Goal: Information Seeking & Learning: Check status

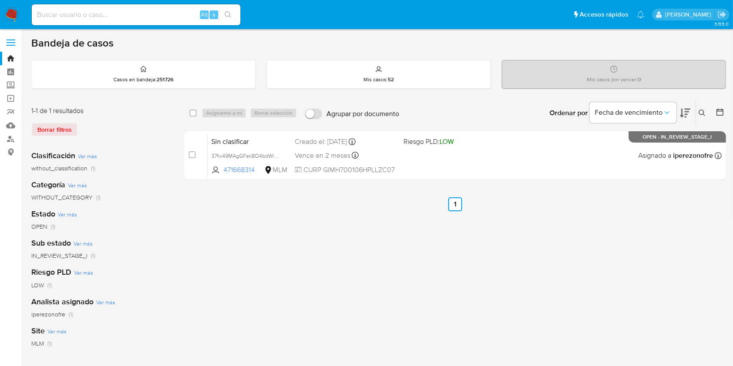
click at [59, 16] on input at bounding box center [136, 14] width 209 height 11
paste input "650504663"
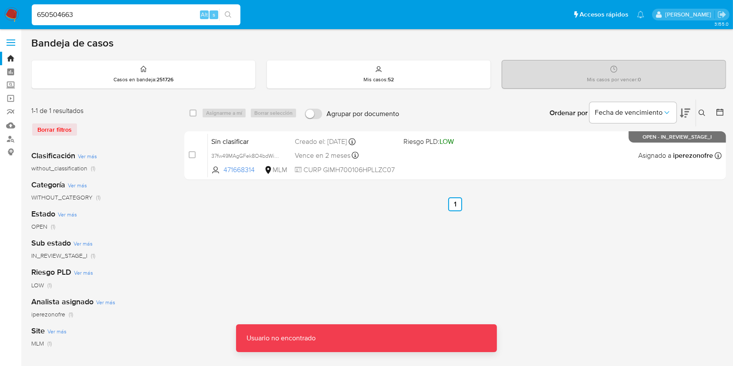
click at [90, 8] on div "650504663 Alt s" at bounding box center [136, 14] width 209 height 21
click at [100, 21] on div "650504663 Alt s" at bounding box center [136, 14] width 209 height 21
click at [98, 16] on input "650504663" at bounding box center [136, 14] width 209 height 11
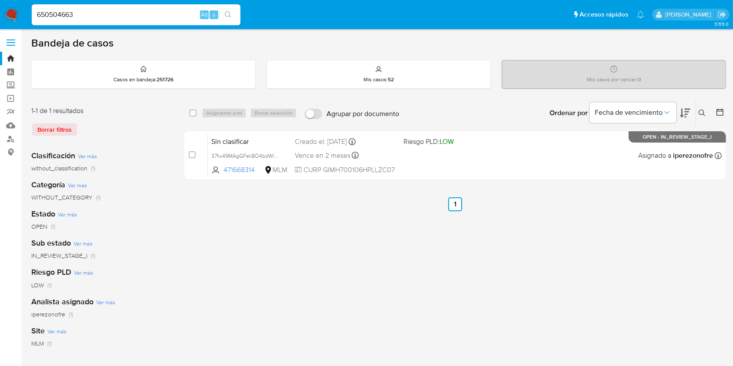
type input "650504663"
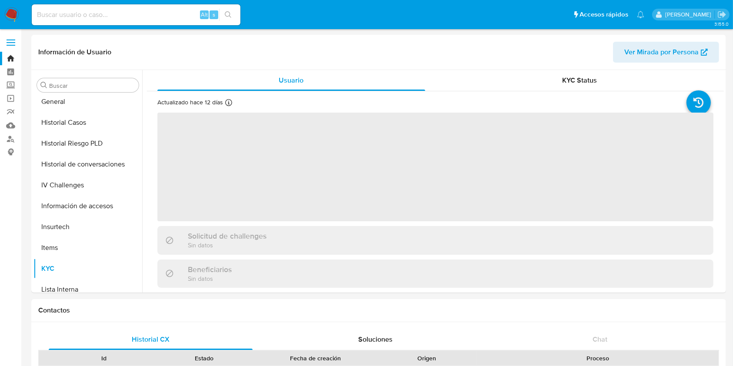
scroll to position [368, 0]
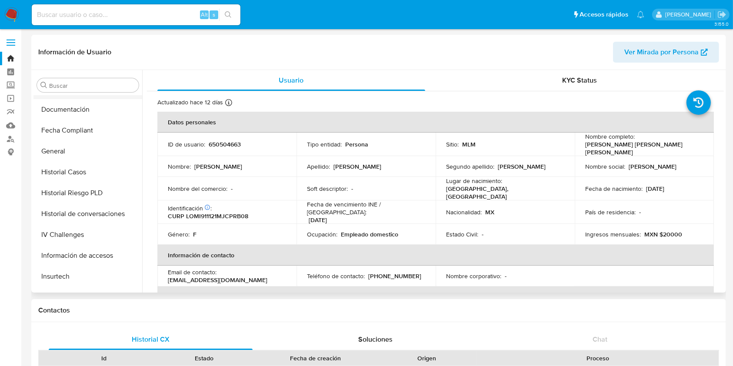
select select "10"
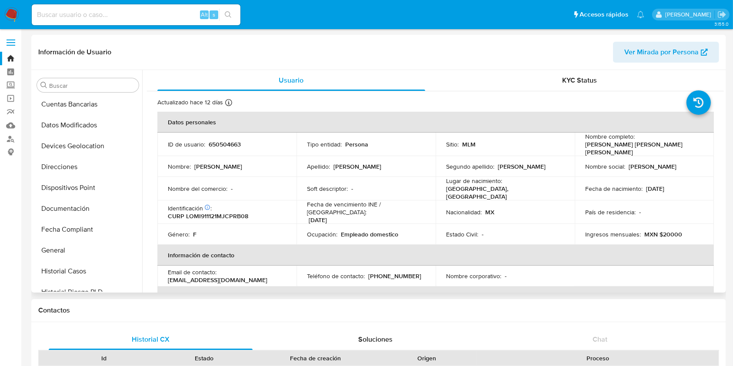
scroll to position [232, 0]
click at [66, 151] on button "Historial Casos" at bounding box center [84, 145] width 102 height 21
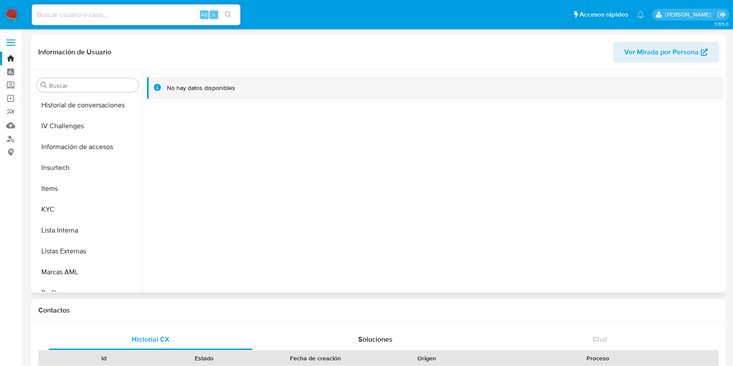
scroll to position [251, 0]
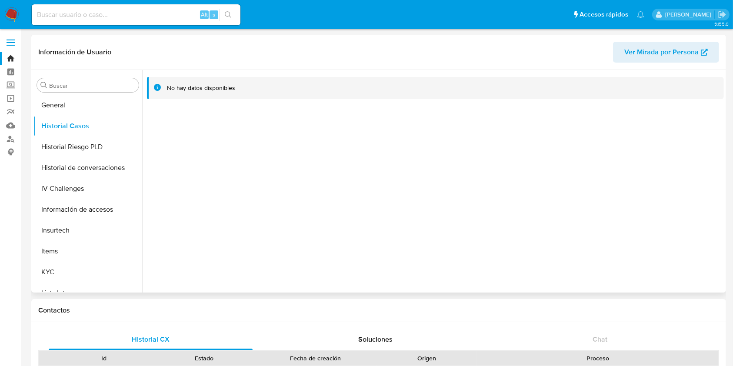
click at [226, 192] on div at bounding box center [433, 181] width 582 height 223
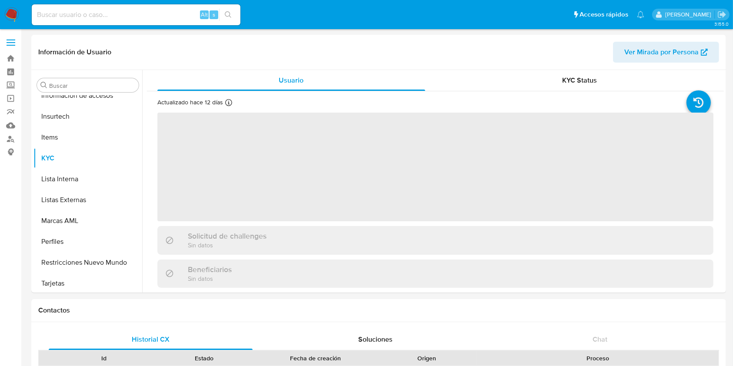
scroll to position [368, 0]
click at [103, 17] on input at bounding box center [136, 14] width 209 height 11
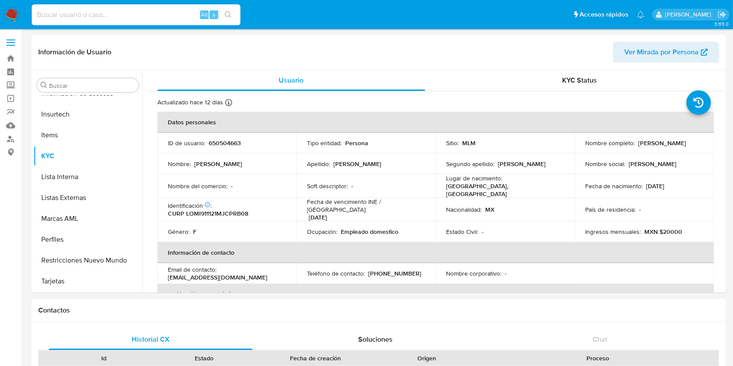
paste input "1258094693"
type input "1258094693"
select select "10"
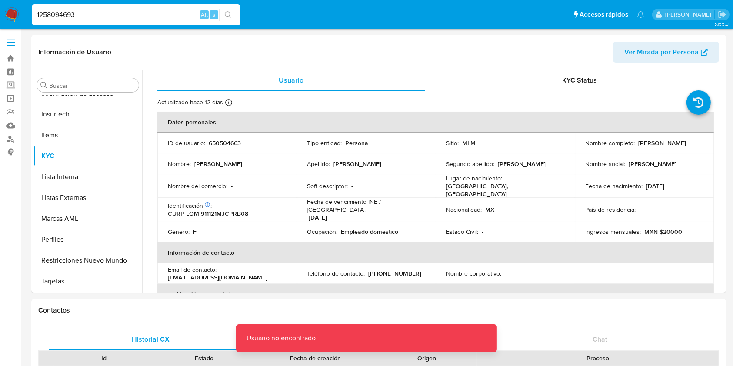
click at [103, 17] on input "1258094693" at bounding box center [136, 14] width 209 height 11
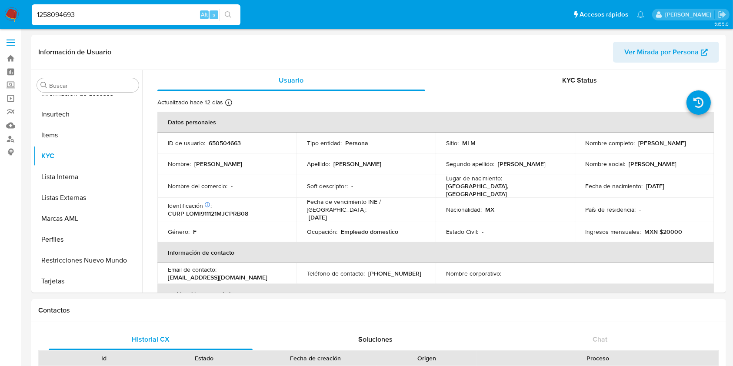
type input "1258094693"
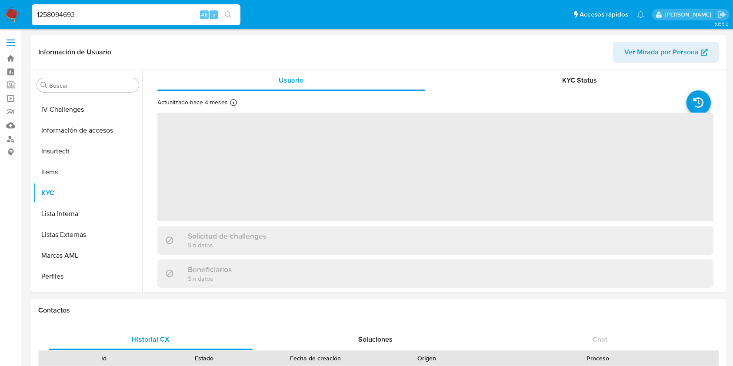
scroll to position [368, 0]
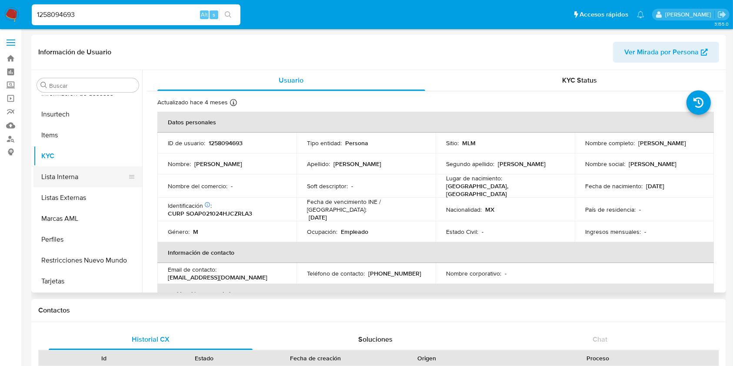
select select "10"
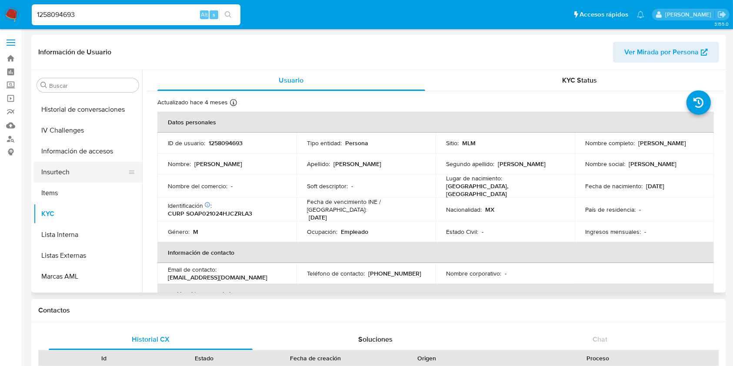
scroll to position [251, 0]
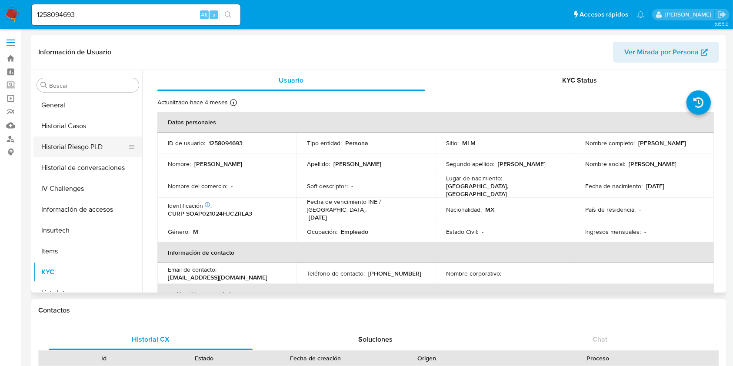
drag, startPoint x: 51, startPoint y: 271, endPoint x: 56, endPoint y: 187, distance: 84.1
click at [66, 141] on ul "Anticipos de dinero Archivos adjuntos CBT Cruces y Relaciones Créditos Cuentas …" at bounding box center [87, 194] width 109 height 196
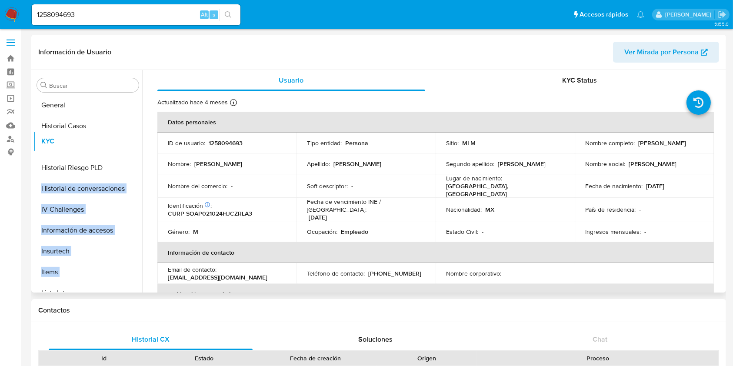
drag, startPoint x: 128, startPoint y: 271, endPoint x: 121, endPoint y: 141, distance: 130.7
click at [121, 141] on ul "Anticipos de dinero Archivos adjuntos CBT Cruces y Relaciones Créditos Cuentas …" at bounding box center [87, 194] width 109 height 196
click at [86, 101] on button "General" at bounding box center [84, 105] width 102 height 21
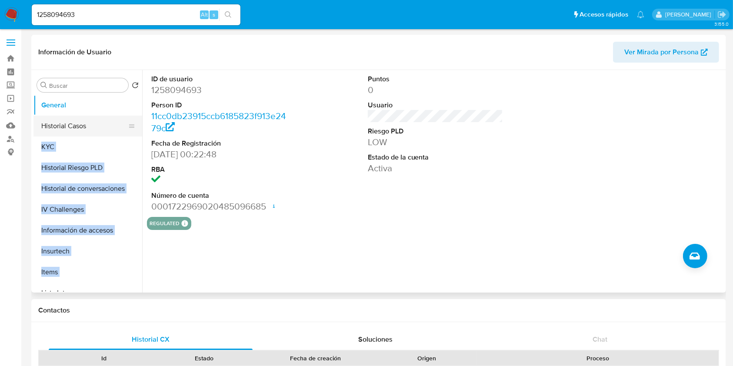
click at [65, 126] on button "Historial Casos" at bounding box center [84, 126] width 102 height 21
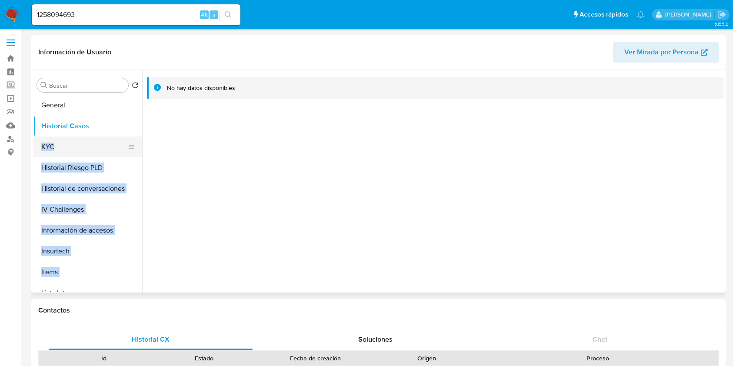
click at [64, 145] on button "KYC" at bounding box center [84, 147] width 102 height 21
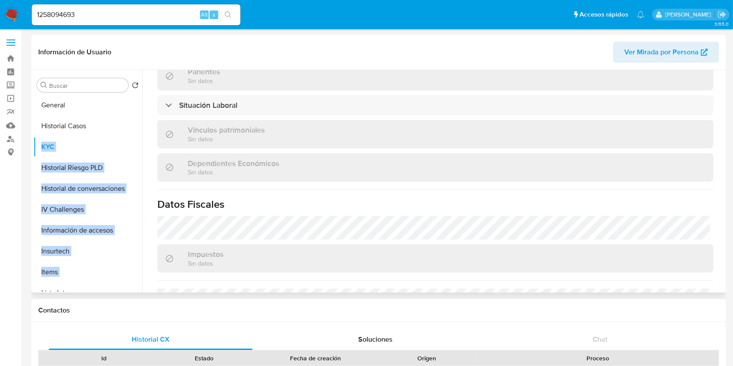
scroll to position [444, 0]
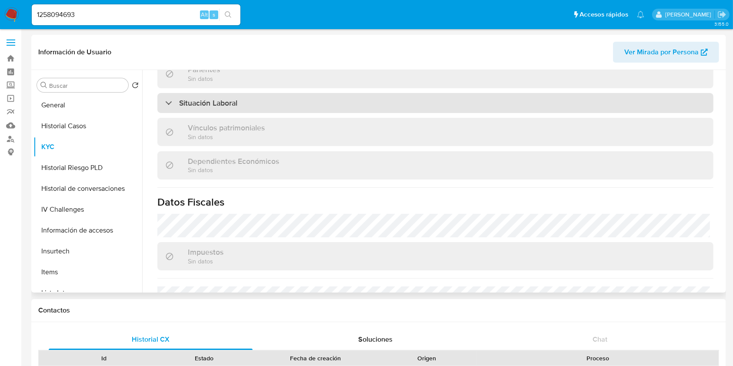
click at [401, 93] on div "Situación Laboral" at bounding box center [435, 103] width 556 height 20
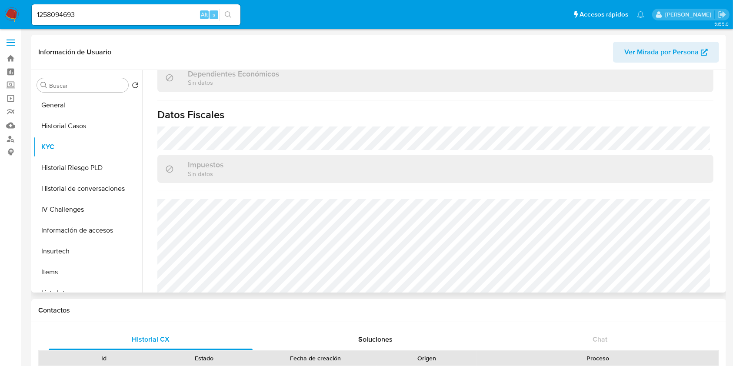
scroll to position [672, 0]
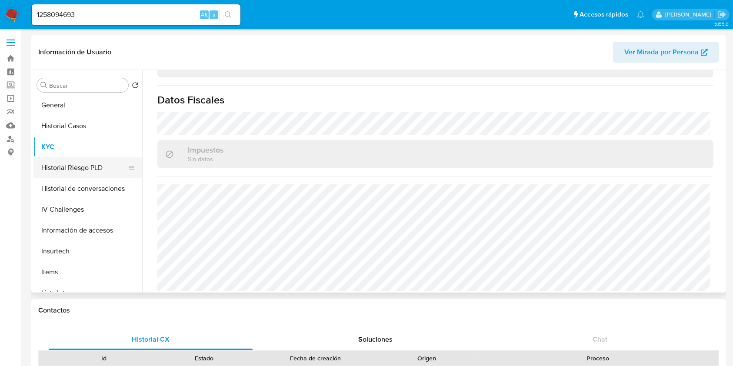
click at [82, 165] on button "Historial Riesgo PLD" at bounding box center [84, 167] width 102 height 21
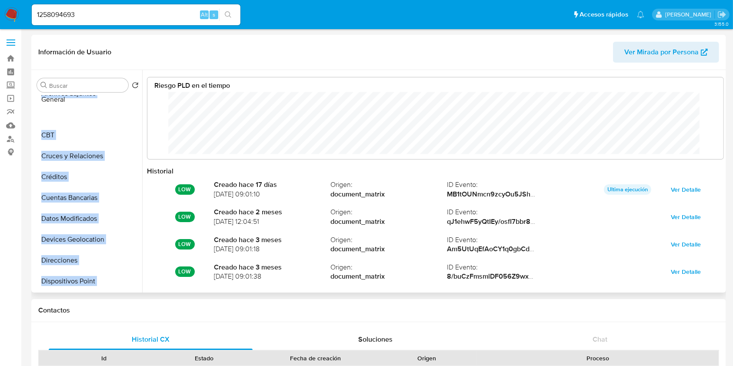
scroll to position [0, 0]
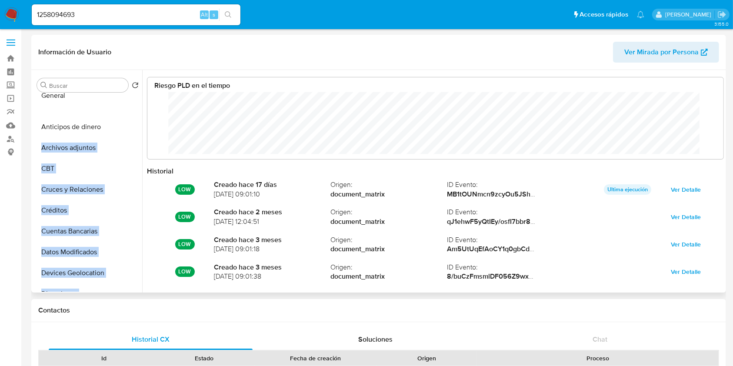
drag, startPoint x: 128, startPoint y: 182, endPoint x: 136, endPoint y: 95, distance: 87.3
click at [136, 95] on div "Buscar Volver al orden por defecto Anticipos de dinero Archivos adjuntos CBT Cr…" at bounding box center [87, 181] width 109 height 221
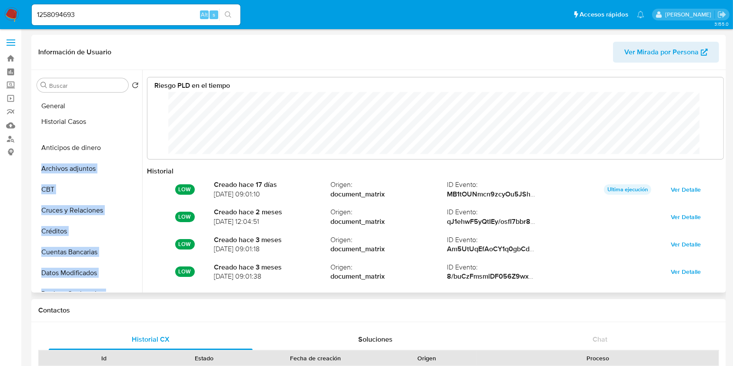
drag, startPoint x: 128, startPoint y: 205, endPoint x: 125, endPoint y: 124, distance: 81.8
click at [125, 124] on ul "General Anticipos de dinero Archivos adjuntos CBT Cruces y Relaciones Créditos …" at bounding box center [87, 194] width 109 height 196
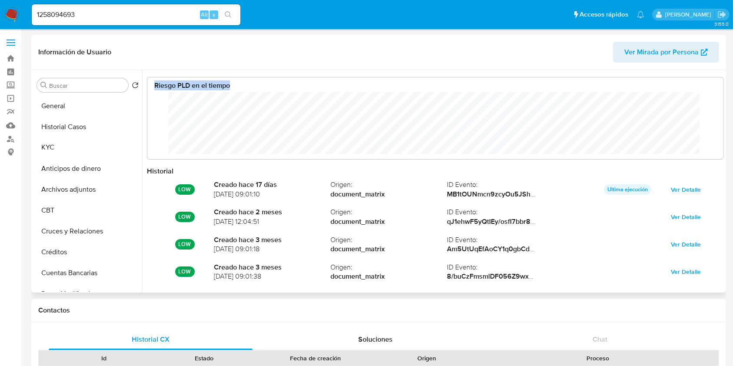
drag, startPoint x: 127, startPoint y: 223, endPoint x: 144, endPoint y: 146, distance: 78.8
click at [144, 146] on div "Buscar Volver al orden por defecto General Historial Casos Anticipos de dinero …" at bounding box center [378, 181] width 691 height 223
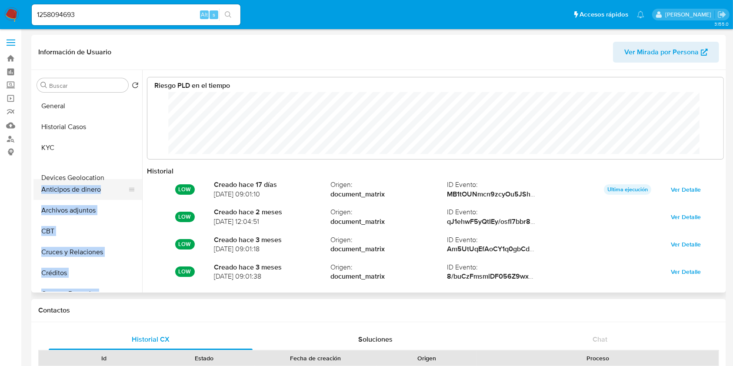
drag, startPoint x: 127, startPoint y: 142, endPoint x: 122, endPoint y: 179, distance: 37.3
click at [122, 179] on ul "General Historial Casos KYC Anticipos de dinero Archivos adjuntos CBT Cruces y …" at bounding box center [87, 194] width 109 height 196
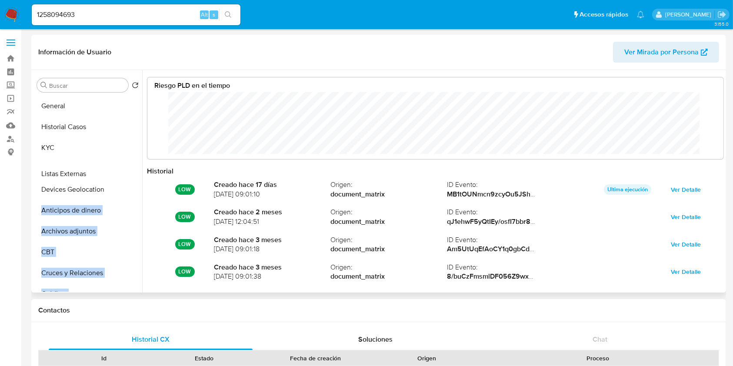
drag, startPoint x: 130, startPoint y: 197, endPoint x: 136, endPoint y: 174, distance: 24.6
click at [136, 174] on ul "General Historial Casos KYC Devices Geolocation Anticipos de dinero Archivos ad…" at bounding box center [87, 194] width 109 height 196
click at [112, 213] on ul "General Historial Casos KYC Listas Externas Devices Geolocation Anticipos de di…" at bounding box center [87, 194] width 109 height 196
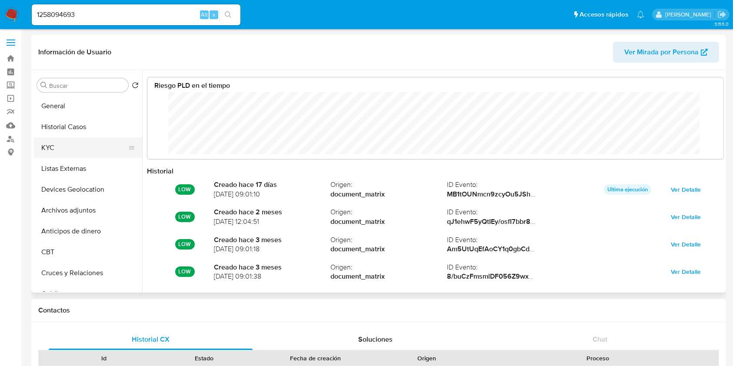
click at [73, 156] on button "KYC" at bounding box center [84, 147] width 102 height 21
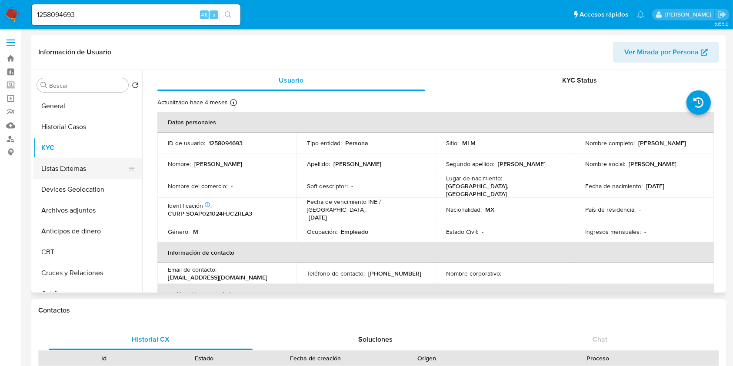
click at [67, 167] on button "Listas Externas" at bounding box center [84, 168] width 102 height 21
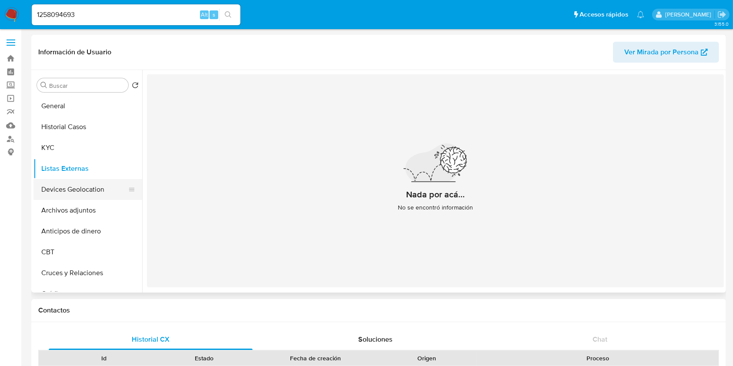
click at [81, 193] on button "Devices Geolocation" at bounding box center [84, 189] width 102 height 21
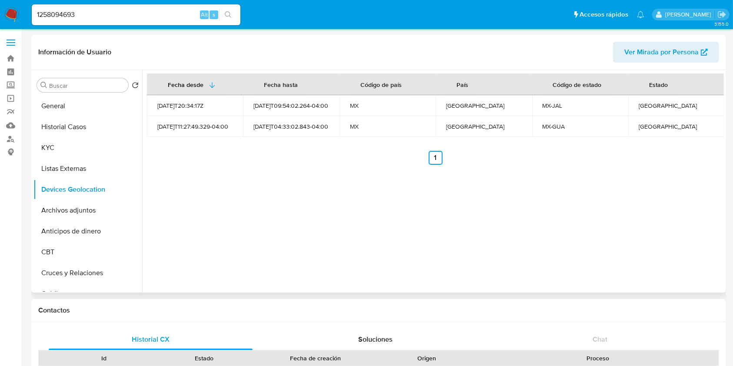
click at [305, 187] on div "Fecha desde Fecha hasta Código de país País Código de estado Estado 2022-12-09T…" at bounding box center [433, 181] width 582 height 223
click at [11, 123] on link "Mulan" at bounding box center [52, 125] width 104 height 13
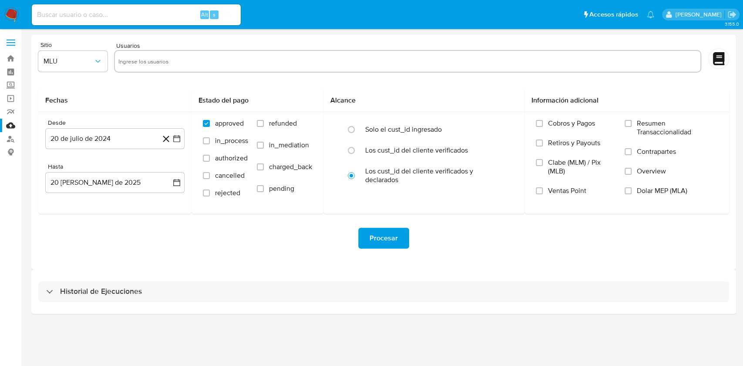
click at [240, 55] on input "text" at bounding box center [407, 61] width 578 height 14
paste input "1258094693"
type input "1258094693"
click at [94, 64] on icon "button" at bounding box center [98, 61] width 9 height 9
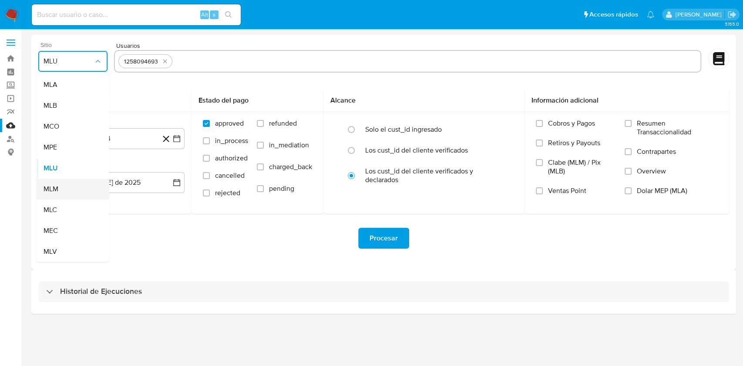
click at [55, 190] on span "MLM" at bounding box center [50, 189] width 15 height 9
click at [175, 138] on icon "button" at bounding box center [176, 138] width 9 height 9
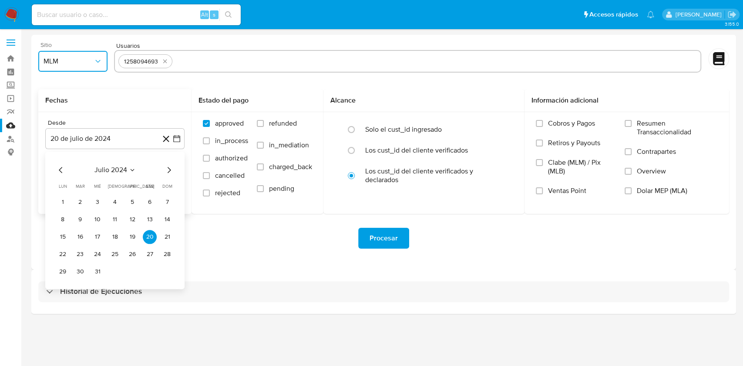
click at [165, 168] on icon "Mes siguiente" at bounding box center [169, 170] width 10 height 10
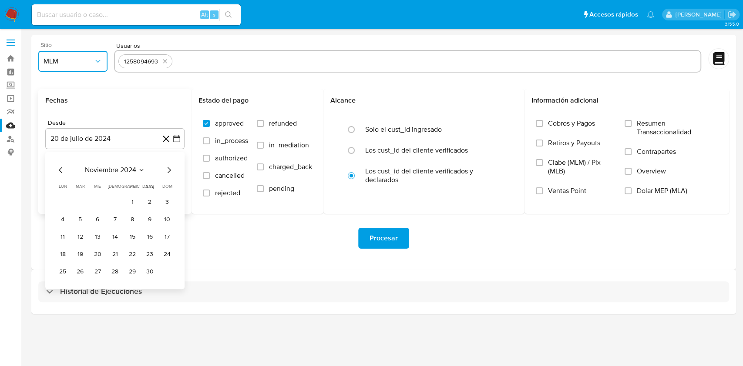
click at [165, 168] on icon "Mes siguiente" at bounding box center [169, 170] width 10 height 10
click at [75, 200] on button "1" at bounding box center [80, 202] width 14 height 14
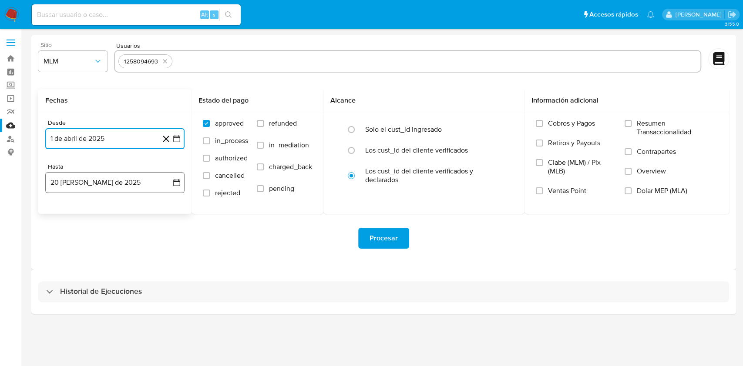
click at [183, 181] on button "20 de agosto de 2025" at bounding box center [114, 182] width 139 height 21
click at [59, 212] on icon "Mes anterior" at bounding box center [61, 214] width 10 height 10
click at [114, 314] on button "31" at bounding box center [115, 316] width 14 height 14
click at [632, 172] on label "Overview" at bounding box center [670, 177] width 93 height 20
click at [631, 172] on input "Overview" at bounding box center [627, 171] width 7 height 7
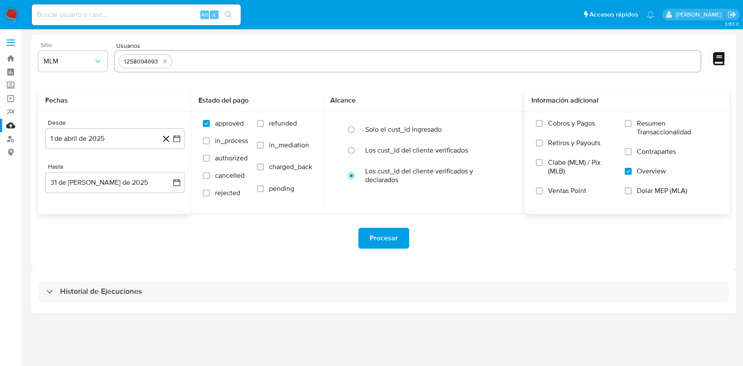
click at [372, 238] on span "Procesar" at bounding box center [383, 238] width 28 height 19
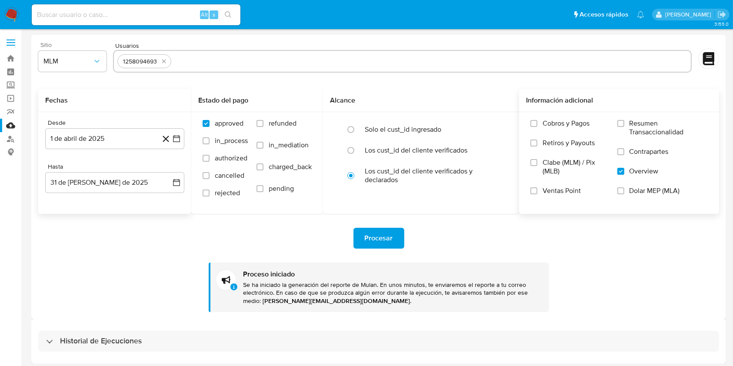
click at [373, 238] on span "Procesar" at bounding box center [379, 238] width 28 height 19
click at [506, 247] on div "Procesar" at bounding box center [378, 238] width 681 height 21
click at [9, 84] on label "Screening" at bounding box center [52, 85] width 104 height 13
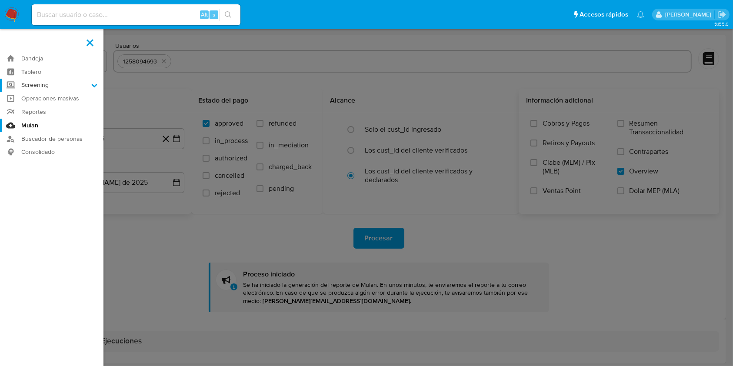
click at [0, 0] on input "Screening" at bounding box center [0, 0] width 0 height 0
click at [47, 115] on link "Herramientas" at bounding box center [52, 119] width 104 height 11
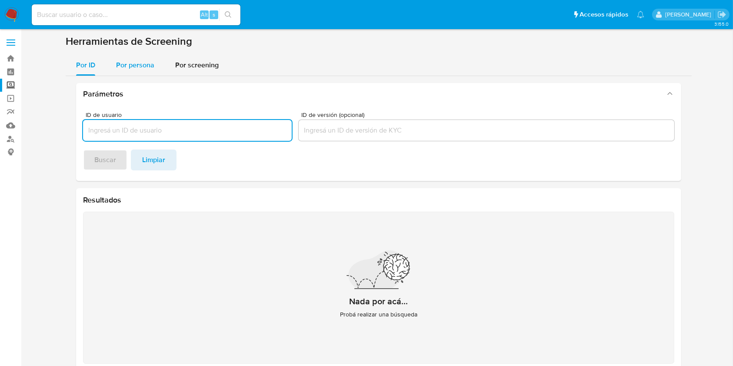
click at [139, 66] on span "Por persona" at bounding box center [135, 65] width 38 height 10
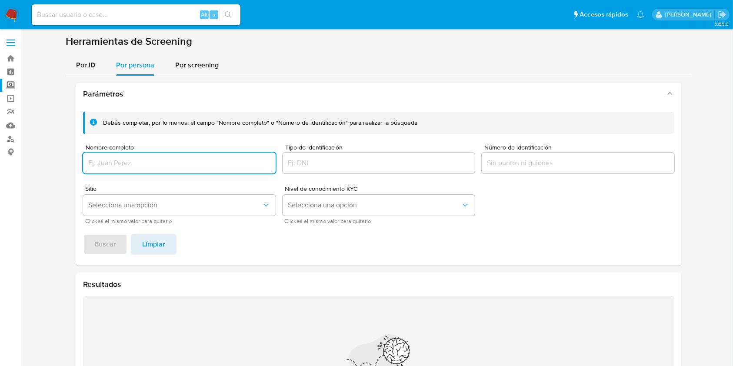
click at [163, 167] on input "Nombre completo" at bounding box center [179, 162] width 193 height 11
type input "[PERSON_NAME] [PERSON_NAME]"
click at [104, 244] on span "Buscar" at bounding box center [105, 244] width 22 height 19
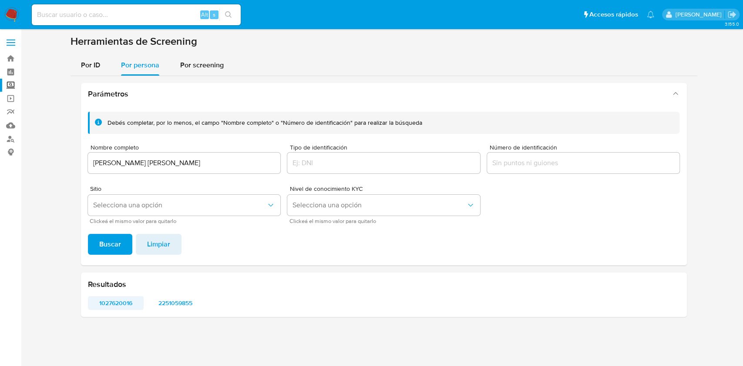
click at [114, 302] on span "1027620016" at bounding box center [116, 303] width 44 height 12
click at [171, 302] on span "2251059855" at bounding box center [175, 303] width 44 height 12
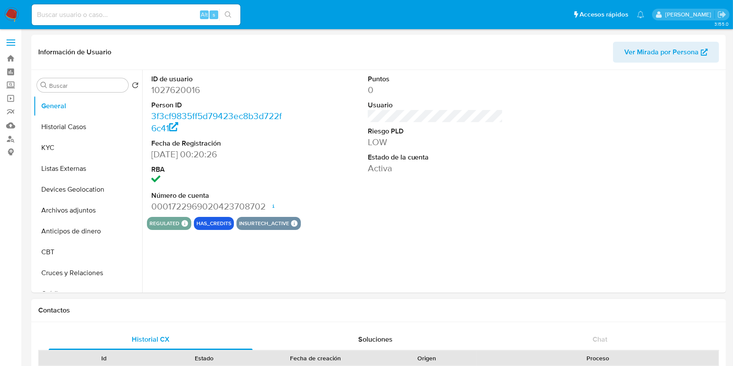
select select "10"
drag, startPoint x: 56, startPoint y: 149, endPoint x: 80, endPoint y: 155, distance: 24.7
click at [56, 149] on button "KYC" at bounding box center [84, 147] width 102 height 21
select select "10"
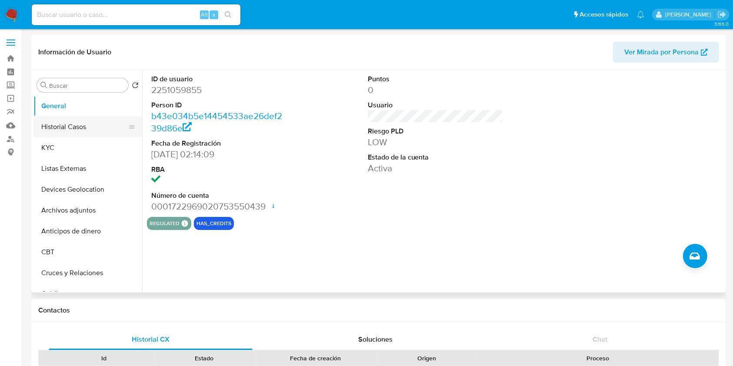
click at [74, 127] on button "Historial Casos" at bounding box center [84, 127] width 102 height 21
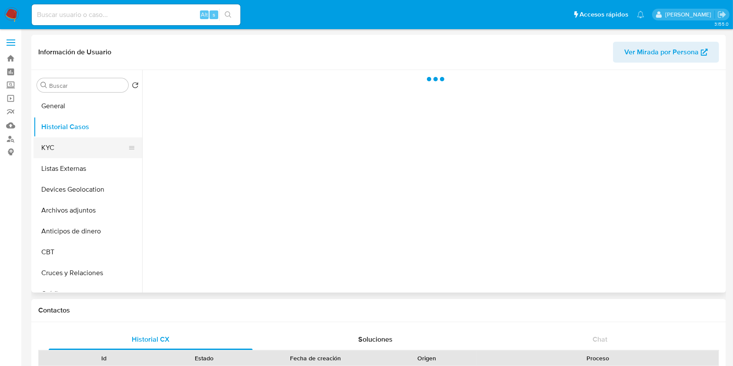
click at [74, 147] on button "KYC" at bounding box center [84, 147] width 102 height 21
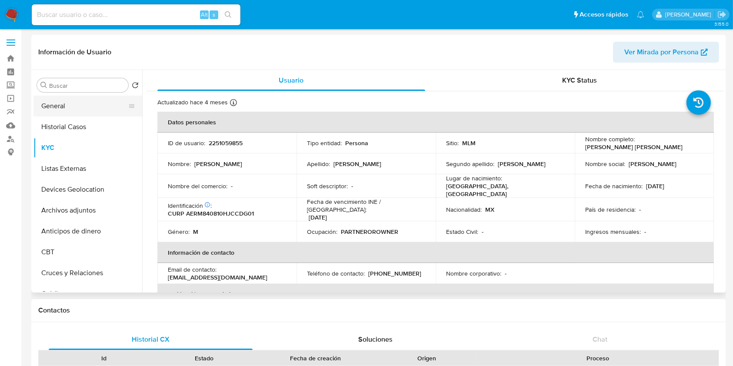
click at [61, 99] on button "General" at bounding box center [84, 106] width 102 height 21
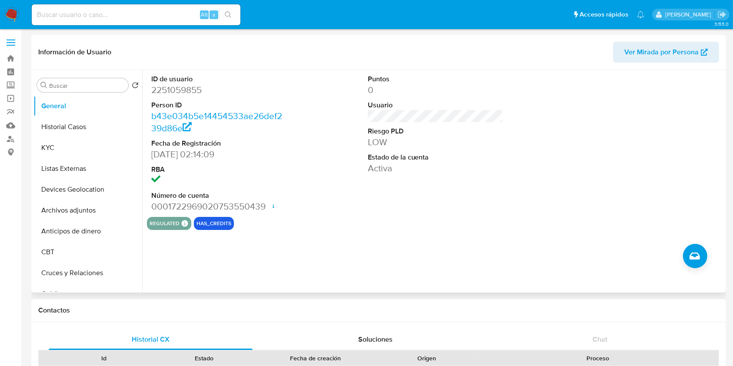
click at [169, 91] on dd "2251059855" at bounding box center [219, 90] width 136 height 12
copy dd "2251059855"
click at [62, 136] on button "Historial Casos" at bounding box center [84, 127] width 102 height 21
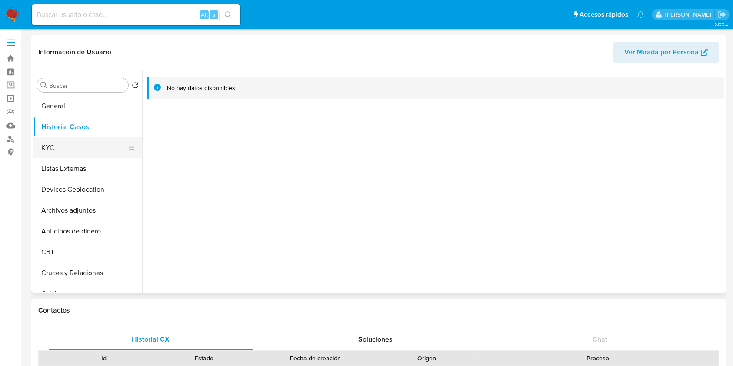
click at [70, 148] on button "KYC" at bounding box center [84, 147] width 102 height 21
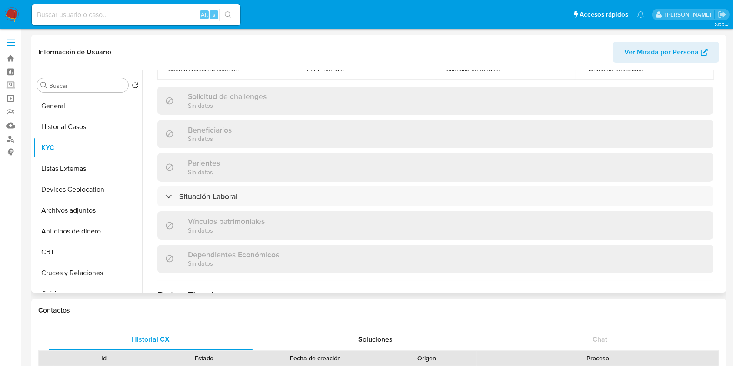
scroll to position [385, 0]
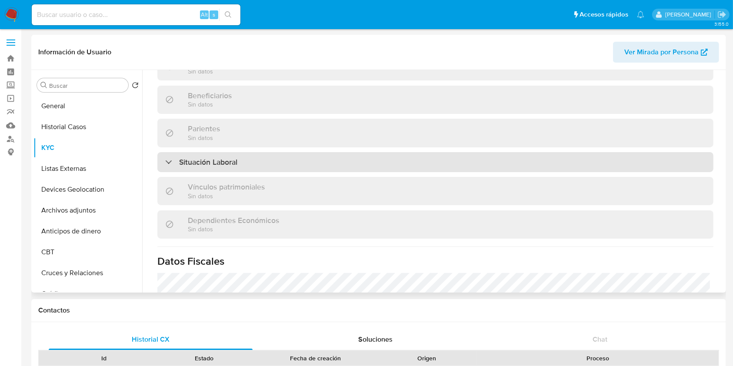
click at [362, 158] on div "Situación Laboral" at bounding box center [435, 162] width 556 height 20
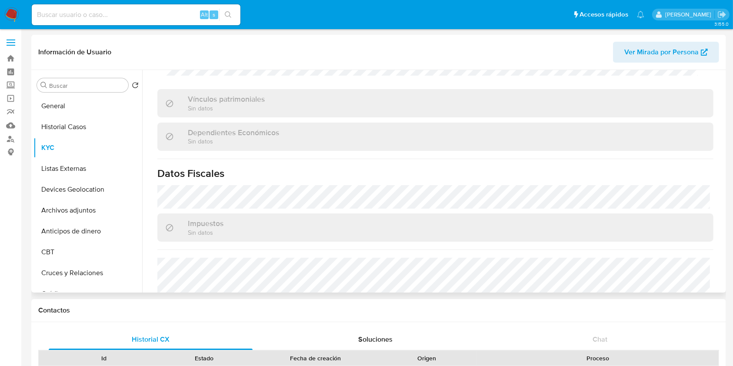
scroll to position [672, 0]
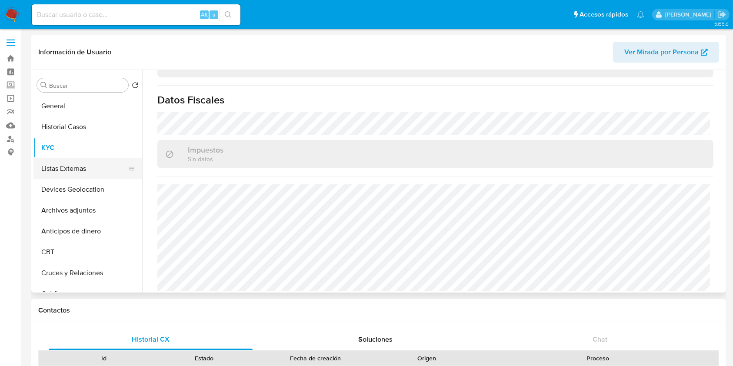
click at [72, 162] on button "Listas Externas" at bounding box center [84, 168] width 102 height 21
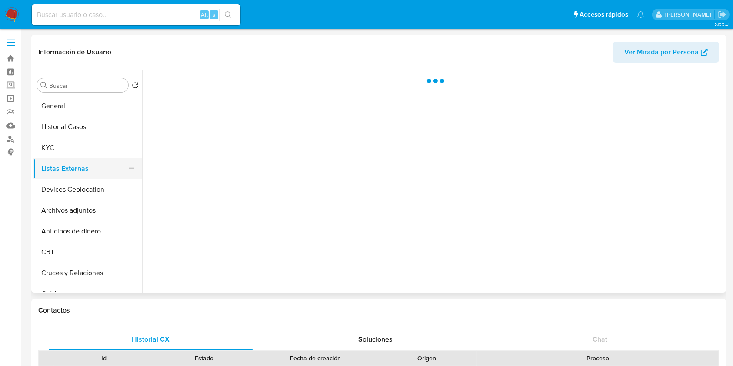
scroll to position [0, 0]
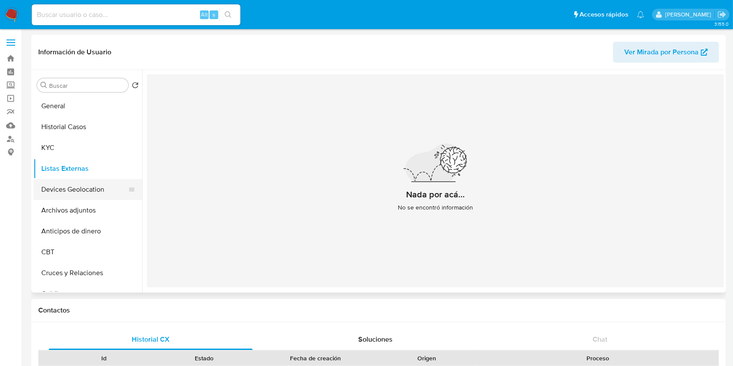
click at [59, 197] on button "Devices Geolocation" at bounding box center [84, 189] width 102 height 21
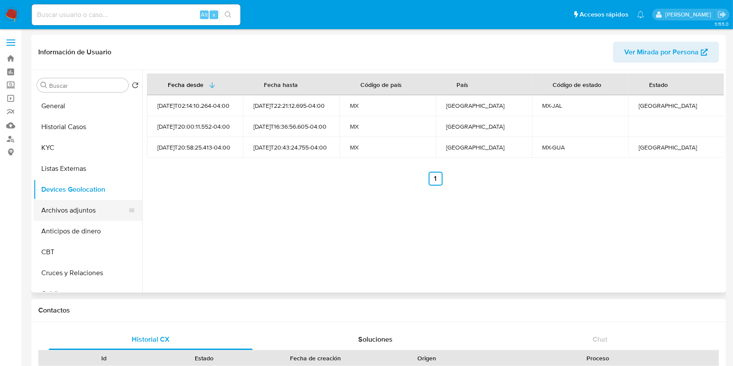
click at [44, 214] on button "Archivos adjuntos" at bounding box center [84, 210] width 102 height 21
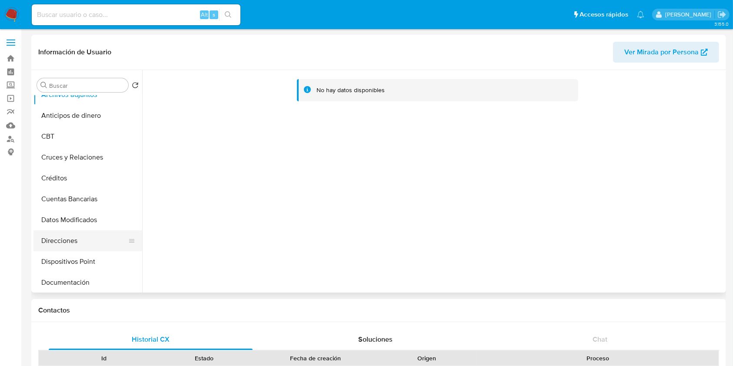
scroll to position [117, 0]
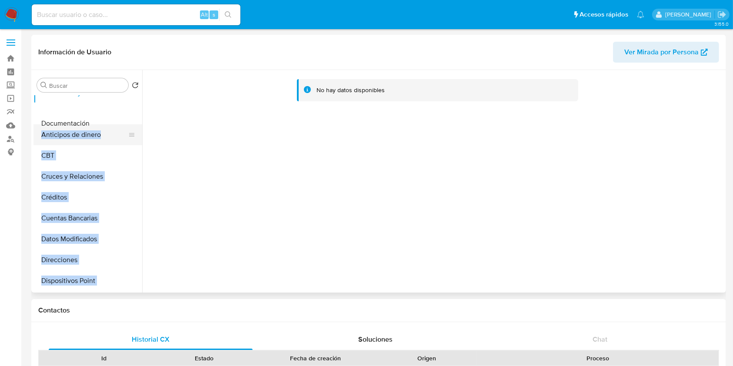
drag, startPoint x: 130, startPoint y: 283, endPoint x: 120, endPoint y: 124, distance: 159.1
click at [120, 124] on ul "General Historial Casos KYC Listas Externas Devices Geolocation Archivos adjunt…" at bounding box center [87, 194] width 109 height 196
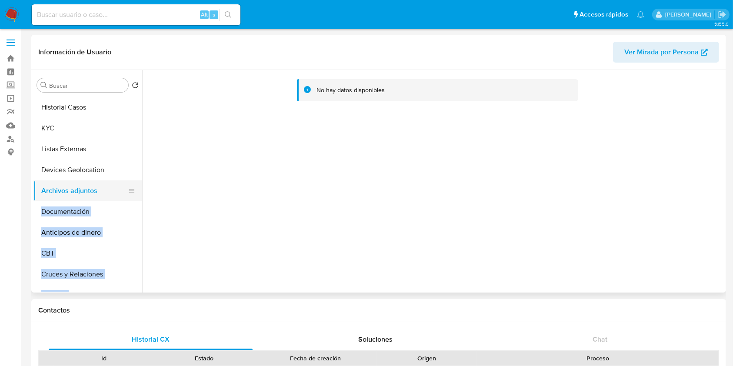
scroll to position [1, 0]
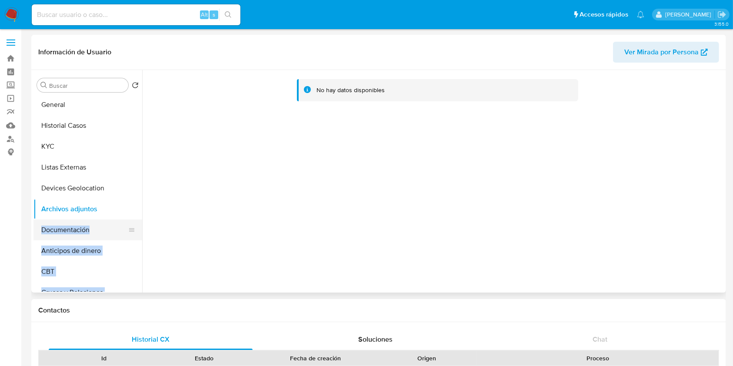
click at [56, 233] on button "Documentación" at bounding box center [84, 230] width 102 height 21
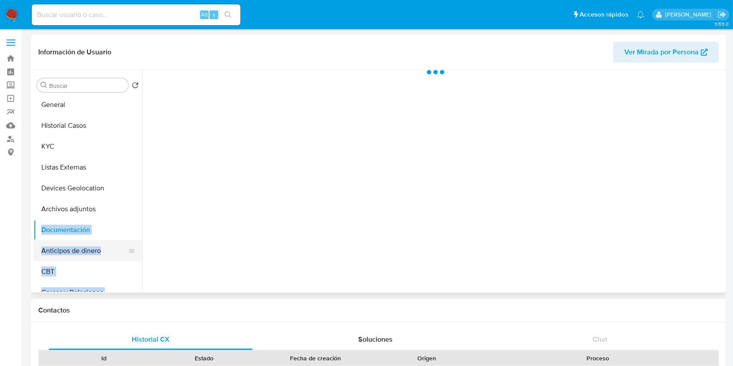
click at [60, 251] on button "Anticipos de dinero" at bounding box center [84, 251] width 102 height 21
click at [69, 207] on button "Archivos adjuntos" at bounding box center [84, 209] width 102 height 21
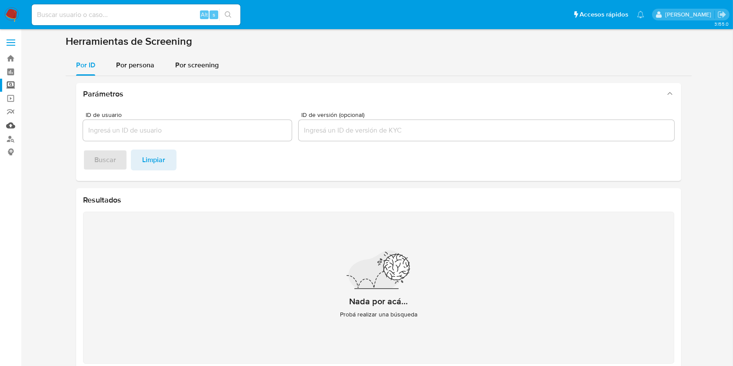
click at [9, 124] on link "Mulan" at bounding box center [52, 125] width 104 height 13
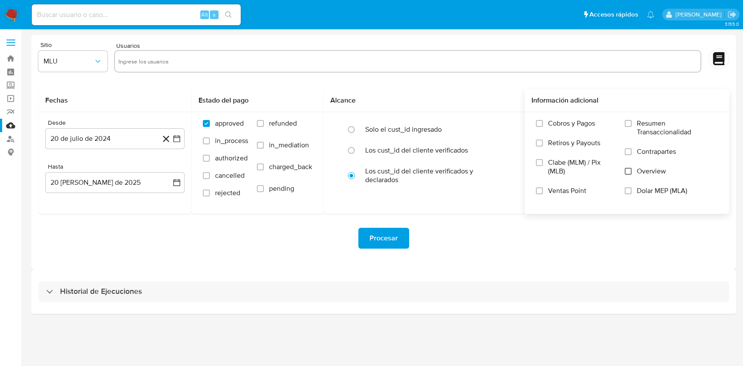
click at [631, 171] on input "Overview" at bounding box center [627, 171] width 7 height 7
click at [186, 64] on input "text" at bounding box center [407, 61] width 578 height 14
paste input "2009791459"
type input "2009791459"
click at [101, 63] on icon "button" at bounding box center [98, 61] width 9 height 9
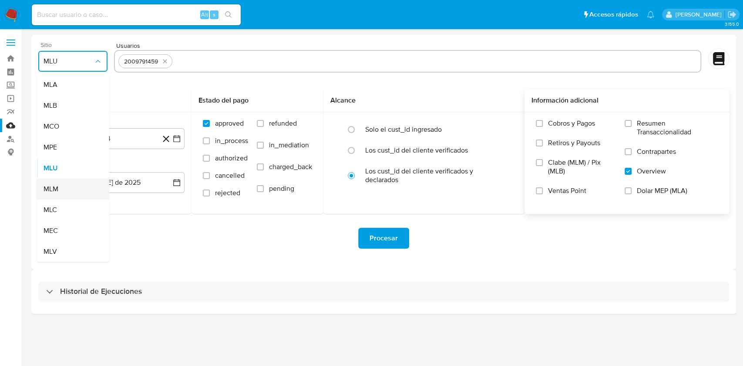
click at [62, 192] on div "MLM" at bounding box center [70, 189] width 54 height 21
click at [177, 137] on icon "button" at bounding box center [176, 138] width 7 height 7
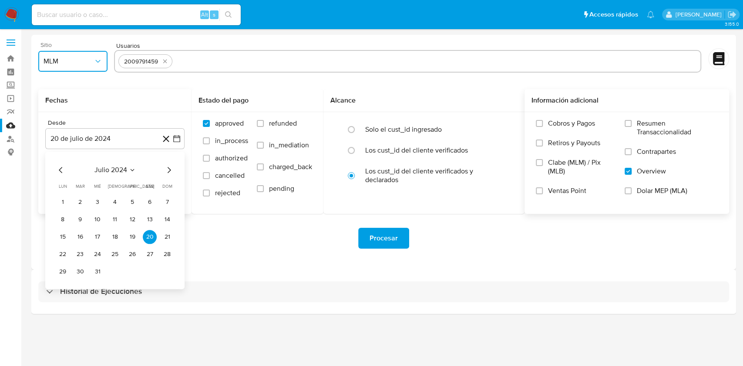
click at [170, 170] on icon "Mes siguiente" at bounding box center [169, 170] width 10 height 10
click at [168, 169] on icon "Mes siguiente" at bounding box center [169, 170] width 10 height 10
click at [168, 166] on icon "Mes siguiente" at bounding box center [169, 170] width 10 height 10
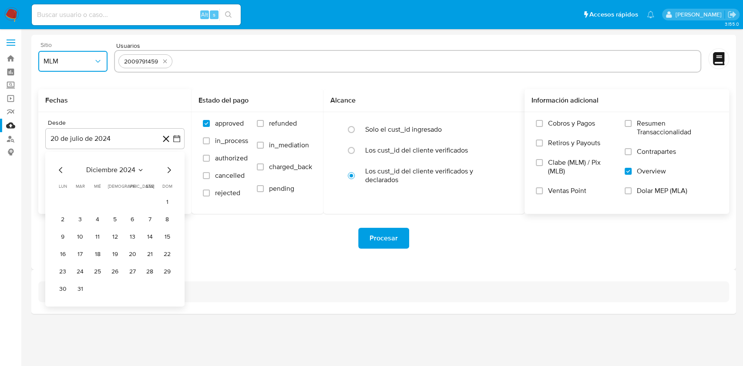
click at [168, 166] on icon "Mes siguiente" at bounding box center [169, 170] width 10 height 10
click at [170, 166] on icon "Mes siguiente" at bounding box center [169, 170] width 10 height 10
drag, startPoint x: 79, startPoint y: 200, endPoint x: 122, endPoint y: 223, distance: 48.3
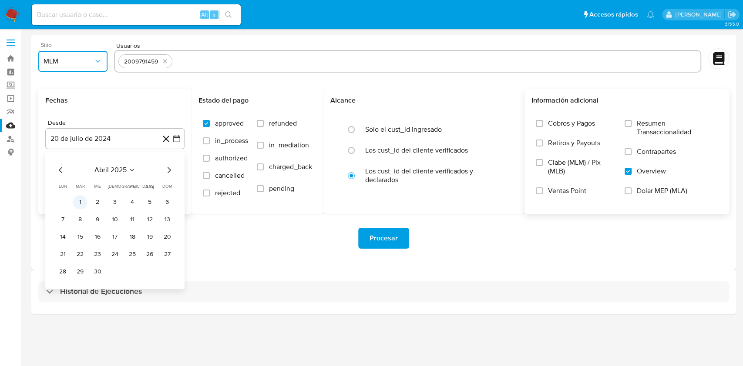
click at [79, 200] on button "1" at bounding box center [80, 202] width 14 height 14
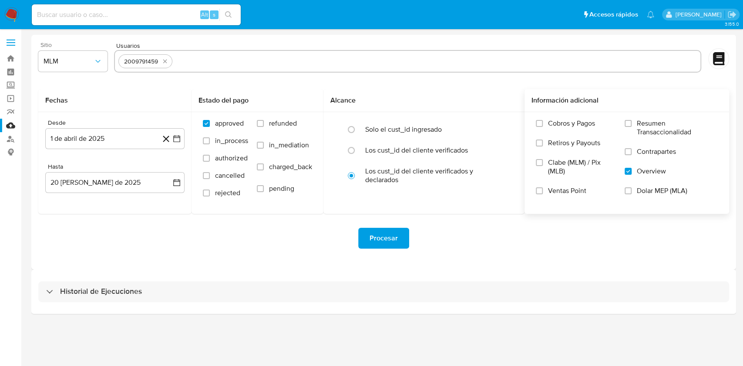
click at [244, 243] on div "Procesar" at bounding box center [383, 238] width 690 height 21
click at [395, 234] on span "Procesar" at bounding box center [383, 238] width 28 height 19
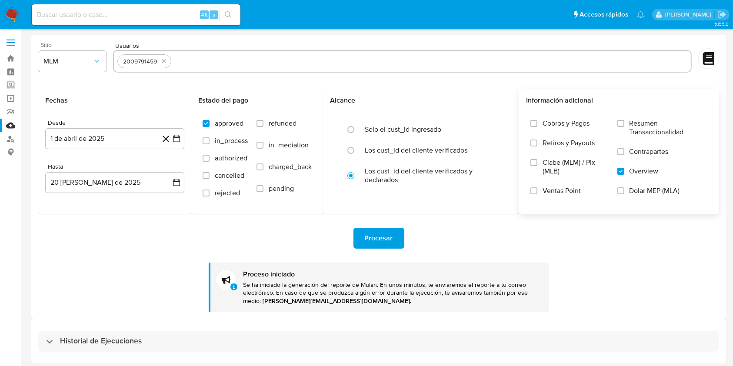
click at [81, 20] on input at bounding box center [136, 14] width 209 height 11
paste input "2251059855"
type input "2251059855"
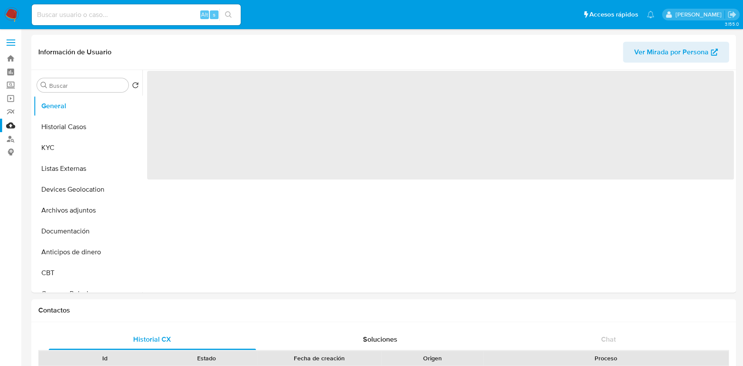
select select "10"
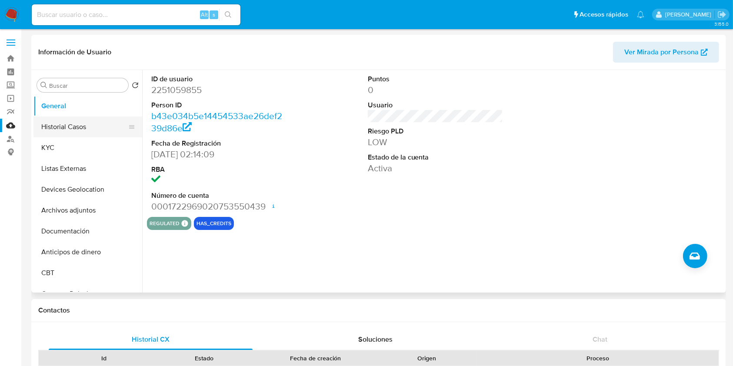
click at [60, 125] on button "Historial Casos" at bounding box center [84, 127] width 102 height 21
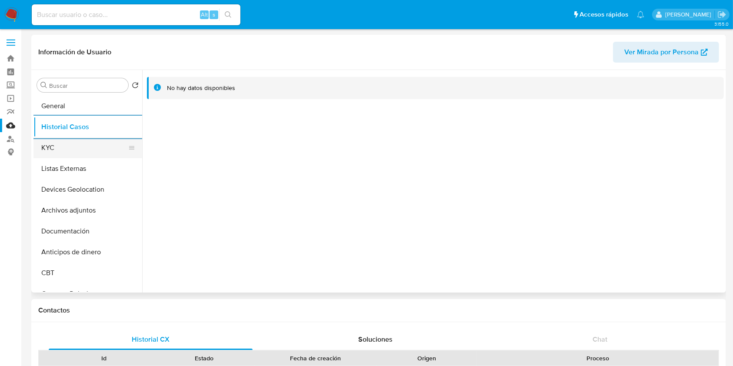
click at [63, 141] on ul "General Historial Casos KYC Listas Externas Devices Geolocation Archivos adjunt…" at bounding box center [87, 194] width 109 height 196
click at [63, 149] on button "KYC" at bounding box center [84, 147] width 102 height 21
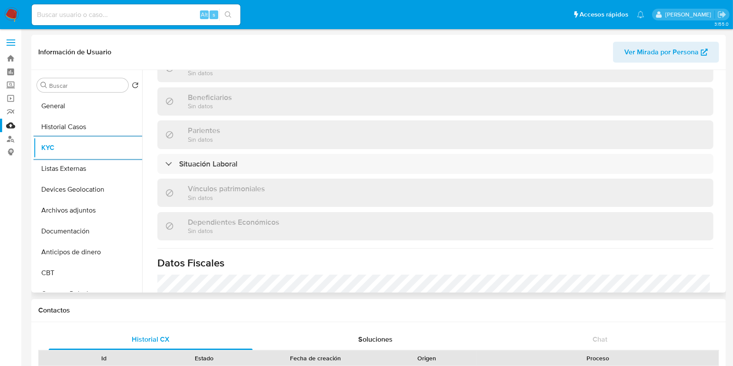
scroll to position [385, 0]
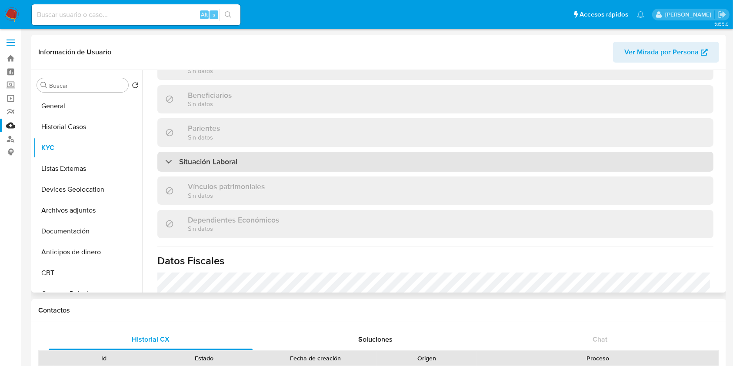
click at [278, 152] on div "Situación Laboral" at bounding box center [435, 162] width 556 height 20
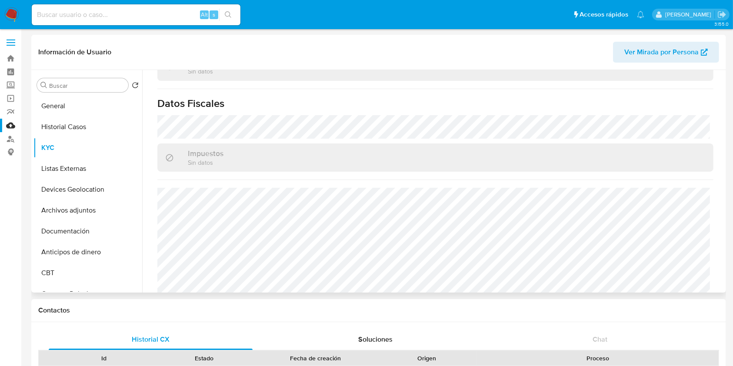
scroll to position [672, 0]
click at [99, 167] on button "Listas Externas" at bounding box center [84, 168] width 102 height 21
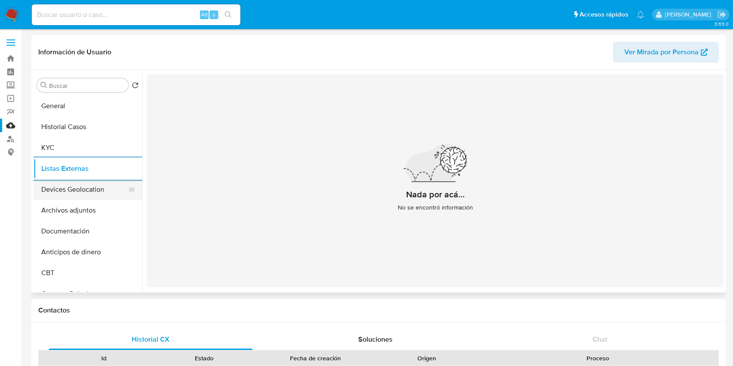
click at [79, 194] on button "Devices Geolocation" at bounding box center [84, 189] width 102 height 21
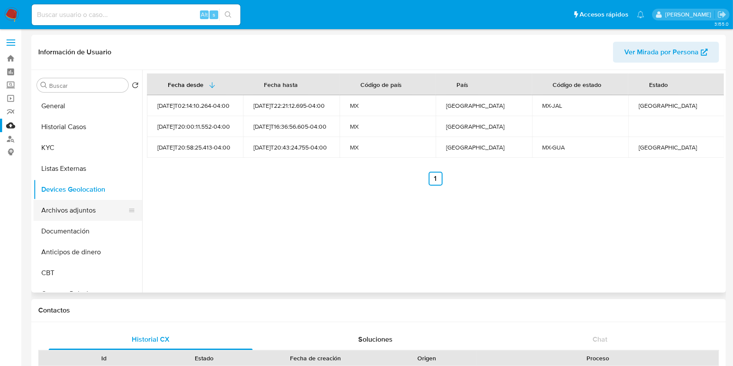
click at [80, 209] on button "Archivos adjuntos" at bounding box center [84, 210] width 102 height 21
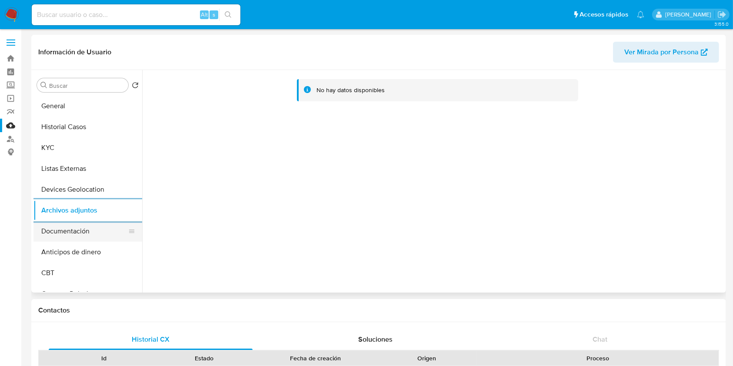
click at [86, 228] on button "Documentación" at bounding box center [84, 231] width 102 height 21
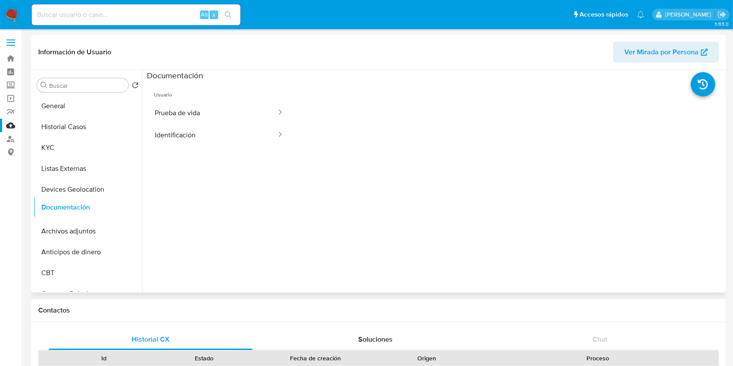
drag, startPoint x: 127, startPoint y: 232, endPoint x: 126, endPoint y: 208, distance: 24.0
click at [126, 208] on ul "General Historial Casos KYC Listas Externas Devices Geolocation Archivos adjunt…" at bounding box center [87, 194] width 109 height 196
click at [239, 117] on button "Prueba de vida" at bounding box center [212, 113] width 130 height 22
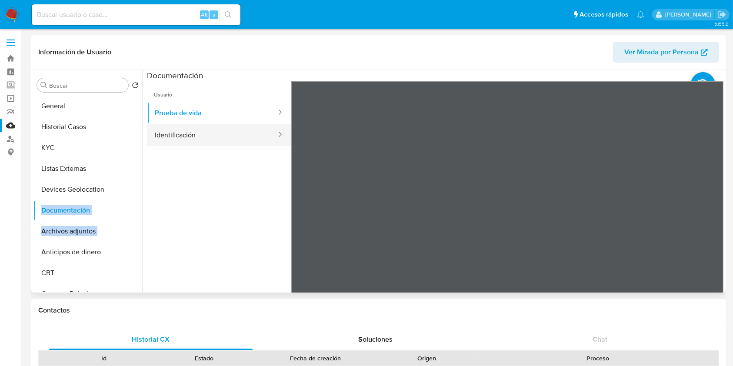
click at [246, 133] on button "Identificación" at bounding box center [212, 135] width 130 height 22
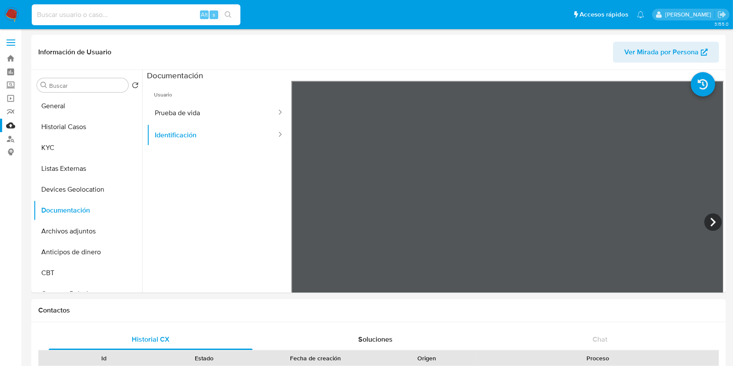
click at [97, 18] on input at bounding box center [136, 14] width 209 height 11
paste input "2009791459"
type input "2009791459"
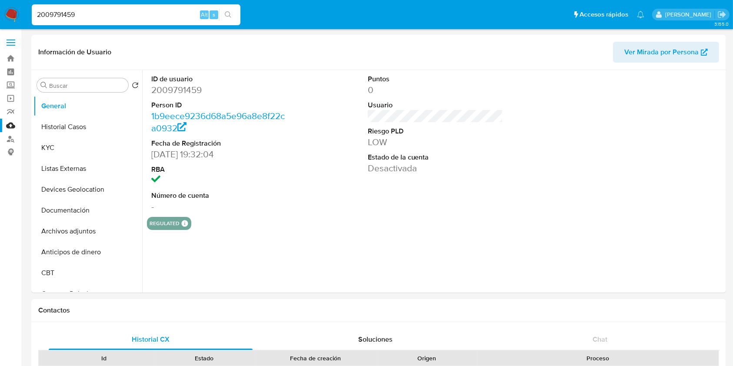
select select "10"
click at [79, 129] on button "Historial Casos" at bounding box center [84, 127] width 102 height 21
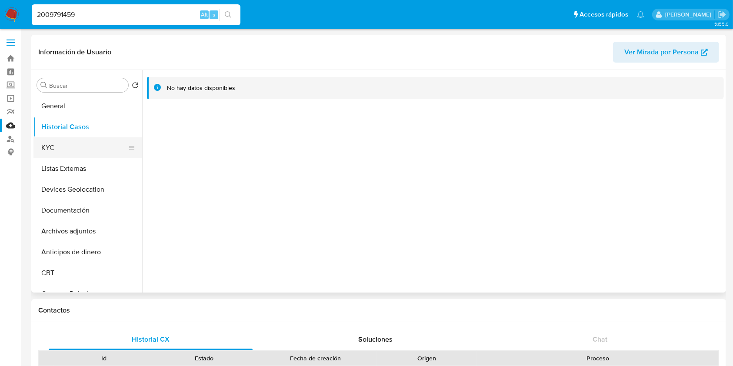
click at [61, 145] on button "KYC" at bounding box center [84, 147] width 102 height 21
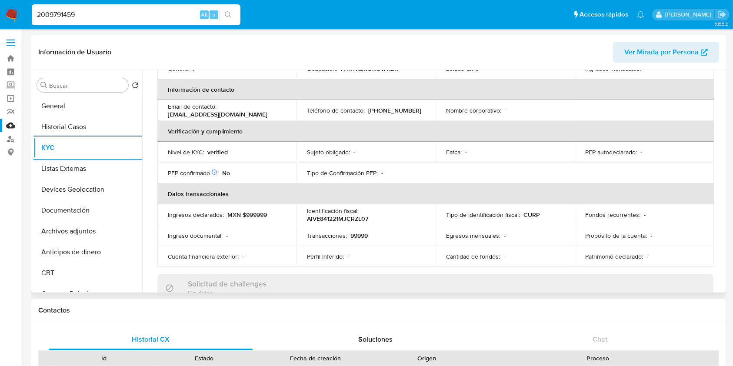
scroll to position [97, 0]
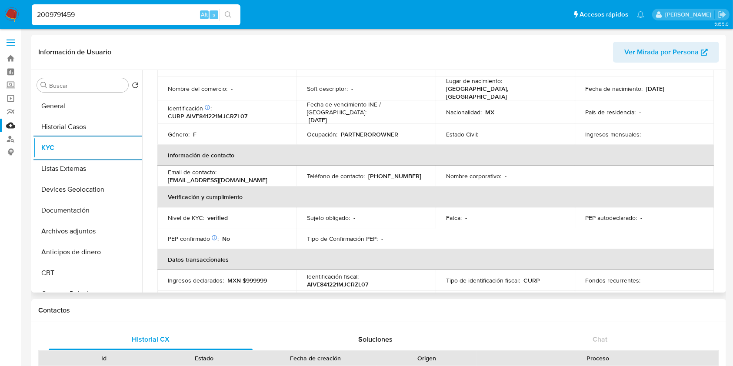
click at [396, 172] on p "(33) 10906365" at bounding box center [394, 176] width 53 height 8
click at [408, 172] on div "Teléfono de contacto : (33) 10906365" at bounding box center [366, 176] width 118 height 8
drag, startPoint x: 409, startPoint y: 167, endPoint x: 369, endPoint y: 171, distance: 40.1
click at [369, 172] on div "Teléfono de contacto : (33) 10906365" at bounding box center [366, 176] width 118 height 8
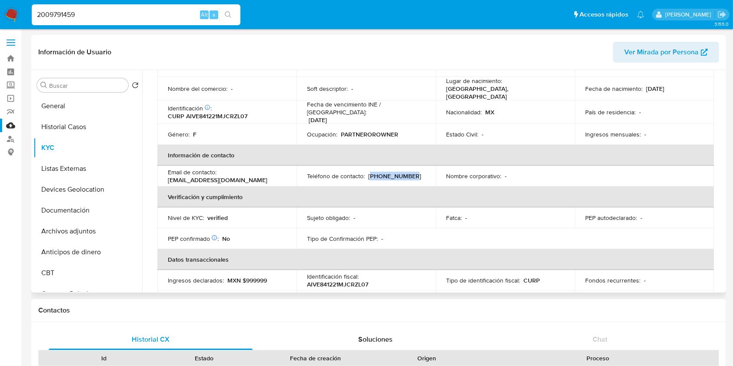
copy p "33) 10906365"
drag, startPoint x: 255, startPoint y: 176, endPoint x: 167, endPoint y: 176, distance: 88.3
click at [167, 176] on td "Email de contacto : vazquezarvizuelizabeth@gmail.com" at bounding box center [226, 176] width 139 height 21
copy p "vazquezarvizuelizabeth@gmail.com"
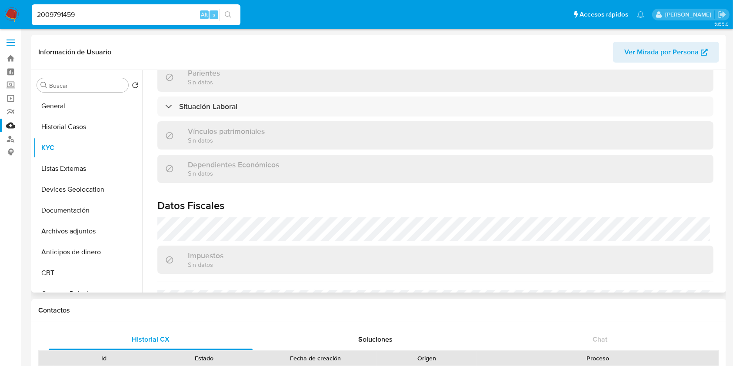
scroll to position [445, 0]
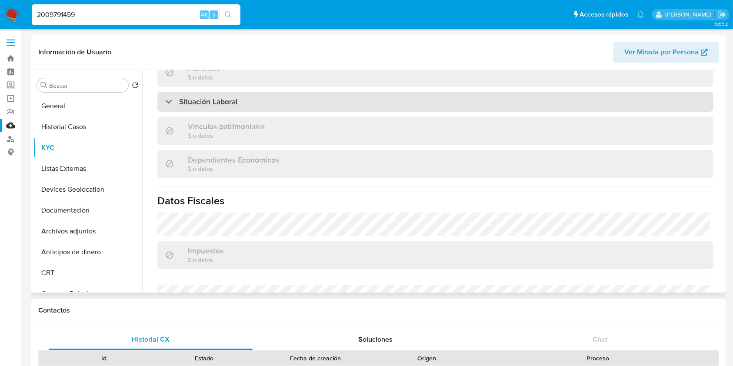
click at [263, 93] on div "Situación Laboral" at bounding box center [435, 102] width 556 height 20
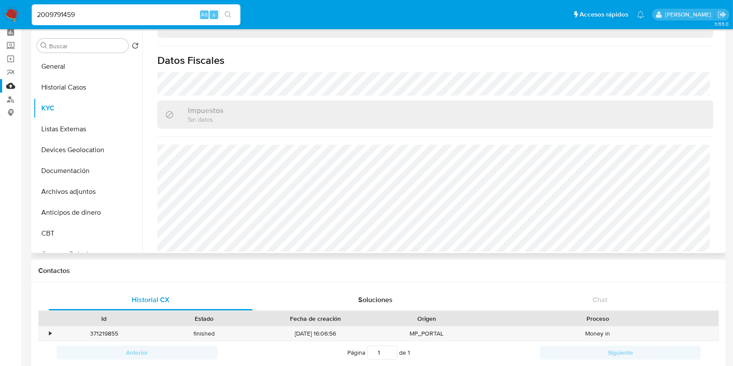
scroll to position [58, 0]
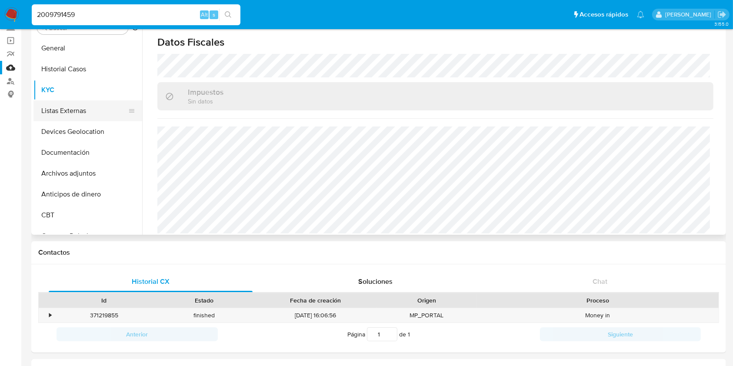
click at [74, 108] on button "Listas Externas" at bounding box center [84, 110] width 102 height 21
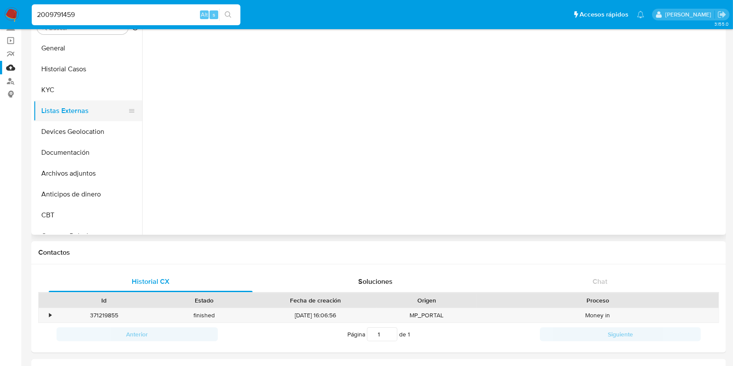
scroll to position [0, 0]
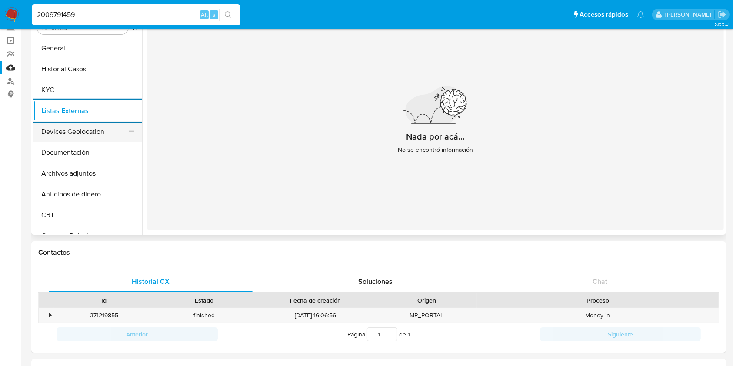
click at [108, 136] on button "Devices Geolocation" at bounding box center [84, 131] width 102 height 21
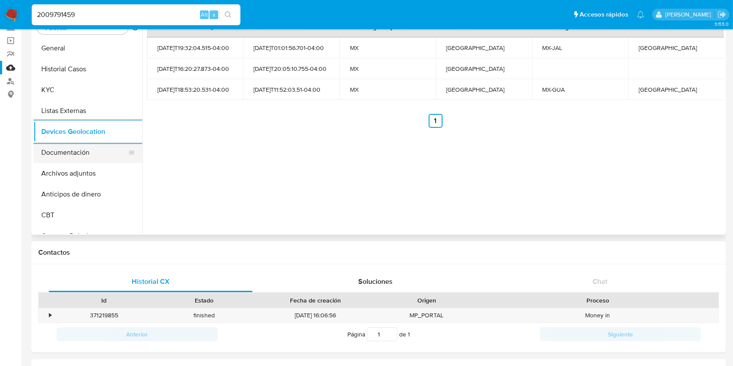
click at [66, 148] on button "Documentación" at bounding box center [84, 152] width 102 height 21
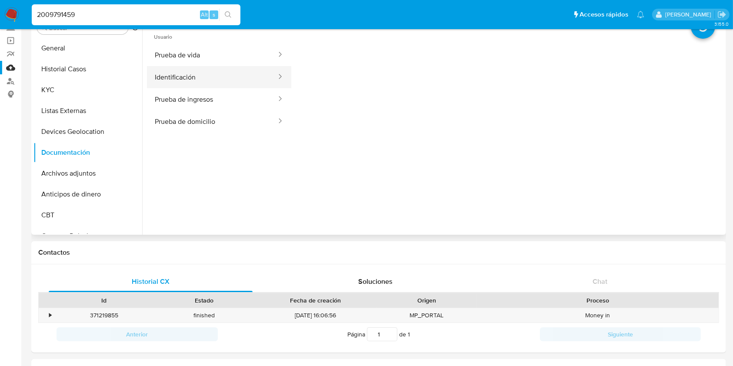
click at [196, 83] on button "Identificación" at bounding box center [212, 77] width 130 height 22
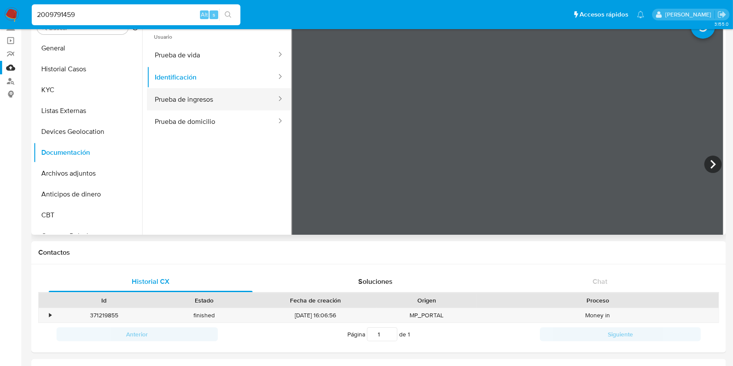
click at [227, 106] on button "Prueba de ingresos" at bounding box center [212, 99] width 130 height 22
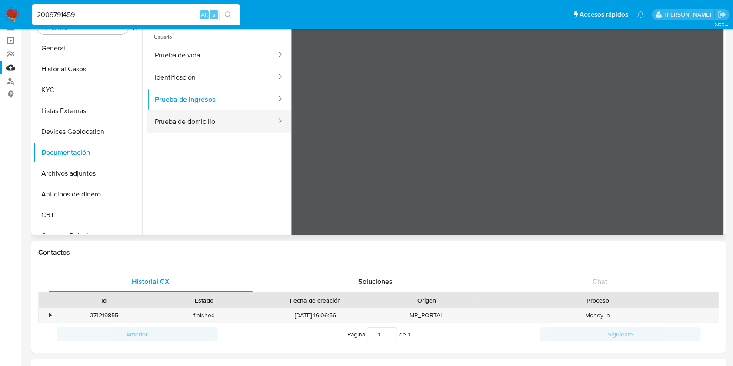
click at [195, 130] on button "Prueba de domicilio" at bounding box center [212, 121] width 130 height 22
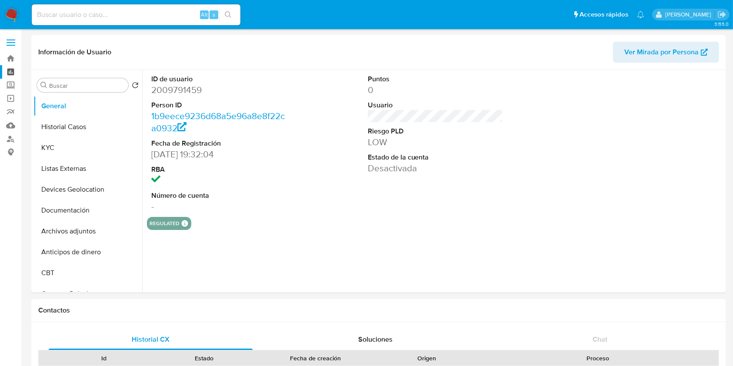
select select "10"
click at [137, 18] on input at bounding box center [136, 14] width 209 height 11
paste input "37fw49MAgGFek8O4bdWizWaA"
type input "37fw49MAgGFek8O4bdWizWaA"
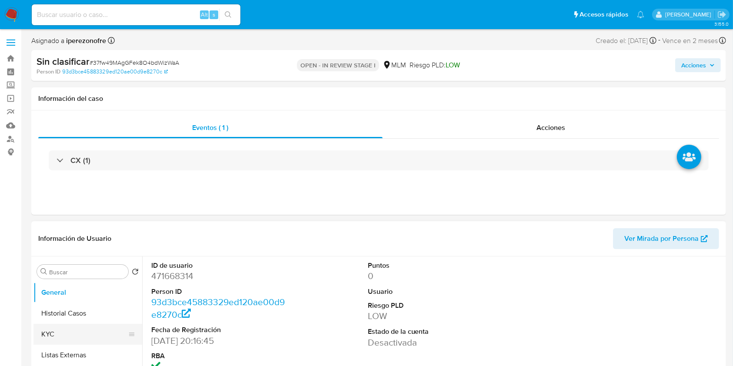
click at [64, 329] on button "KYC" at bounding box center [84, 334] width 102 height 21
select select "10"
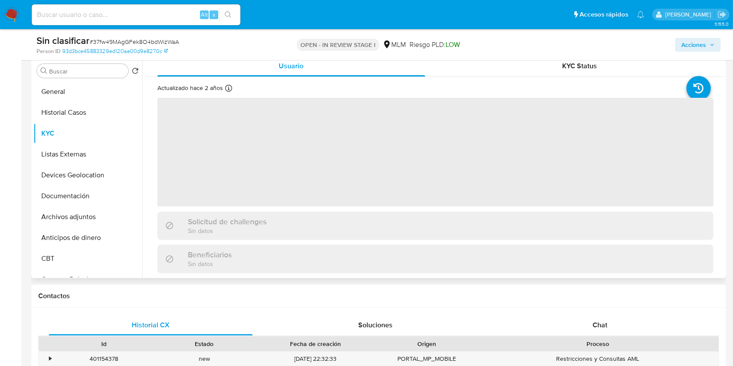
scroll to position [174, 0]
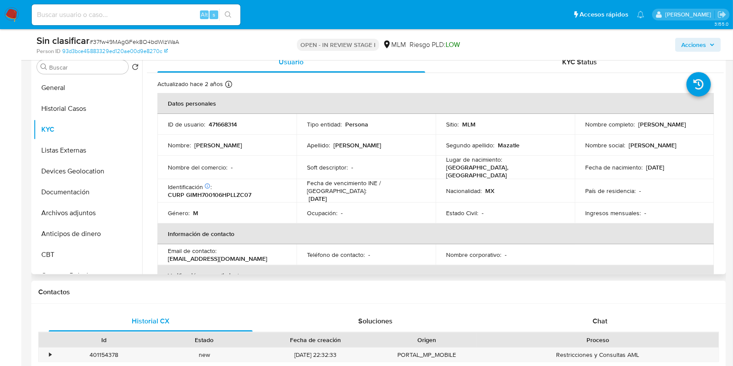
click at [198, 144] on p "[PERSON_NAME]" at bounding box center [218, 145] width 48 height 8
copy p "[PERSON_NAME]"
click at [338, 142] on p "[PERSON_NAME]" at bounding box center [358, 145] width 48 height 8
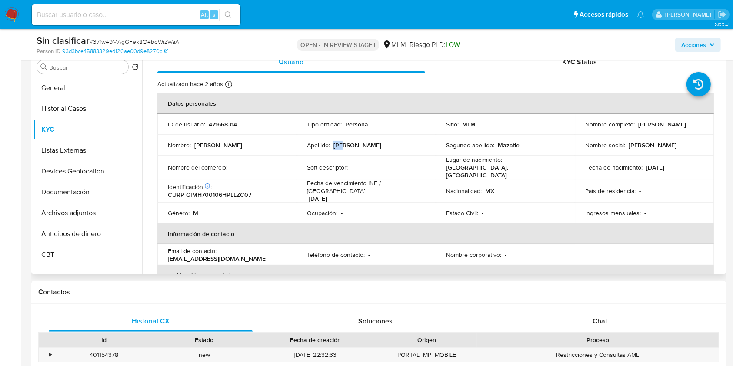
copy p "[PERSON_NAME]"
click at [505, 145] on p "Mazatle" at bounding box center [509, 145] width 22 height 8
copy p "Mazatle"
click at [77, 213] on button "Archivos adjuntos" at bounding box center [84, 213] width 102 height 21
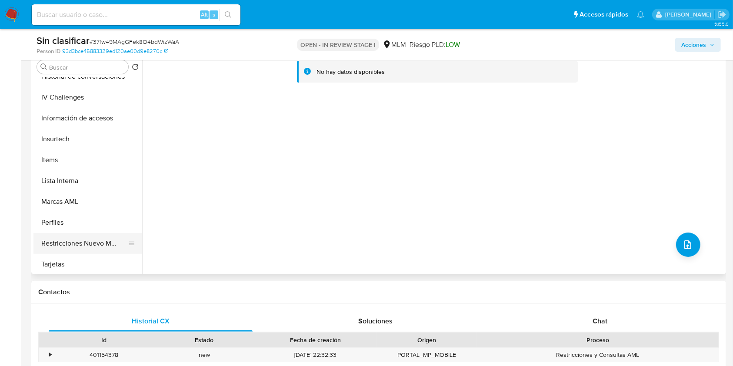
scroll to position [368, 0]
click at [72, 242] on button "Restricciones Nuevo Mundo" at bounding box center [84, 242] width 102 height 21
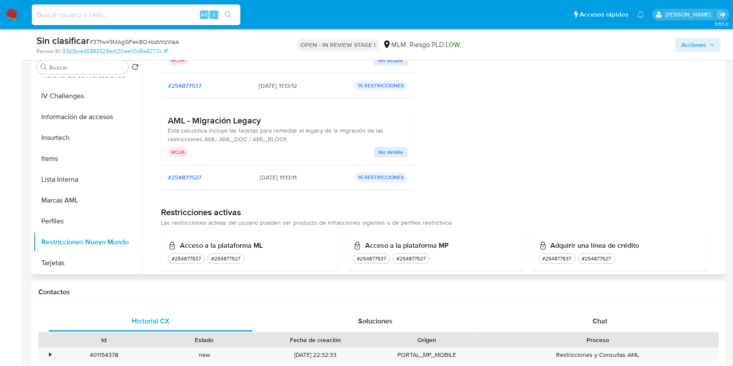
scroll to position [0, 0]
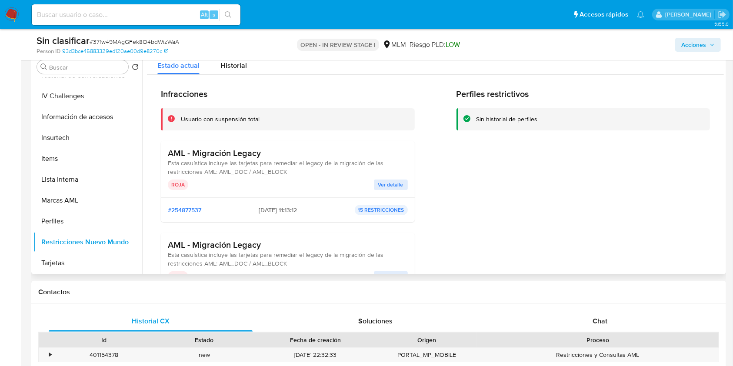
drag, startPoint x: 167, startPoint y: 153, endPoint x: 285, endPoint y: 153, distance: 117.9
click at [285, 153] on div "AML - Migración Legacy Esta casuística incluye las tarjetas para remediar el le…" at bounding box center [288, 169] width 254 height 57
drag, startPoint x: 170, startPoint y: 244, endPoint x: 263, endPoint y: 248, distance: 92.7
click at [263, 248] on h3 "AML - Migración Legacy" at bounding box center [288, 245] width 240 height 11
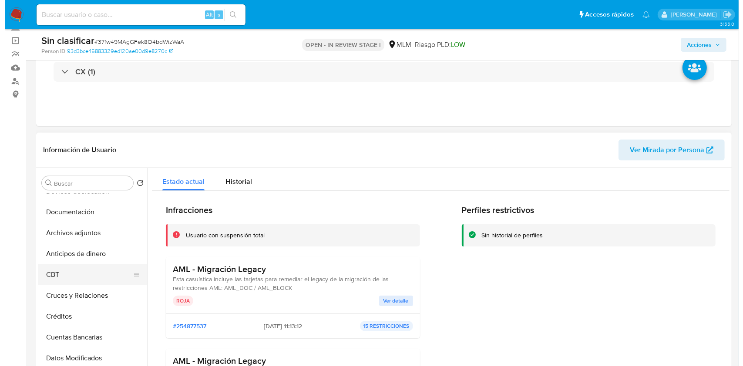
scroll to position [77, 0]
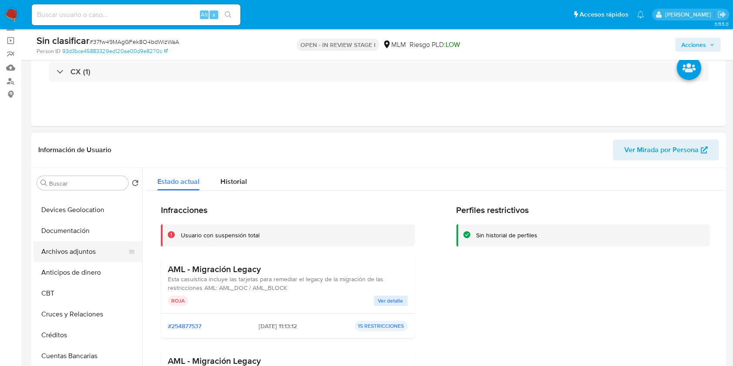
click at [64, 248] on button "Archivos adjuntos" at bounding box center [84, 251] width 102 height 21
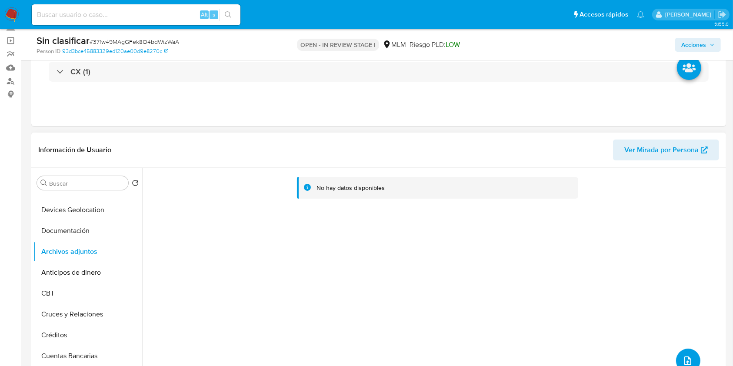
click at [685, 360] on icon "upload-file" at bounding box center [688, 361] width 10 height 10
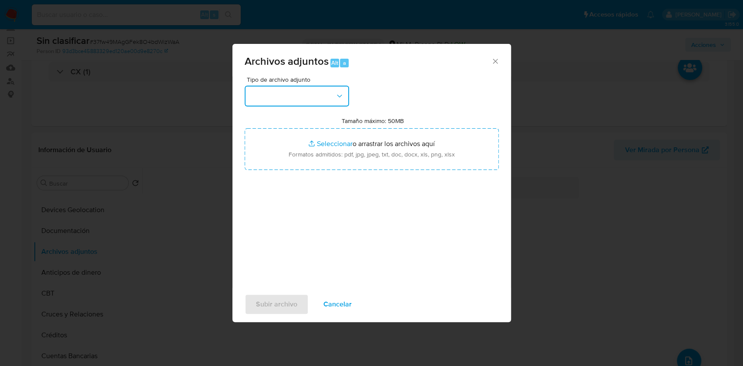
click at [336, 96] on icon "button" at bounding box center [339, 96] width 9 height 9
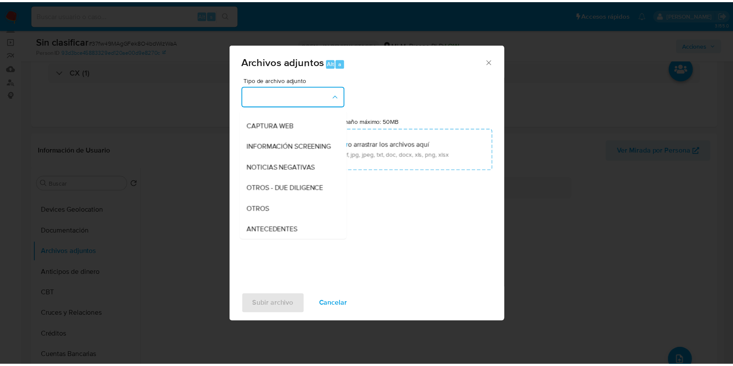
scroll to position [75, 0]
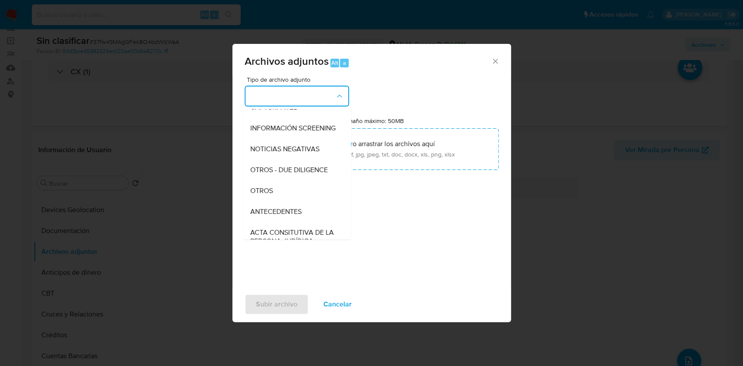
click at [278, 200] on div "OTROS" at bounding box center [294, 191] width 89 height 21
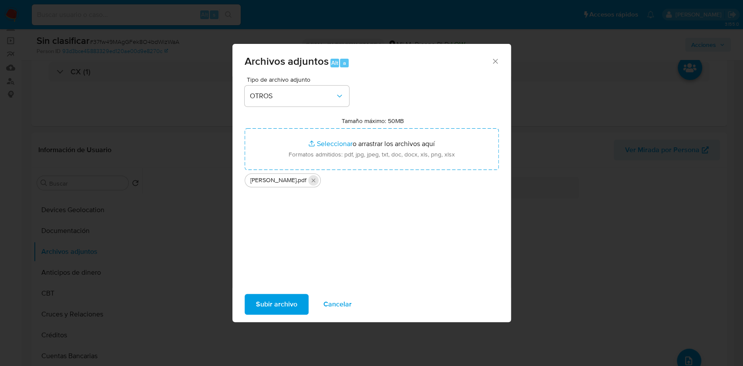
click at [315, 182] on icon "Eliminar HECTOR GIL MAZATLE.pdf" at bounding box center [313, 180] width 4 height 4
click at [268, 297] on span "Subir archivo" at bounding box center [276, 304] width 41 height 19
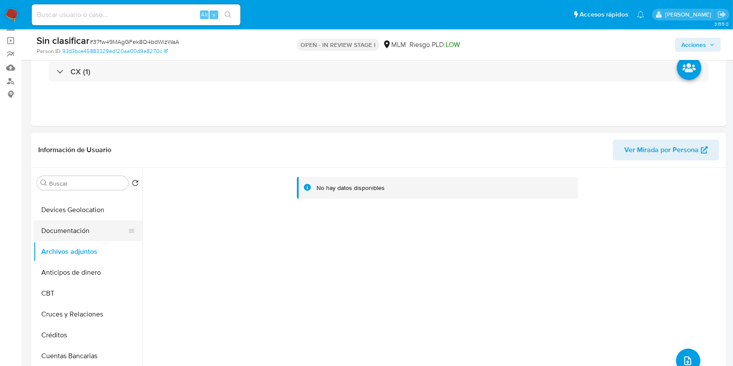
click at [62, 231] on button "Documentación" at bounding box center [84, 231] width 102 height 21
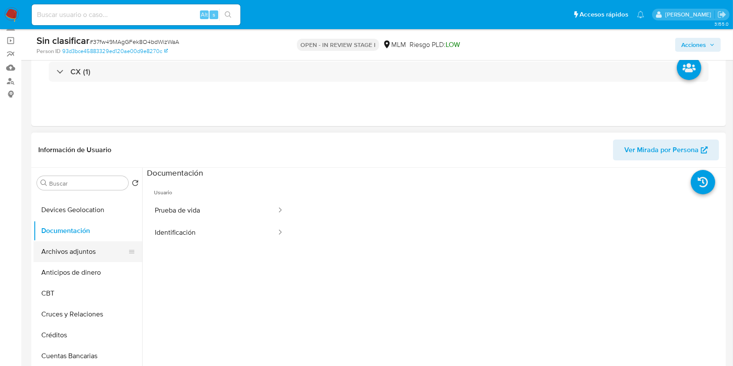
click at [67, 254] on button "Archivos adjuntos" at bounding box center [84, 251] width 102 height 21
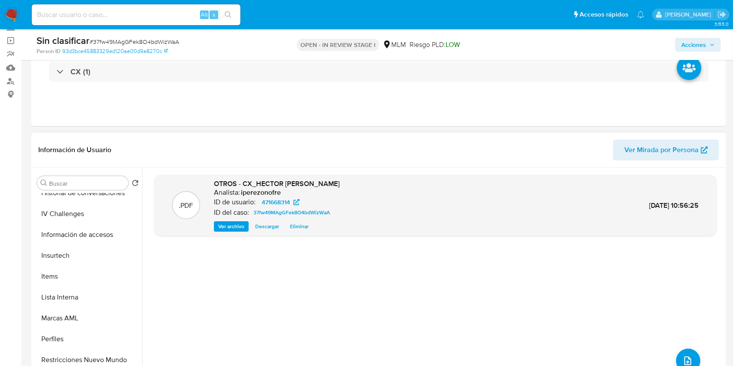
scroll to position [368, 0]
click at [91, 357] on button "Restricciones Nuevo Mundo" at bounding box center [84, 358] width 102 height 21
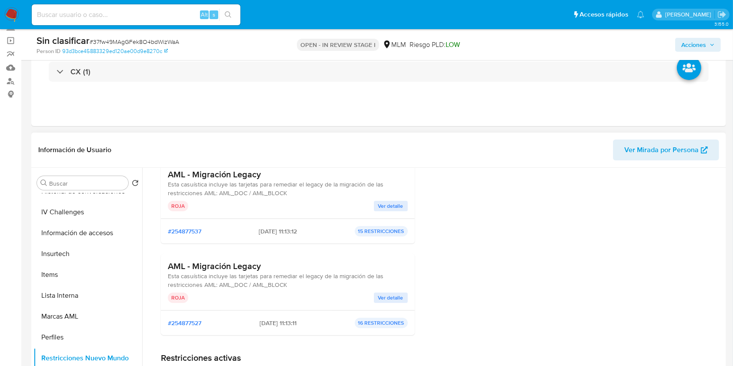
scroll to position [66, 0]
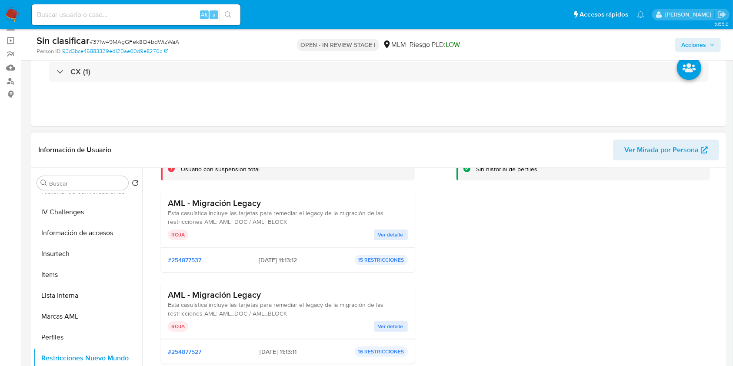
click at [392, 234] on span "Ver detalle" at bounding box center [390, 235] width 25 height 9
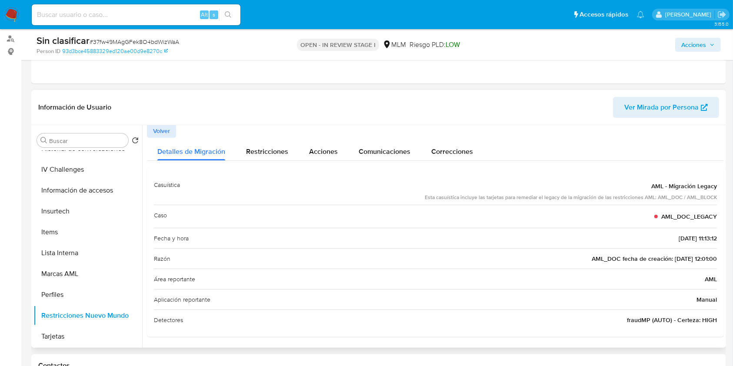
scroll to position [116, 0]
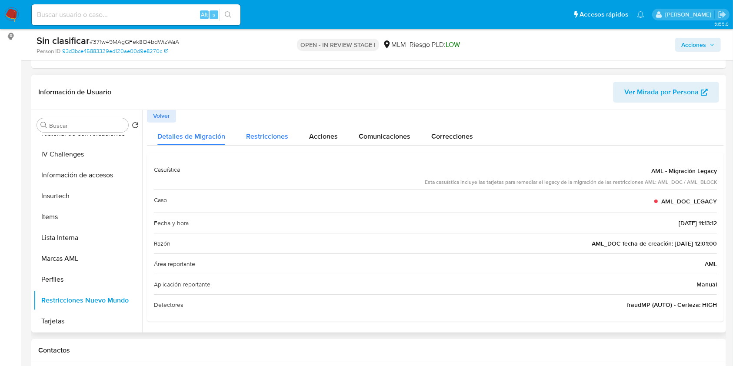
click at [276, 139] on span "Restricciones" at bounding box center [267, 136] width 42 height 10
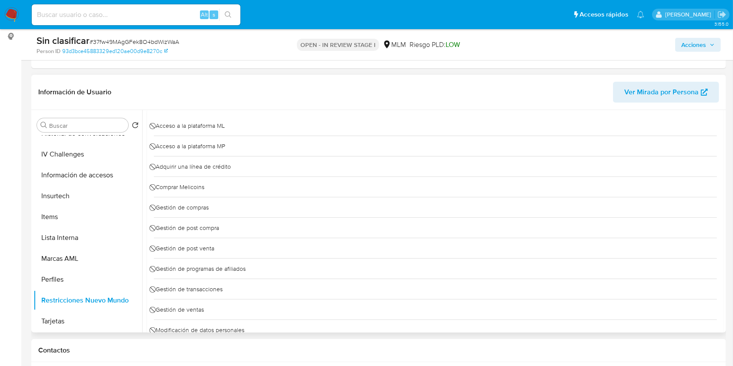
scroll to position [0, 0]
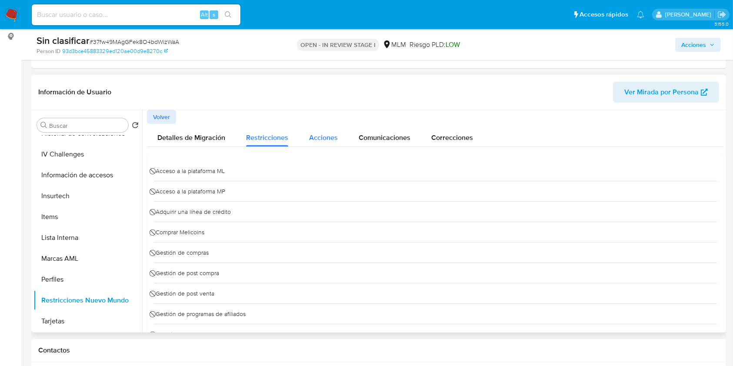
click at [319, 134] on span "Acciones" at bounding box center [323, 138] width 29 height 10
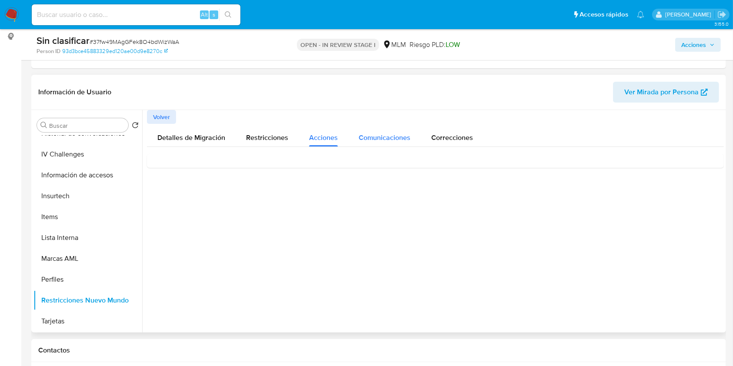
click at [391, 137] on span "Comunicaciones" at bounding box center [385, 138] width 52 height 10
click at [451, 133] on span "Correcciones" at bounding box center [453, 138] width 42 height 10
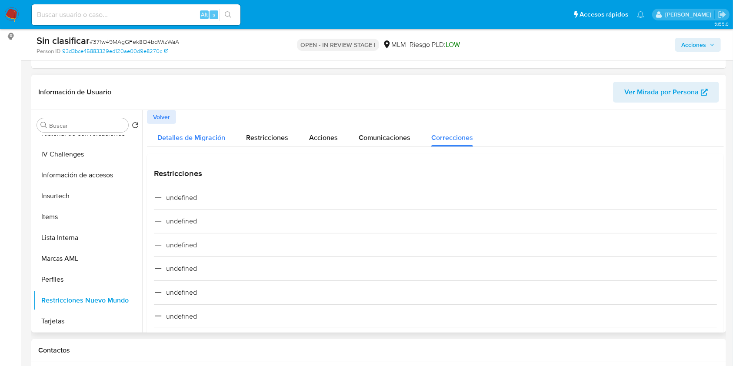
click at [203, 134] on span "Detalles de Migración" at bounding box center [191, 138] width 68 height 10
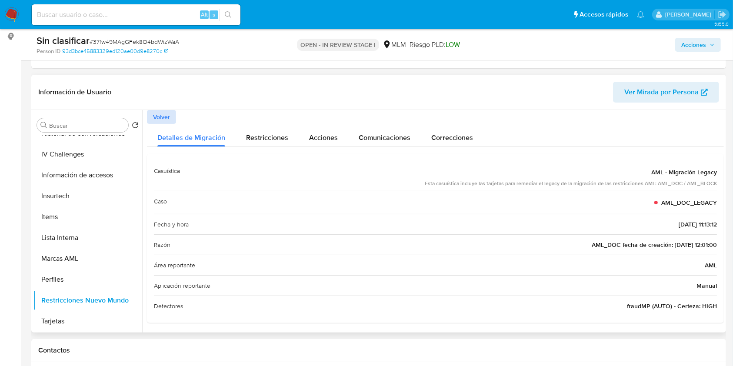
click at [163, 114] on span "Volver" at bounding box center [161, 117] width 17 height 12
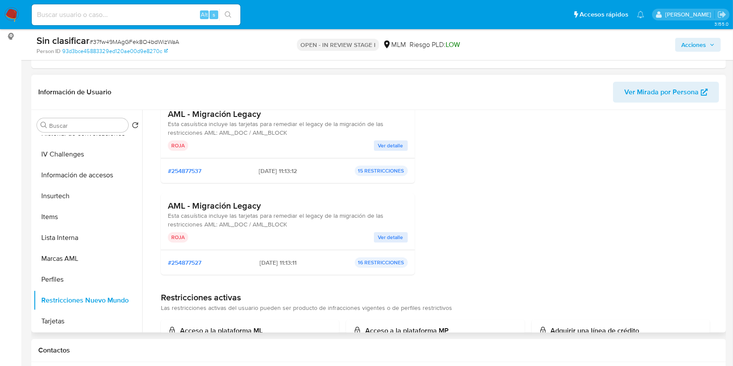
scroll to position [116, 0]
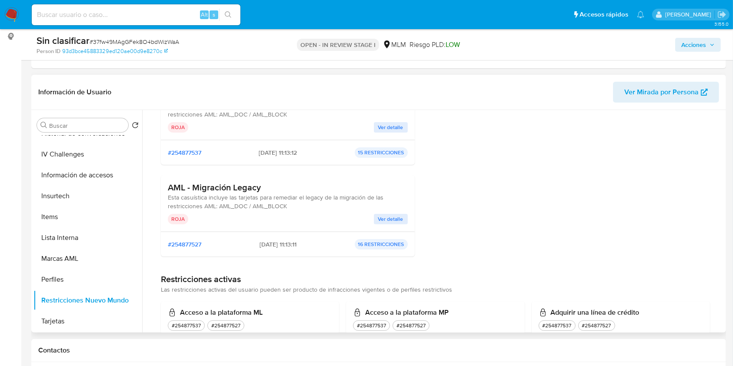
click at [385, 151] on p "15 RESTRICCIONES" at bounding box center [381, 152] width 53 height 10
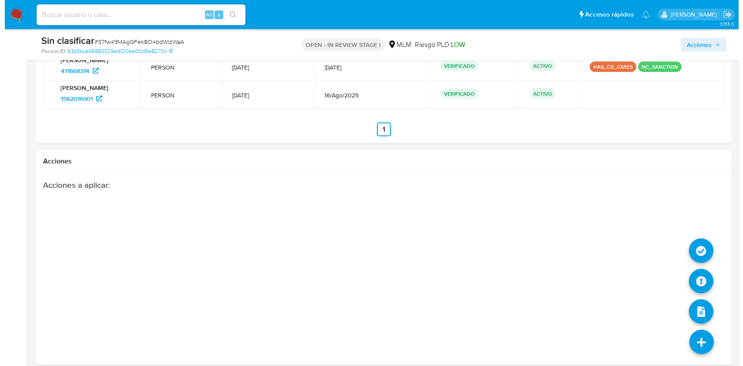
scroll to position [1248, 0]
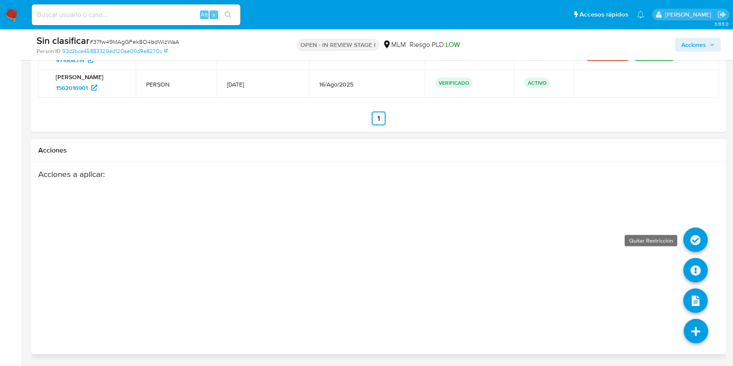
click at [696, 238] on icon at bounding box center [696, 240] width 24 height 24
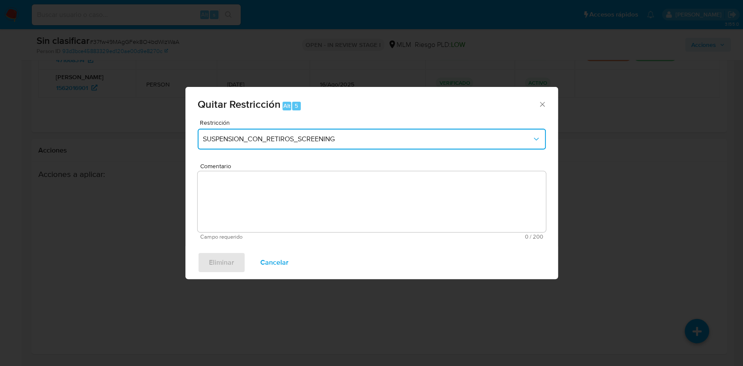
click at [473, 137] on span "SUSPENSION_CON_RETIROS_SCREENING" at bounding box center [367, 139] width 329 height 9
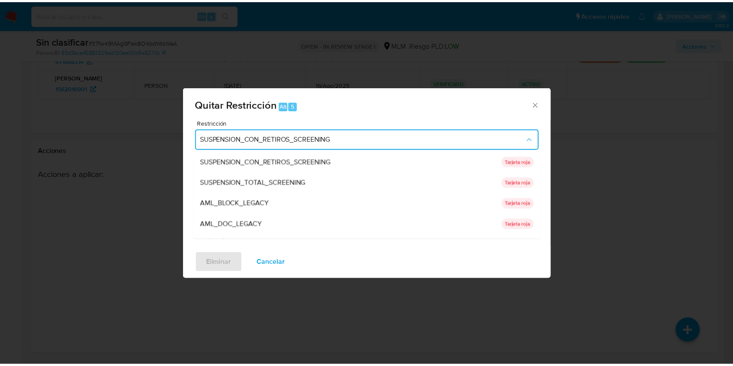
scroll to position [0, 0]
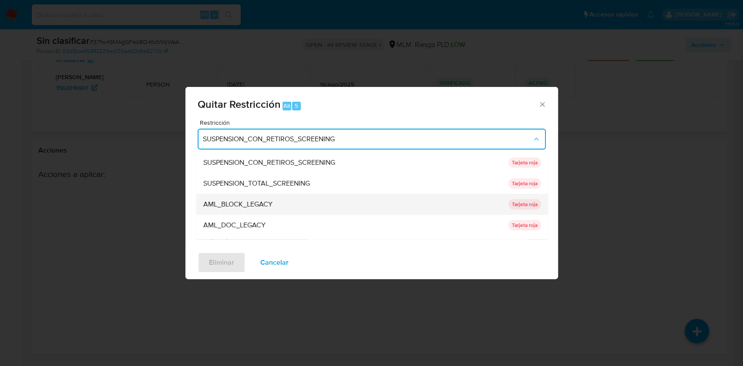
click at [348, 205] on div "AML_BLOCK_LEGACY" at bounding box center [353, 204] width 300 height 21
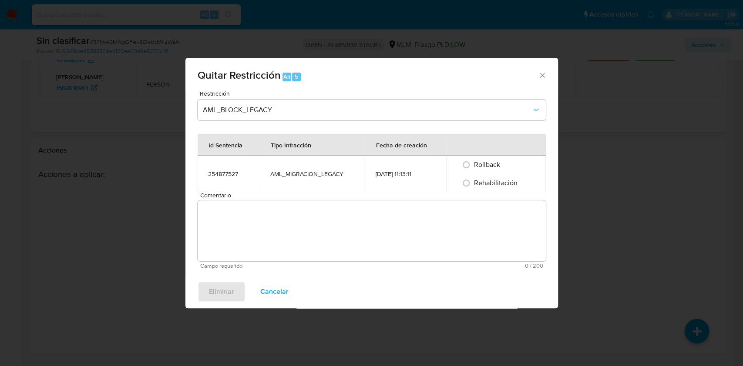
drag, startPoint x: 348, startPoint y: 230, endPoint x: 359, endPoint y: 249, distance: 21.4
click at [348, 231] on textarea "Comentario" at bounding box center [371, 231] width 348 height 61
click at [466, 181] on input "Rehabilitación" at bounding box center [466, 183] width 14 height 14
radio input "true"
click at [392, 231] on textarea "Comentario" at bounding box center [371, 231] width 348 height 61
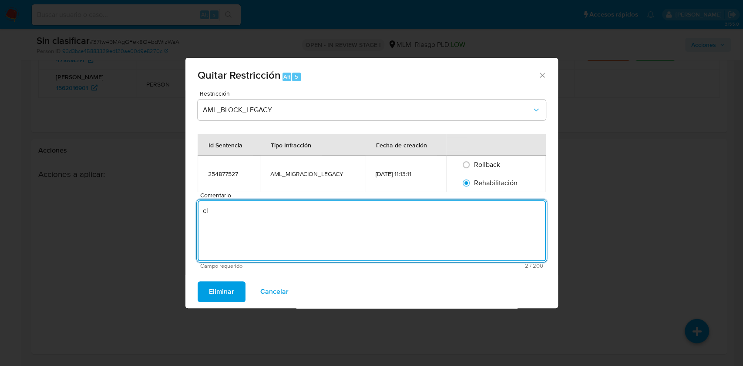
type textarea "c"
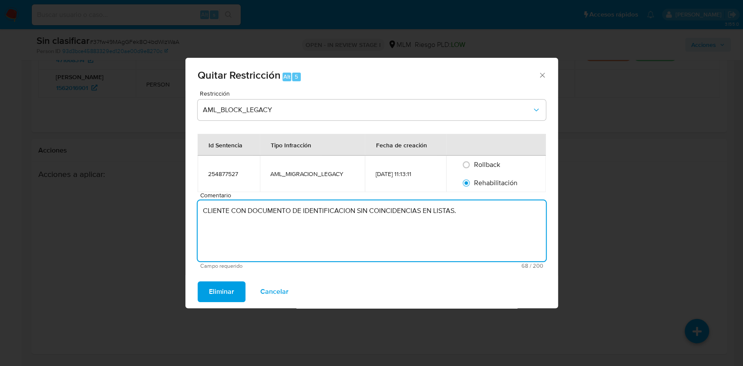
drag, startPoint x: 465, startPoint y: 207, endPoint x: 167, endPoint y: 200, distance: 298.0
click at [167, 200] on div "Quitar Restricción Alt 5 Restricción AML_BLOCK_LEGACY Id Sentencia Tipo Infracc…" at bounding box center [371, 183] width 743 height 366
type textarea "CLIENTE CON DOCUMENTO DE IDENTIFICACION SIN COINCIDENCIAS EN LISTAS."
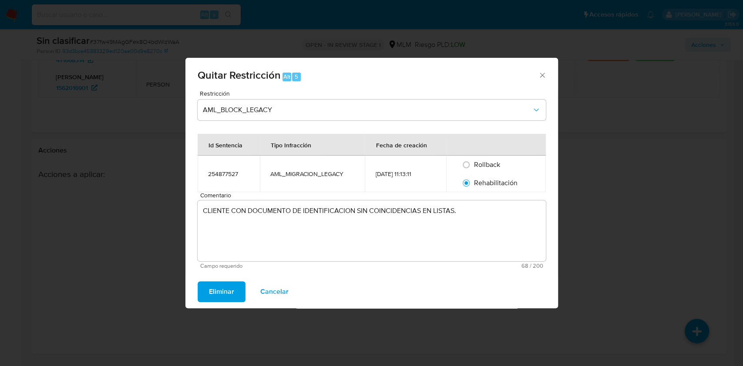
click at [547, 74] on div "Quitar Restricción Alt 5" at bounding box center [371, 74] width 372 height 33
click at [539, 75] on icon "Cerrar ventana" at bounding box center [542, 75] width 9 height 9
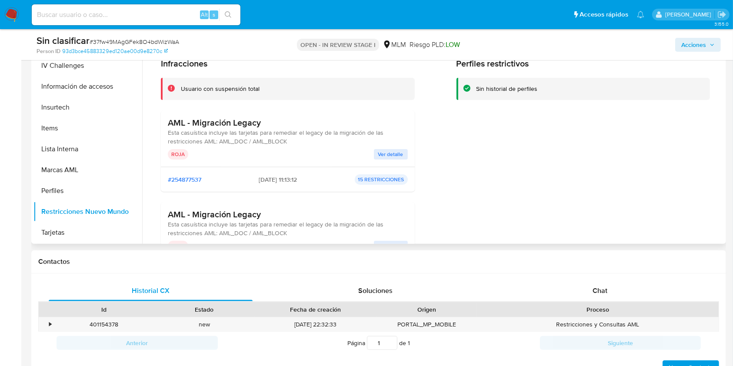
drag, startPoint x: 264, startPoint y: 124, endPoint x: 171, endPoint y: 123, distance: 94.0
click at [163, 122] on div "AML - Migración Legacy Esta casuística incluye las tarjetas para remediar el le…" at bounding box center [288, 138] width 254 height 57
drag, startPoint x: 288, startPoint y: 141, endPoint x: 203, endPoint y: 142, distance: 85.3
click at [203, 142] on div "AML - Migración Legacy Esta casuística incluye las tarjetas para remediar el le…" at bounding box center [288, 131] width 240 height 28
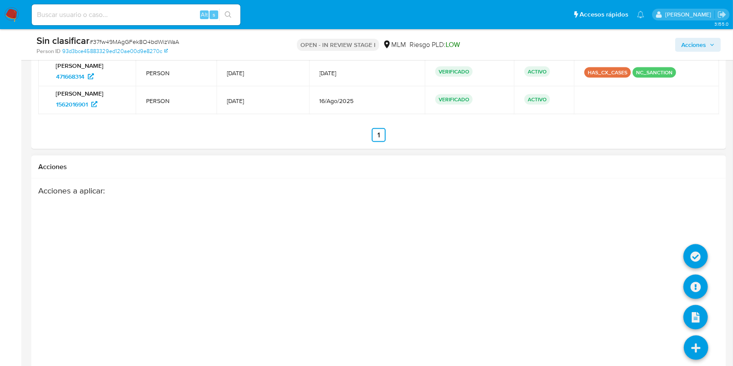
scroll to position [1248, 0]
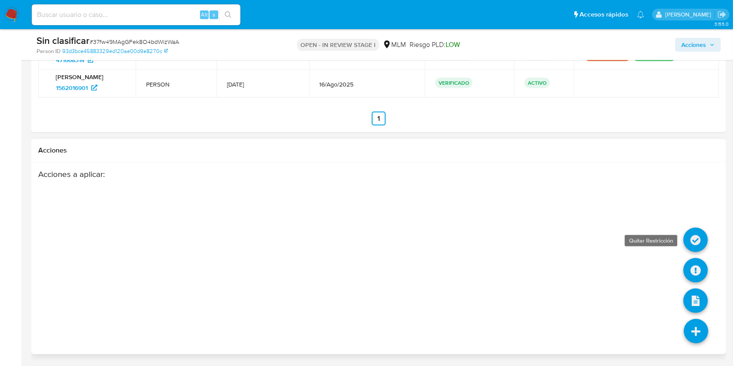
click at [694, 237] on icon at bounding box center [696, 240] width 24 height 24
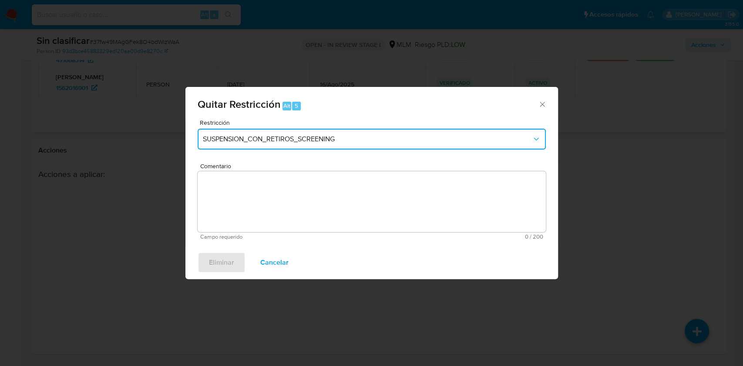
click at [275, 141] on span "SUSPENSION_CON_RETIROS_SCREENING" at bounding box center [367, 139] width 329 height 9
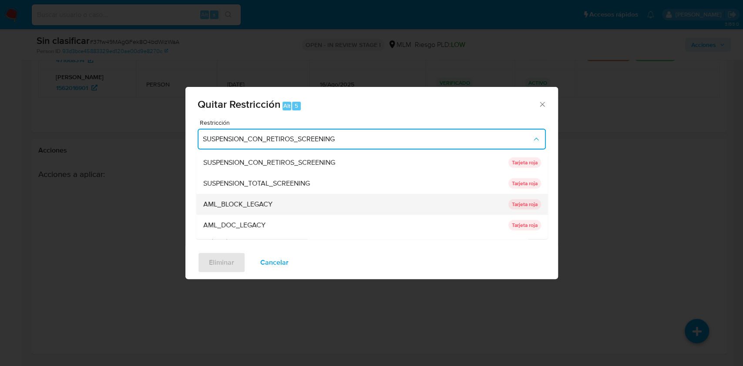
click at [265, 209] on div "AML_BLOCK_LEGACY" at bounding box center [353, 204] width 300 height 21
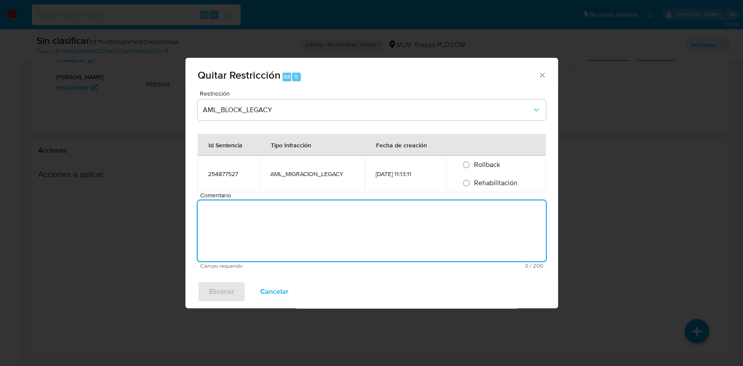
click at [261, 226] on textarea "Comentario" at bounding box center [371, 231] width 348 height 61
paste textarea "AML: AML_DOC / AML_BLOCK"
drag, startPoint x: 299, startPoint y: 207, endPoint x: 92, endPoint y: 170, distance: 210.3
click at [92, 173] on div "Quitar Restricción Alt 5 Restricción AML_BLOCK_LEGACY Id Sentencia Tipo Infracc…" at bounding box center [371, 183] width 743 height 366
paste textarea "CLIENTE CON DOCUMENTO DE IDENTIFICACION SIN COINCIDENCIAS EN LISTAS."
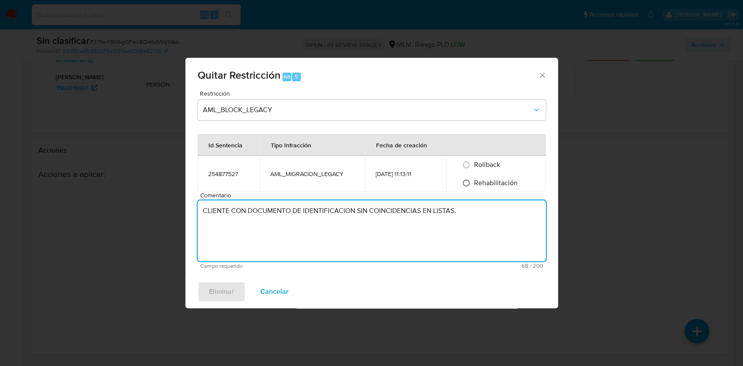
type textarea "CLIENTE CON DOCUMENTO DE IDENTIFICACION SIN COINCIDENCIAS EN LISTAS."
click at [467, 184] on input "Rehabilitación" at bounding box center [466, 183] width 14 height 14
radio input "true"
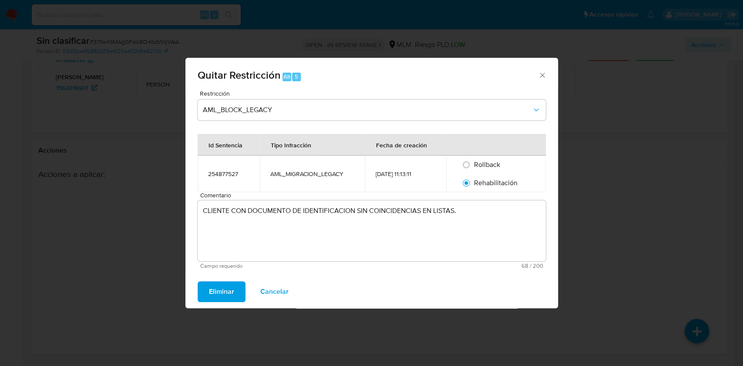
click at [224, 291] on span "Eliminar" at bounding box center [221, 291] width 25 height 19
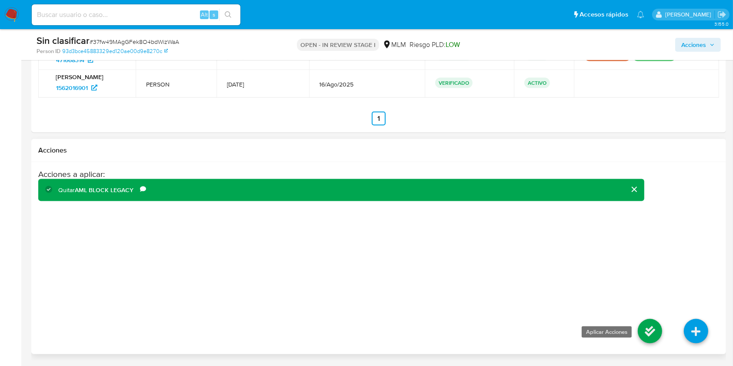
click at [649, 329] on icon at bounding box center [650, 331] width 24 height 24
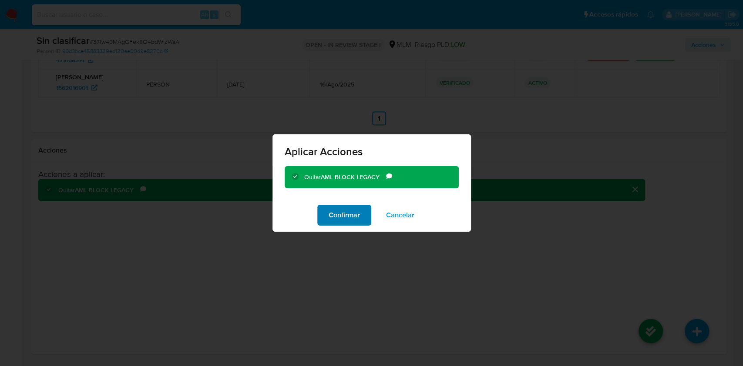
click at [343, 215] on span "Confirmar" at bounding box center [343, 215] width 31 height 19
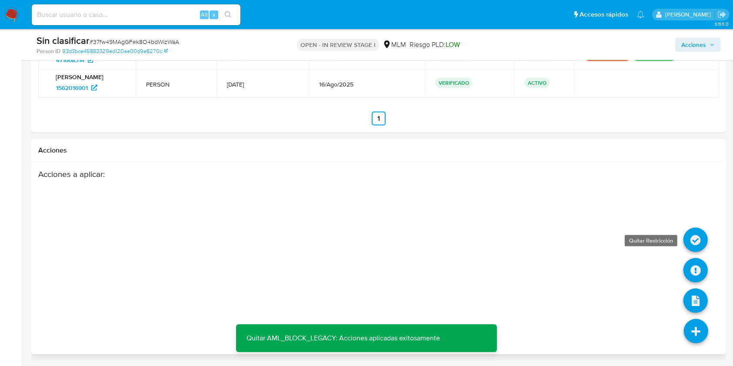
click at [695, 238] on icon at bounding box center [696, 240] width 24 height 24
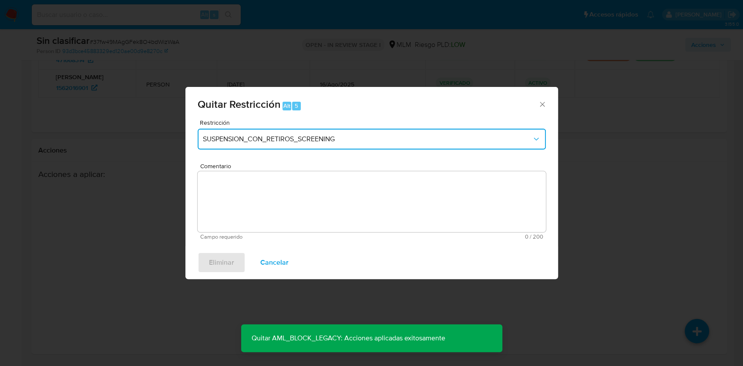
click at [354, 141] on span "SUSPENSION_CON_RETIROS_SCREENING" at bounding box center [367, 139] width 329 height 9
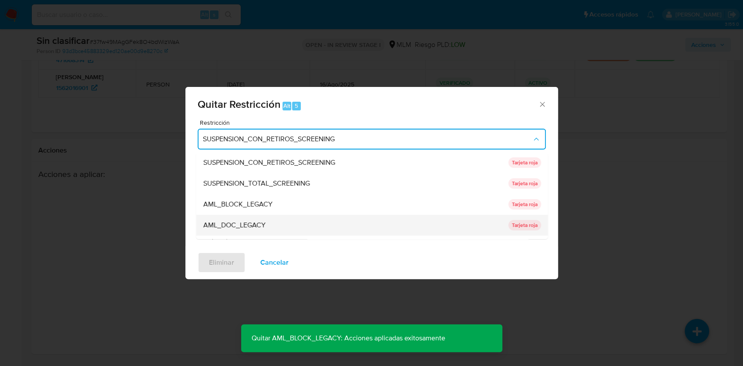
click at [247, 223] on span "AML_DOC_LEGACY" at bounding box center [234, 225] width 62 height 9
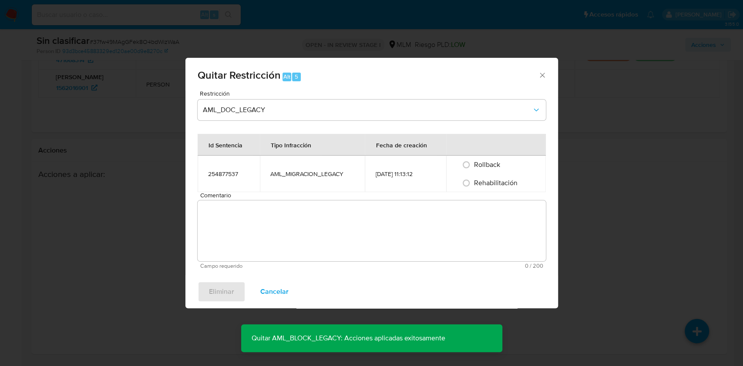
click at [259, 224] on textarea "Comentario" at bounding box center [371, 231] width 348 height 61
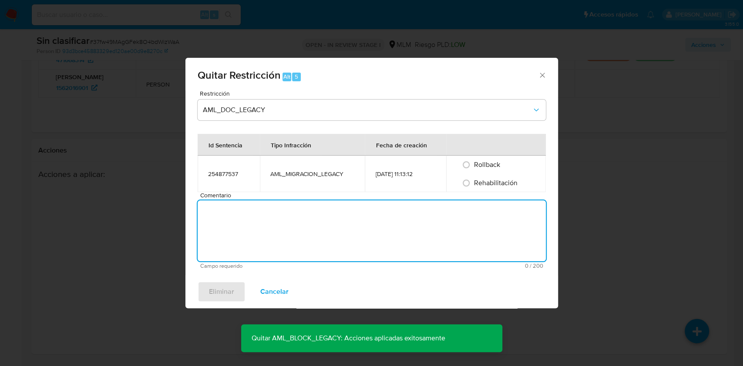
paste textarea "CLIENTE CON DOCUMENTO DE IDENTIFICACION SIN COINCIDENCIAS EN LISTAS."
type textarea "CLIENTE CON DOCUMENTO DE IDENTIFICACION SIN COINCIDENCIAS EN LISTAS."
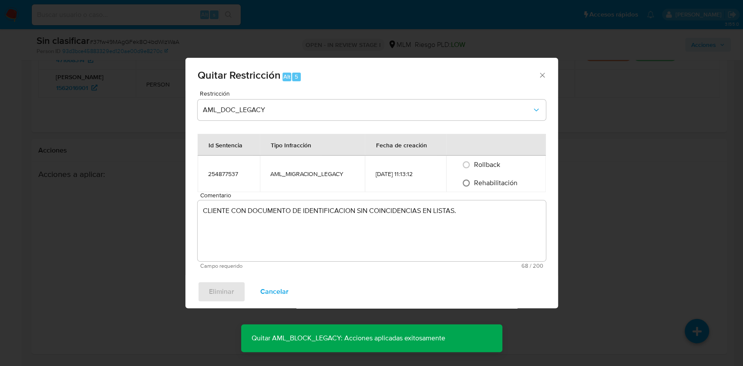
click at [468, 182] on input "Rehabilitación" at bounding box center [466, 183] width 14 height 14
radio input "true"
click at [216, 292] on span "Eliminar" at bounding box center [221, 291] width 25 height 19
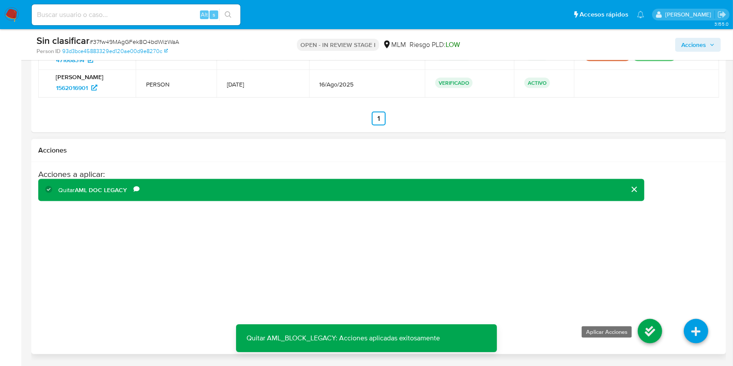
click at [654, 328] on icon at bounding box center [650, 331] width 24 height 24
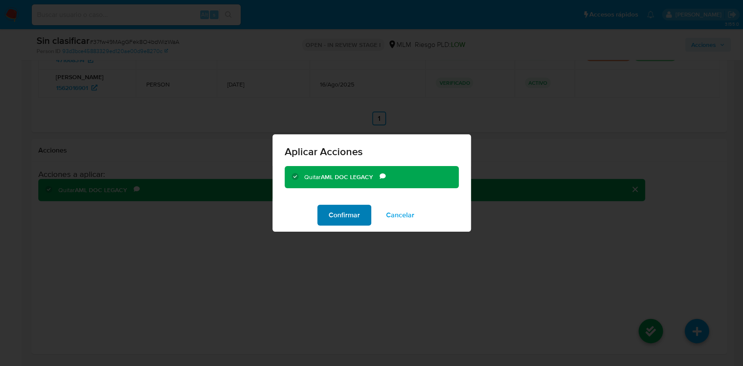
click at [347, 217] on span "Confirmar" at bounding box center [343, 215] width 31 height 19
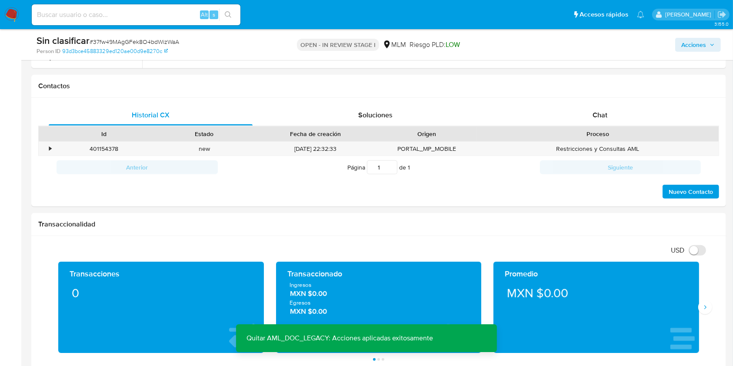
scroll to position [378, 0]
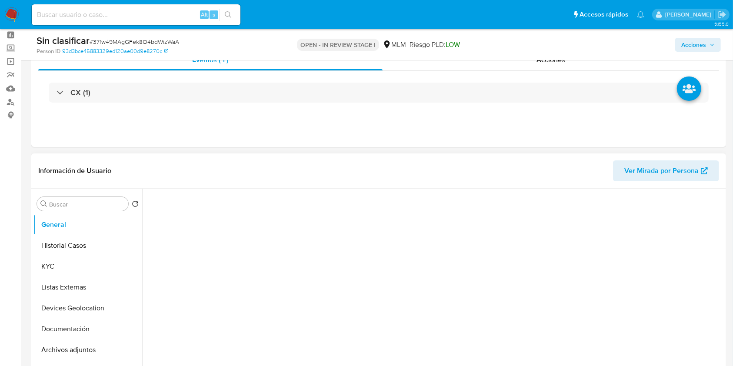
scroll to position [290, 0]
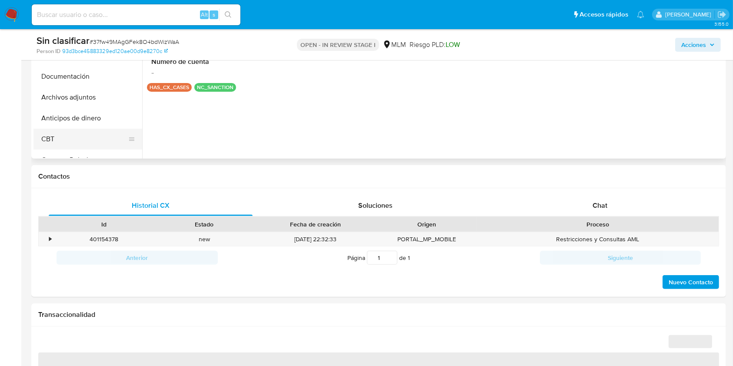
select select "10"
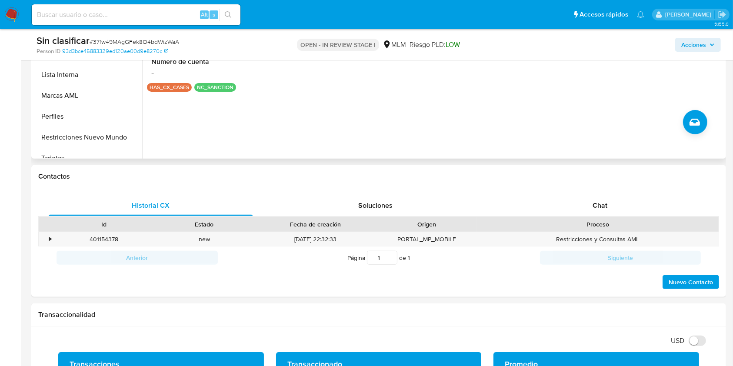
scroll to position [368, 0]
click at [78, 127] on button "Restricciones Nuevo Mundo" at bounding box center [84, 126] width 102 height 21
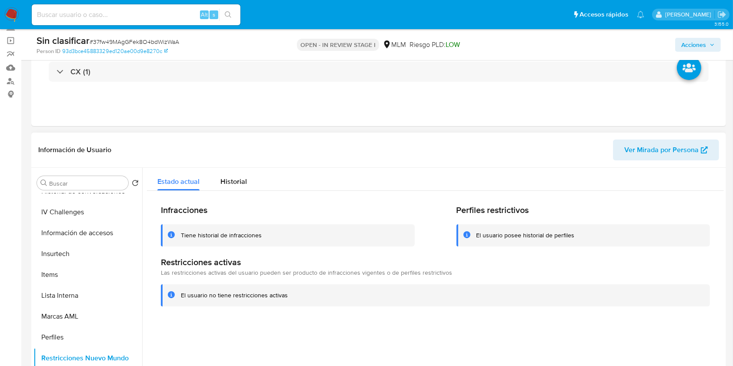
scroll to position [0, 0]
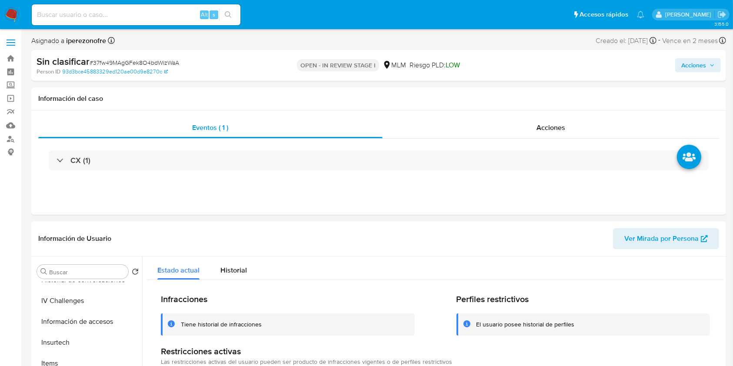
click at [709, 66] on span "Acciones" at bounding box center [698, 65] width 33 height 12
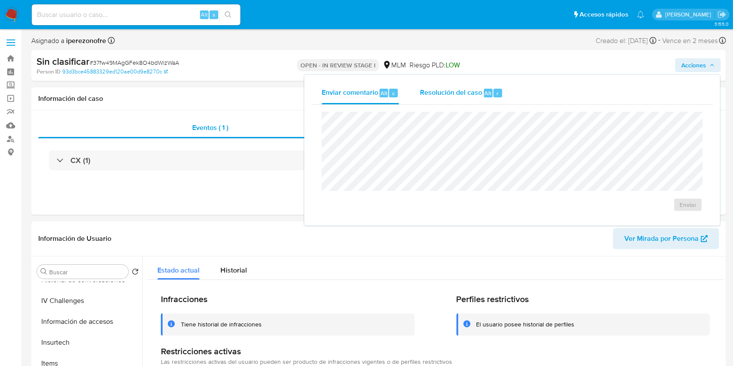
click at [436, 89] on span "Resolución del caso" at bounding box center [451, 93] width 62 height 10
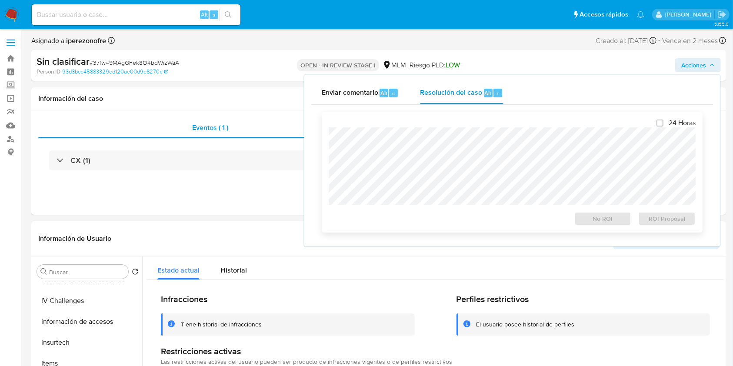
click at [329, 141] on div "24 Horas No ROI ROI Proposal" at bounding box center [512, 172] width 381 height 121
drag, startPoint x: 327, startPoint y: 141, endPoint x: 313, endPoint y: 133, distance: 15.6
click at [313, 133] on div "Cierre de caso 24 Horas No ROI ROI Proposal" at bounding box center [512, 172] width 402 height 135
click at [598, 221] on span "No ROI" at bounding box center [603, 219] width 45 height 12
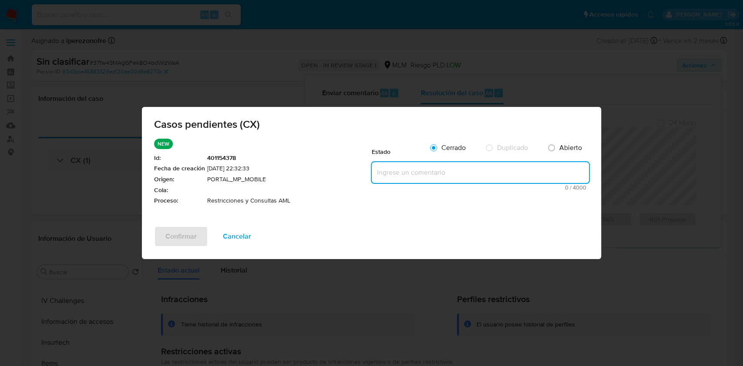
click at [436, 168] on textarea at bounding box center [479, 172] width 217 height 21
paste textarea "CLIENTE CON DOCUMENTO DE IDENTIFICACION SIN COINCIDENCIAS EN LISTAS. SE RETIRA …"
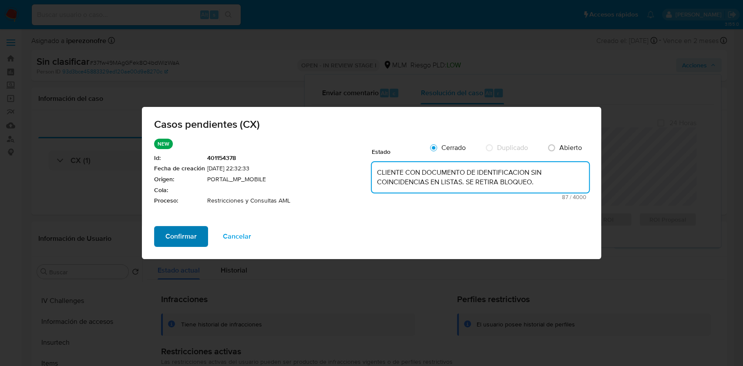
type textarea "CLIENTE CON DOCUMENTO DE IDENTIFICACION SIN COINCIDENCIAS EN LISTAS. SE RETIRA …"
drag, startPoint x: 184, startPoint y: 233, endPoint x: 187, endPoint y: 242, distance: 9.8
click at [181, 229] on span "Confirmar" at bounding box center [180, 236] width 31 height 19
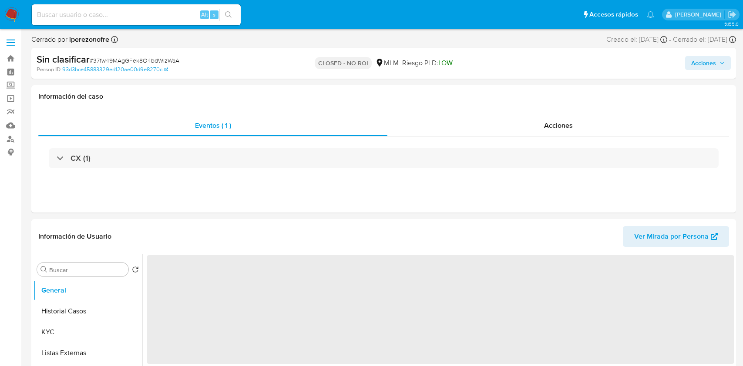
select select "10"
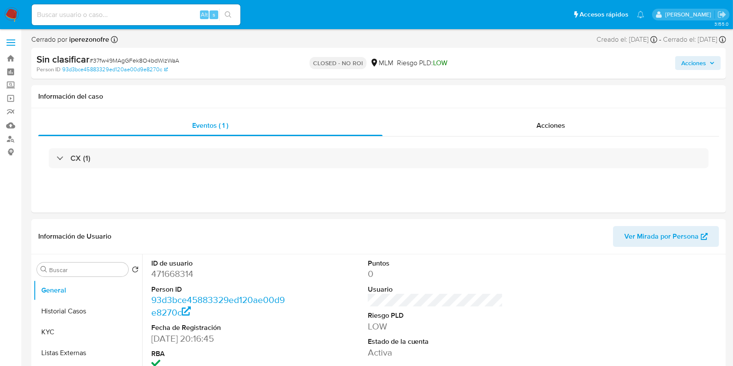
click at [12, 13] on img at bounding box center [11, 14] width 15 height 15
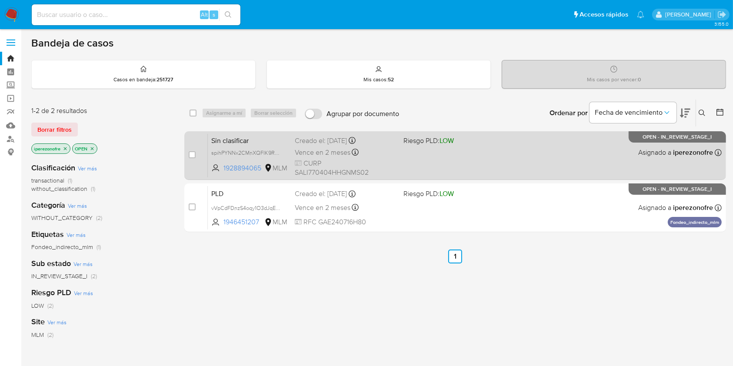
click at [447, 164] on div "Sin clasificar spihPYNNx2CMnXQFIK9Rs2K8 1928894065 MLM Riesgo PLD: LOW Creado e…" at bounding box center [465, 156] width 514 height 44
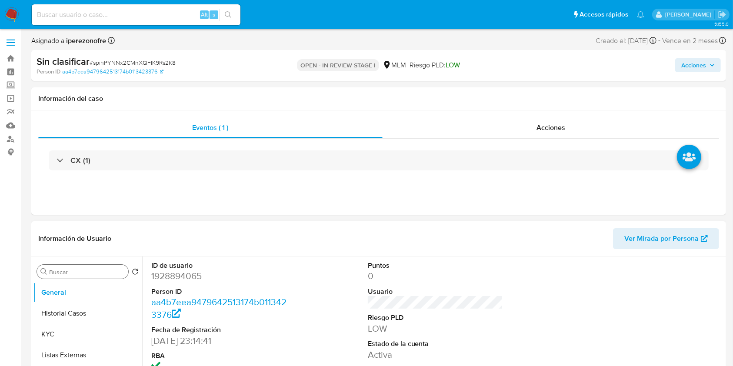
select select "10"
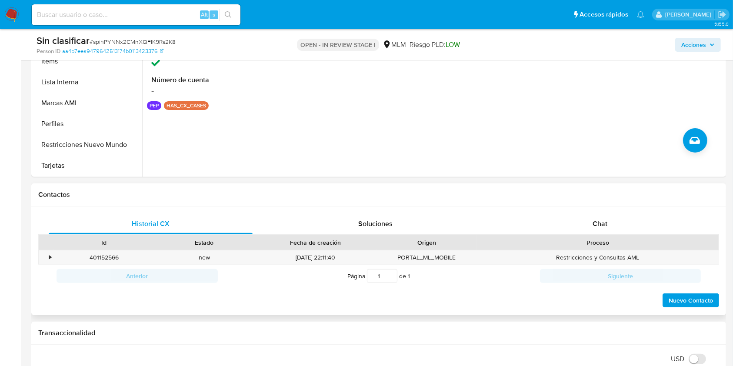
scroll to position [290, 0]
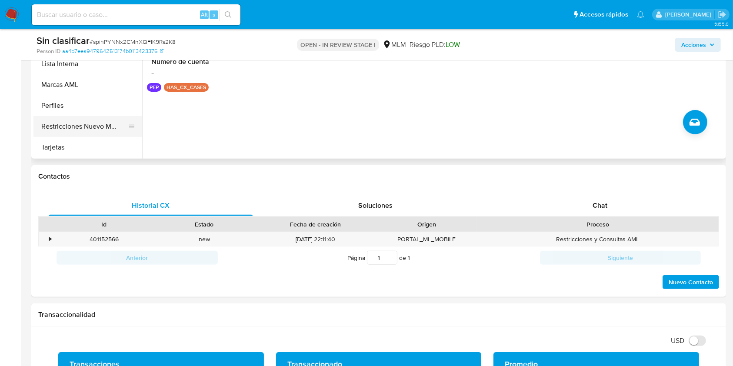
drag, startPoint x: 84, startPoint y: 124, endPoint x: 128, endPoint y: 124, distance: 44.4
click at [84, 124] on button "Restricciones Nuevo Mundo" at bounding box center [84, 126] width 102 height 21
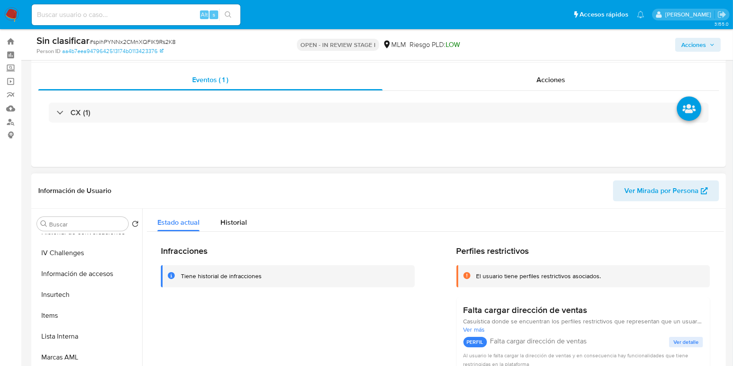
scroll to position [0, 0]
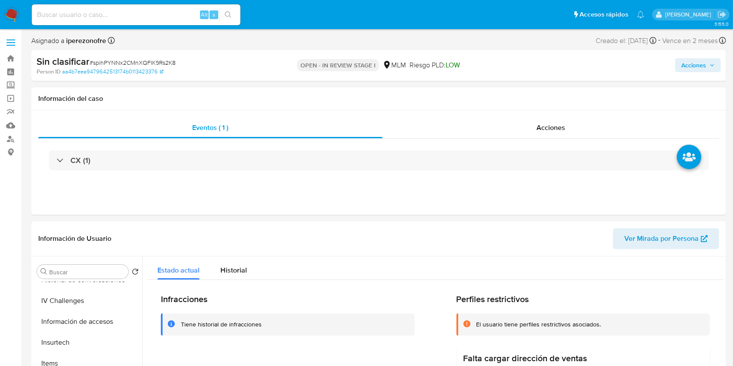
click at [716, 61] on button "Acciones" at bounding box center [699, 65] width 46 height 14
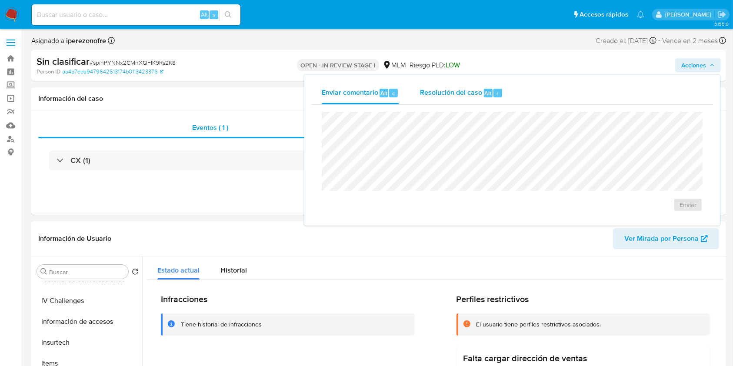
click at [438, 93] on span "Resolución del caso" at bounding box center [451, 93] width 62 height 10
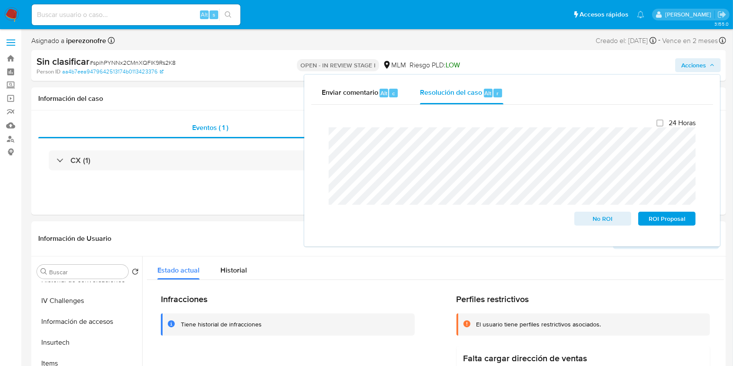
click at [312, 137] on div "Cierre de caso 24 Horas No ROI ROI Proposal" at bounding box center [512, 172] width 402 height 135
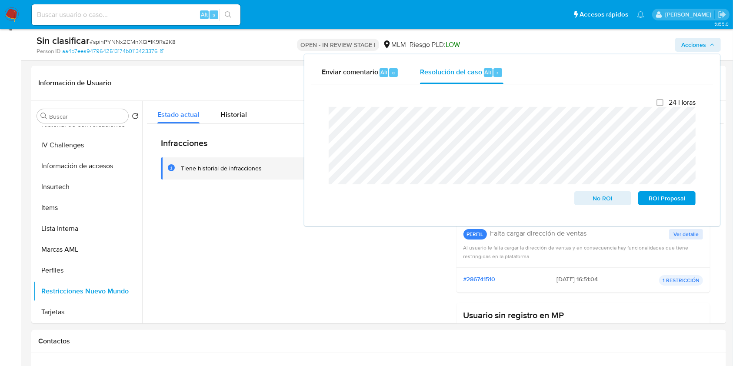
scroll to position [58, 0]
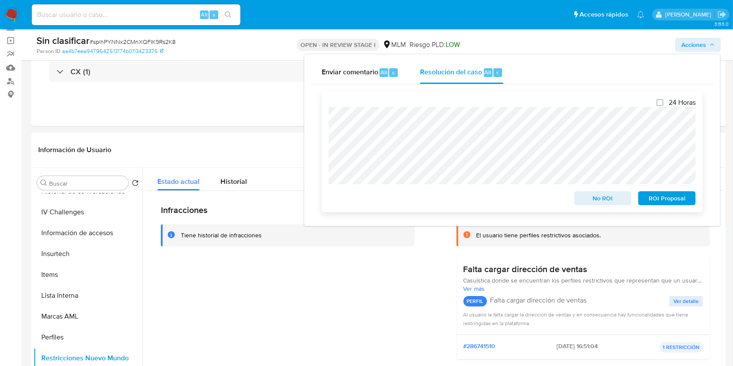
click at [606, 200] on span "No ROI" at bounding box center [603, 198] width 45 height 12
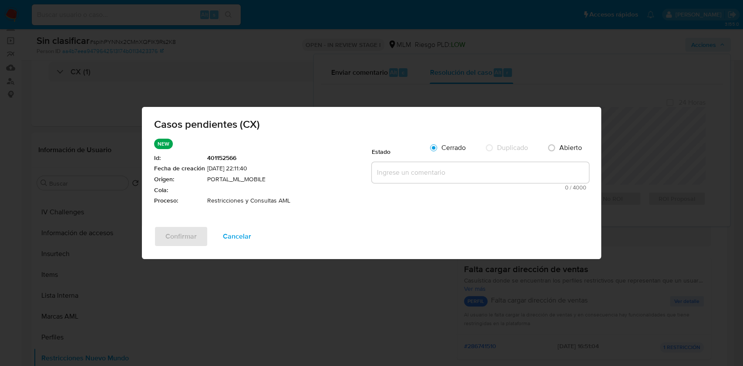
click at [431, 168] on textarea at bounding box center [479, 172] width 217 height 21
paste textarea "SE VALIDO CASO CX SIN RESTRICCION AML."
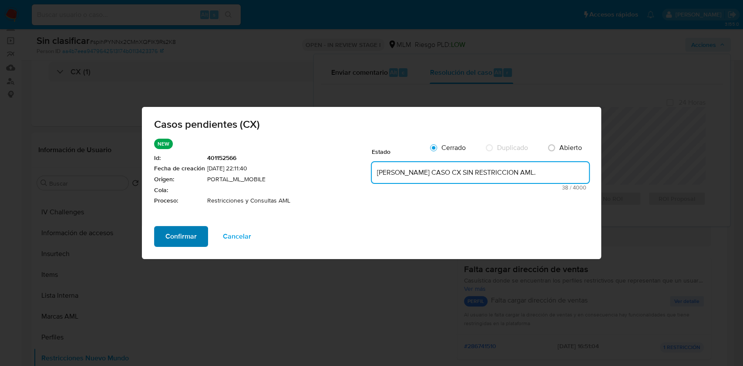
type textarea "SE VALIDO CASO CX SIN RESTRICCION AML."
click at [171, 234] on span "Confirmar" at bounding box center [180, 236] width 31 height 19
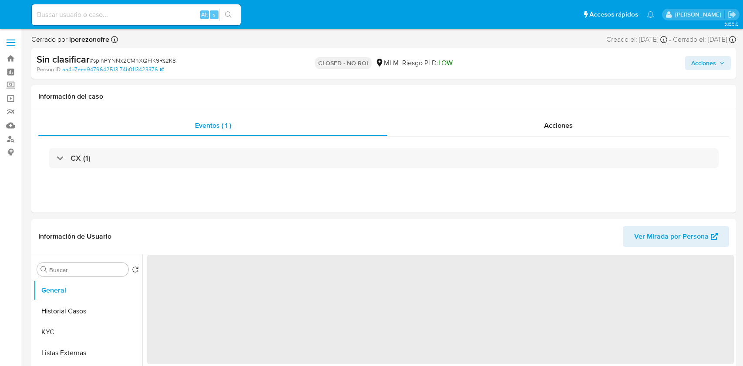
select select "10"
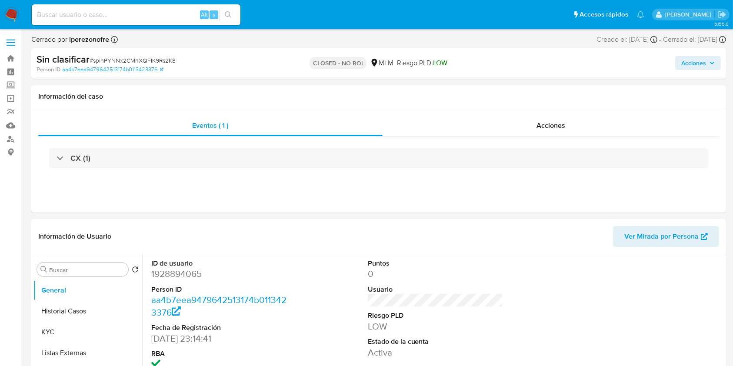
click at [139, 11] on input at bounding box center [136, 14] width 209 height 11
paste input "2004570737"
type input "2004570737"
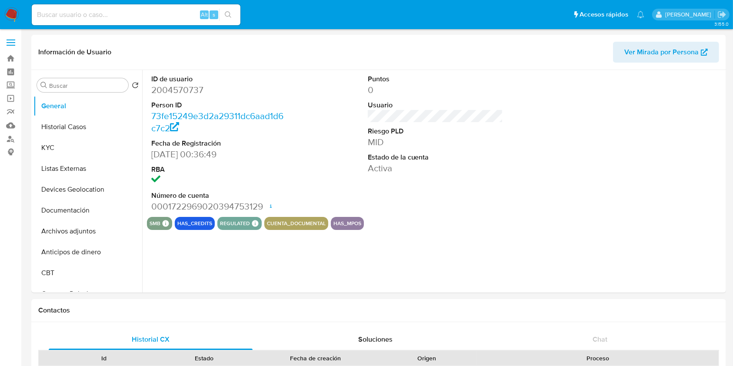
select select "10"
click at [61, 143] on button "KYC" at bounding box center [84, 147] width 102 height 21
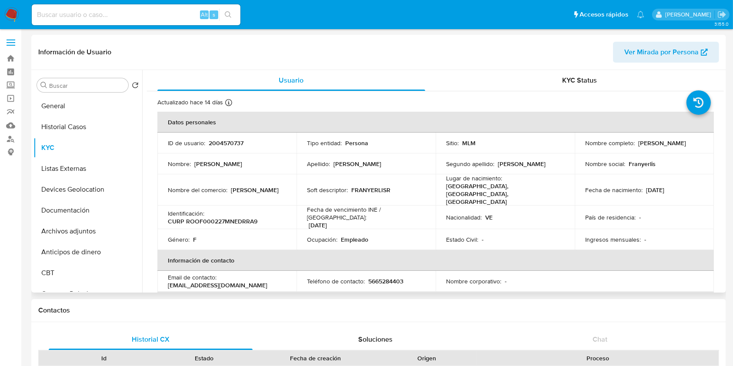
click at [376, 278] on p "5665284403" at bounding box center [385, 282] width 35 height 8
copy p "5665284403"
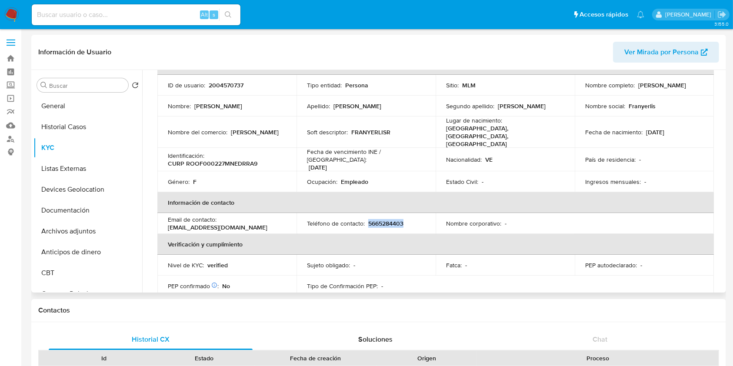
drag, startPoint x: 252, startPoint y: 211, endPoint x: 164, endPoint y: 215, distance: 88.0
click at [164, 215] on td "Email de contacto : franyerlisrodriguez@gmail.com" at bounding box center [226, 223] width 139 height 21
copy p "franyerlisrodriguez@gmail.com"
click at [87, 113] on button "General" at bounding box center [84, 106] width 102 height 21
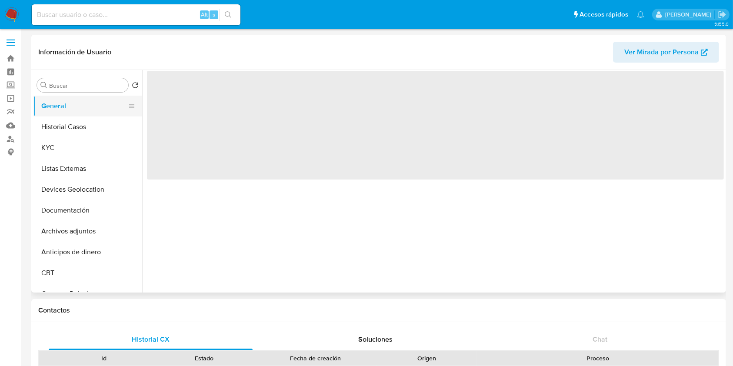
scroll to position [0, 0]
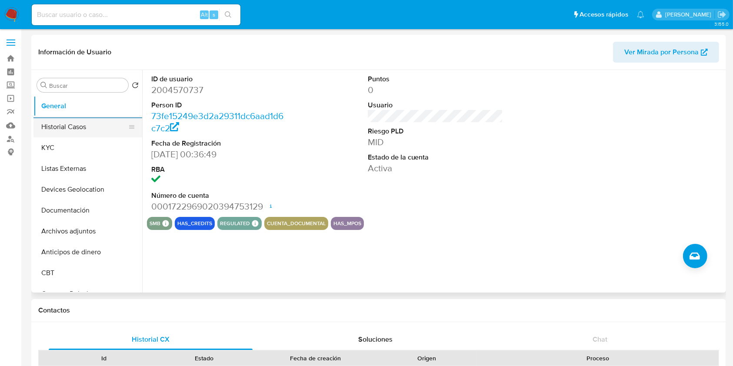
click at [54, 128] on button "Historial Casos" at bounding box center [84, 127] width 102 height 21
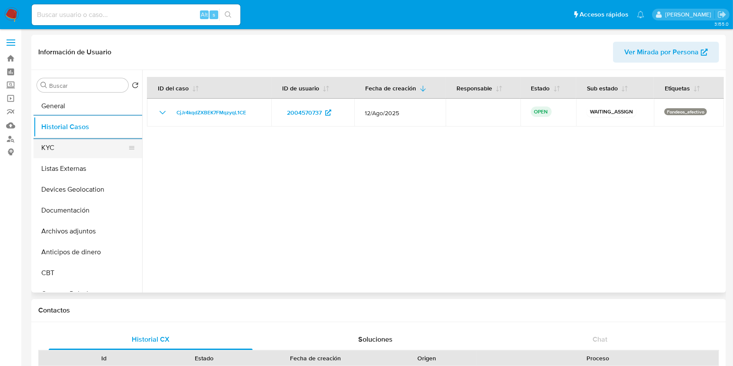
click at [56, 149] on button "KYC" at bounding box center [84, 147] width 102 height 21
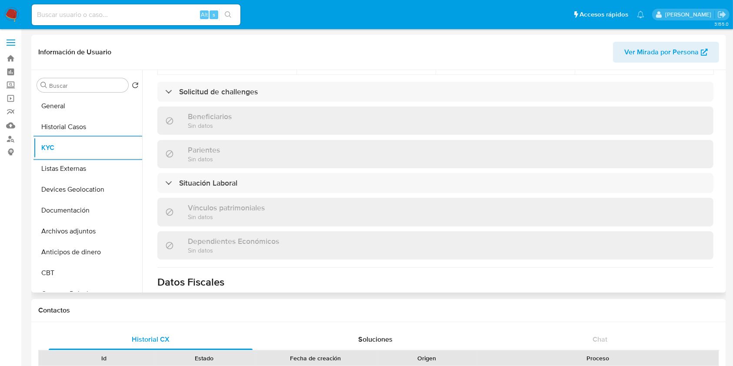
scroll to position [381, 0]
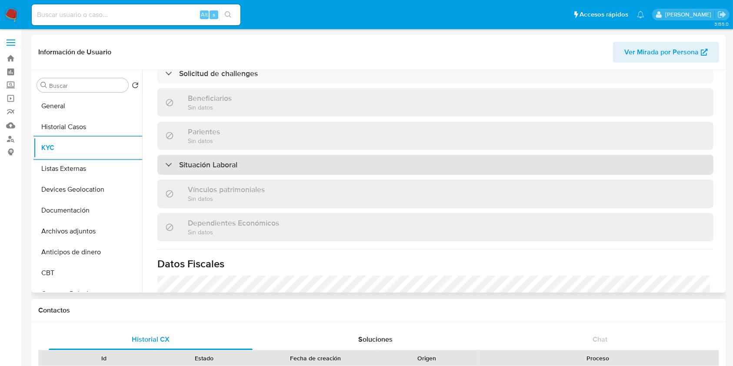
click at [310, 155] on div "Situación Laboral" at bounding box center [435, 165] width 556 height 20
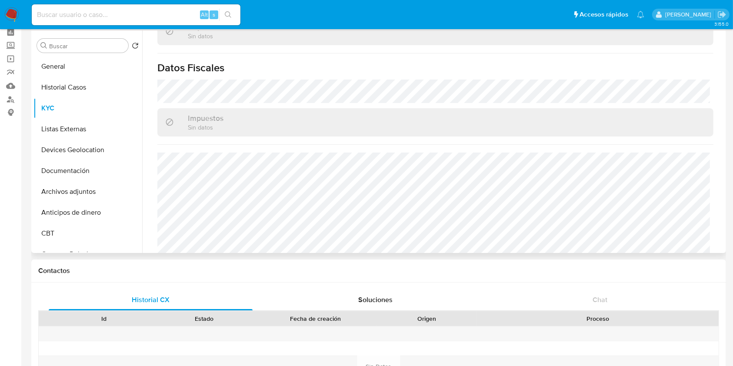
scroll to position [58, 0]
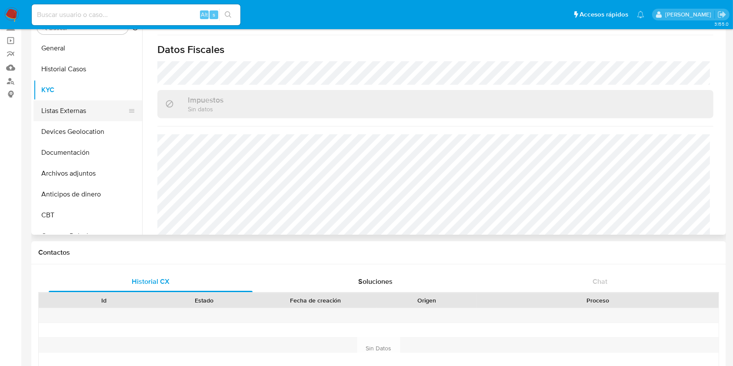
click at [72, 112] on button "Listas Externas" at bounding box center [84, 110] width 102 height 21
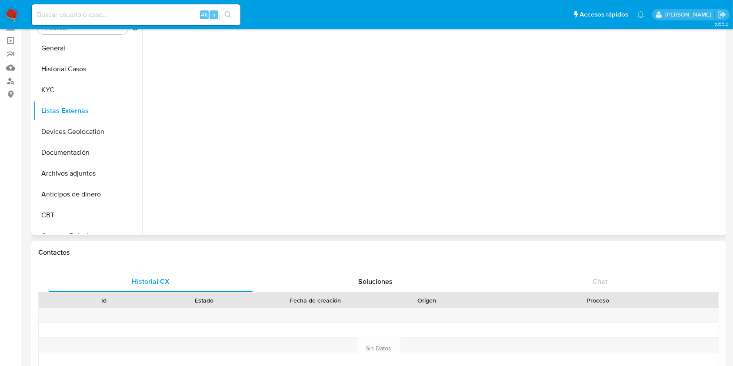
scroll to position [0, 0]
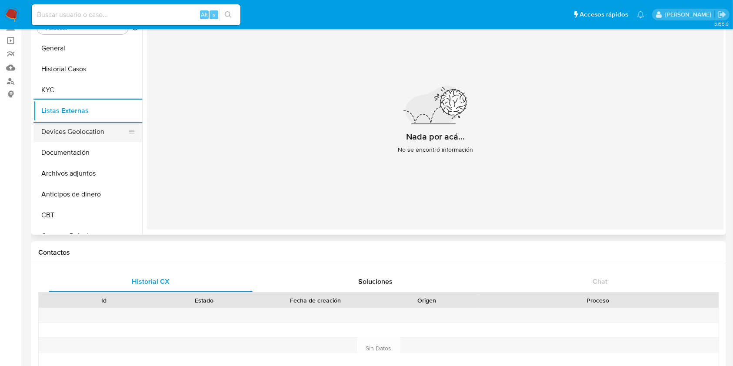
click at [103, 130] on button "Devices Geolocation" at bounding box center [84, 131] width 102 height 21
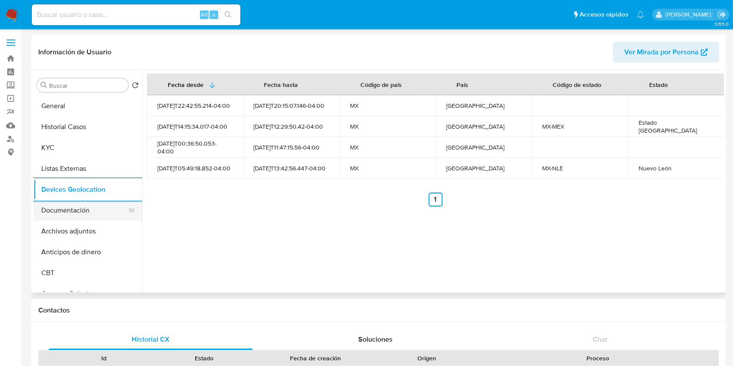
click at [67, 208] on button "Documentación" at bounding box center [84, 210] width 102 height 21
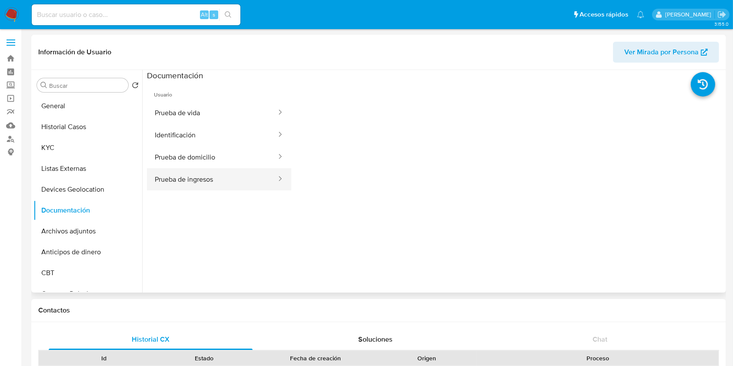
click at [216, 184] on button "Prueba de ingresos" at bounding box center [212, 179] width 130 height 22
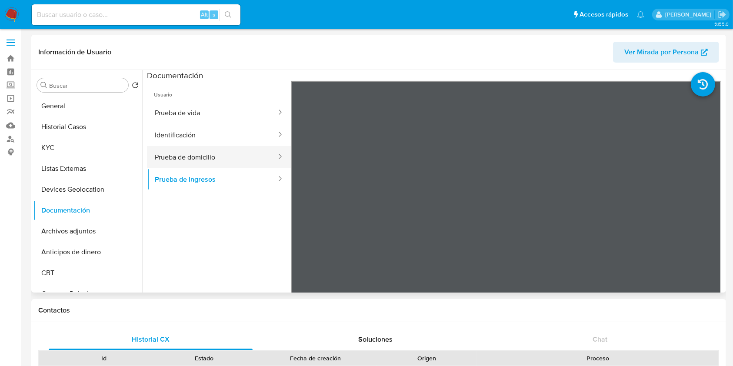
click at [212, 154] on button "Prueba de domicilio" at bounding box center [212, 157] width 130 height 22
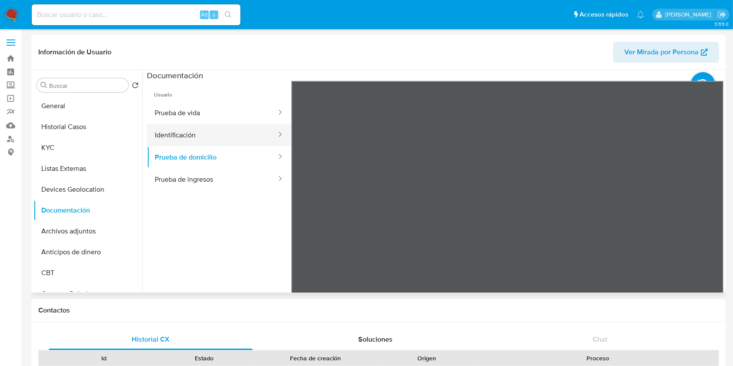
click at [207, 137] on button "Identificación" at bounding box center [212, 135] width 130 height 22
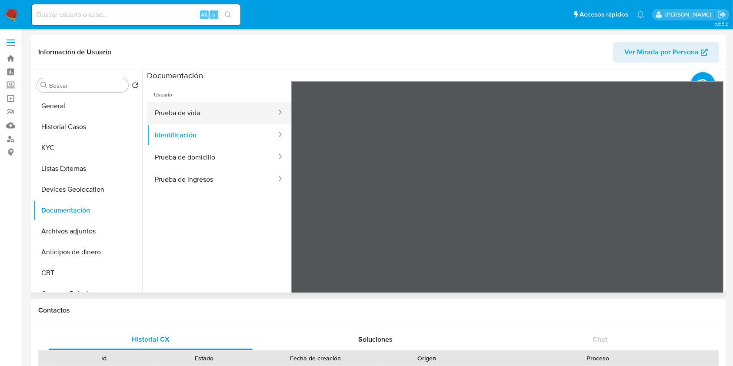
click at [192, 120] on button "Prueba de vida" at bounding box center [212, 113] width 130 height 22
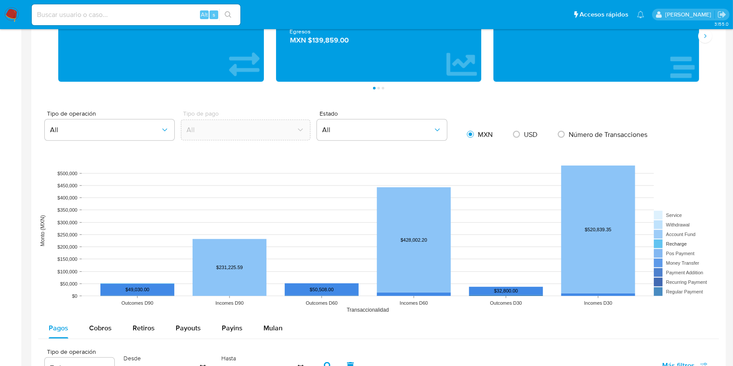
scroll to position [406, 0]
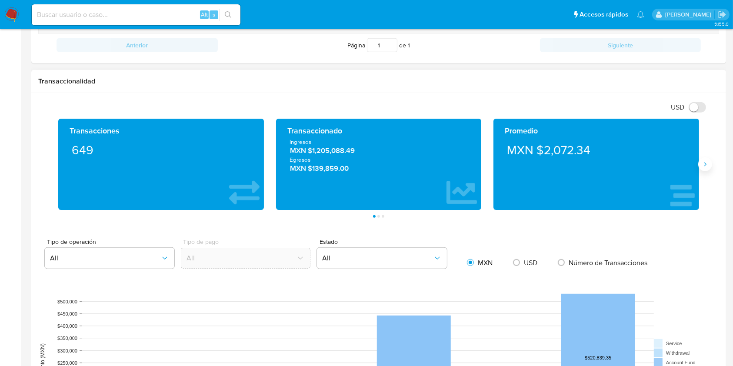
click at [703, 167] on icon "Siguiente" at bounding box center [705, 164] width 7 height 7
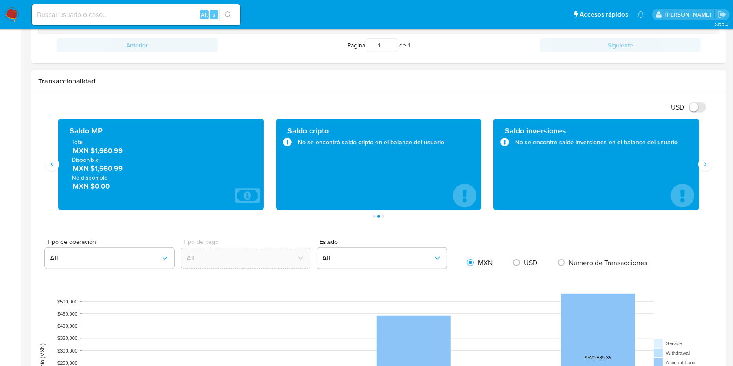
drag, startPoint x: 129, startPoint y: 153, endPoint x: 95, endPoint y: 151, distance: 34.0
click at [95, 151] on span "MXN $1,660.99" at bounding box center [162, 151] width 178 height 10
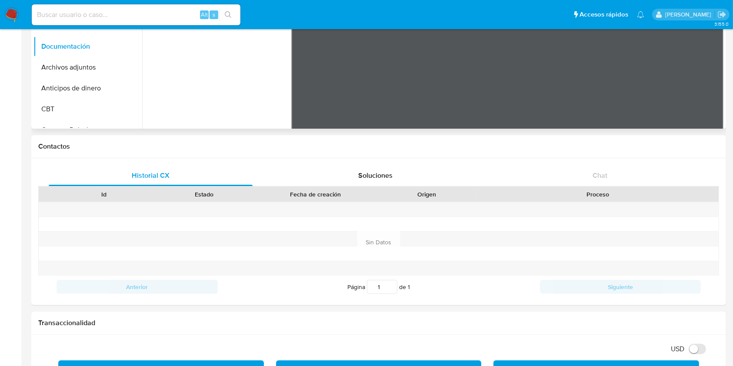
scroll to position [0, 0]
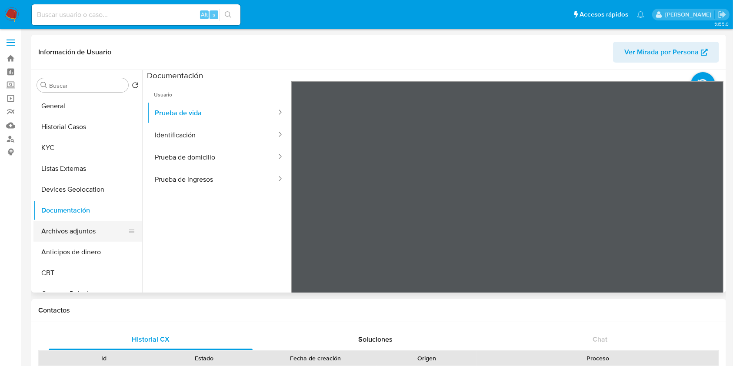
click at [69, 232] on button "Archivos adjuntos" at bounding box center [84, 231] width 102 height 21
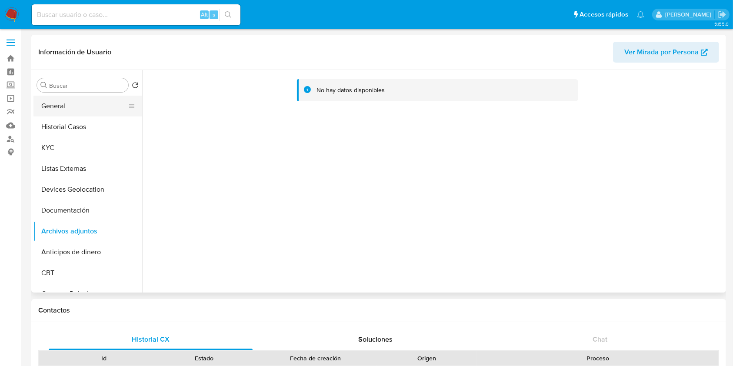
click at [61, 97] on button "General" at bounding box center [84, 106] width 102 height 21
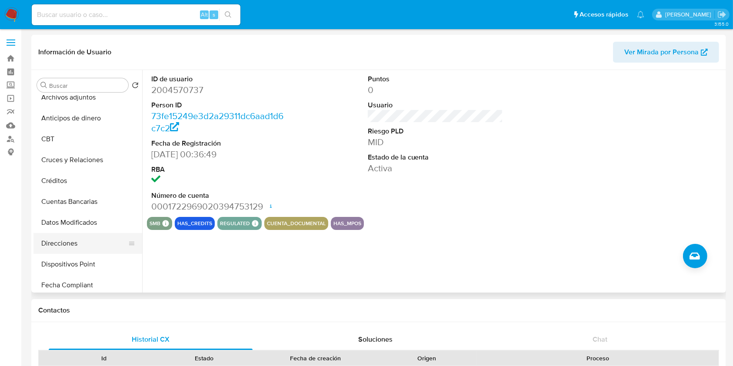
scroll to position [116, 0]
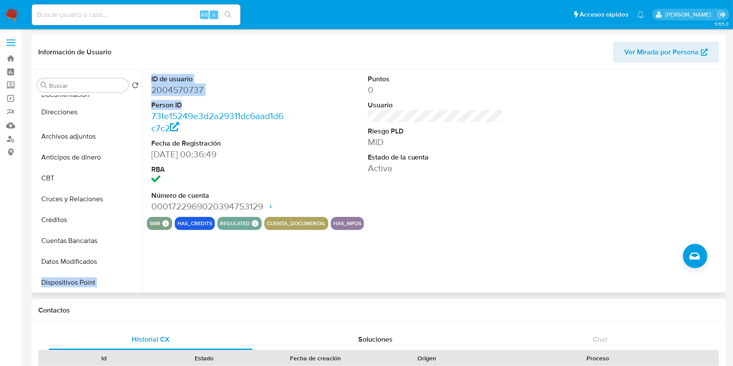
drag, startPoint x: 128, startPoint y: 259, endPoint x: 150, endPoint y: 110, distance: 150.8
click at [150, 110] on div "Buscar Volver al orden por defecto General Historial Casos KYC Listas Externas …" at bounding box center [378, 181] width 691 height 223
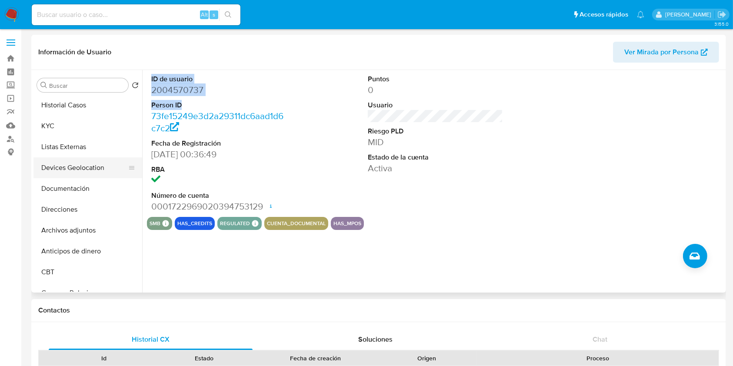
scroll to position [0, 0]
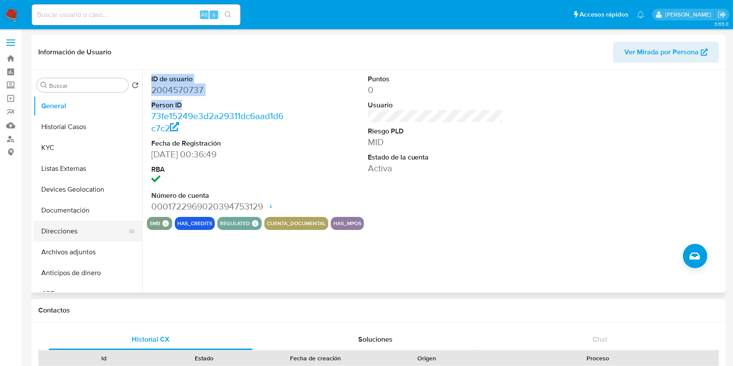
click at [76, 232] on button "Direcciones" at bounding box center [84, 231] width 102 height 21
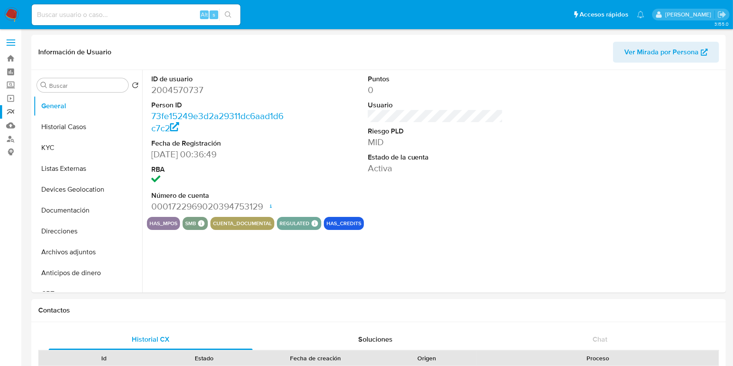
select select "10"
click at [13, 125] on link "Mulan" at bounding box center [52, 125] width 104 height 13
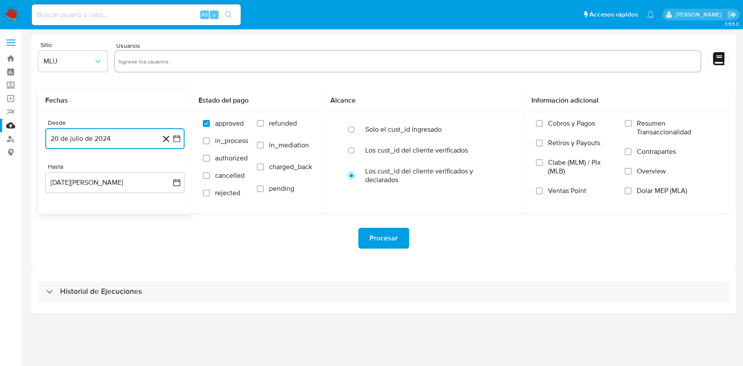
click at [175, 134] on button "20 de julio de 2024" at bounding box center [114, 138] width 139 height 21
click at [170, 172] on icon "Mes siguiente" at bounding box center [169, 170] width 10 height 10
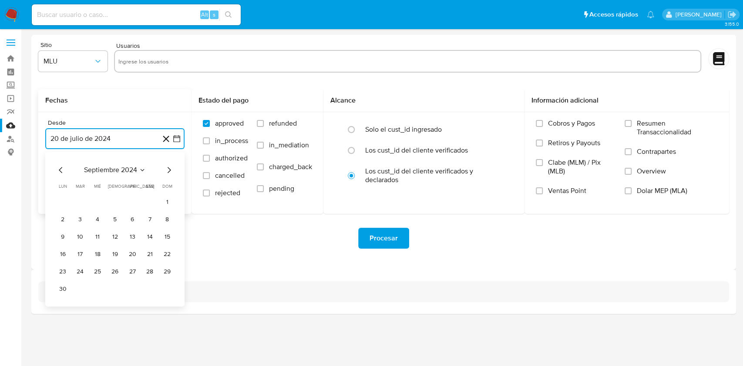
click at [170, 172] on icon "Mes siguiente" at bounding box center [169, 170] width 10 height 10
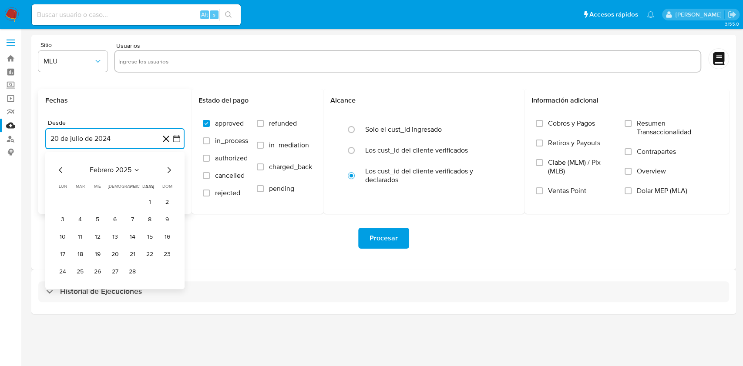
click at [170, 172] on icon "Mes siguiente" at bounding box center [169, 170] width 10 height 10
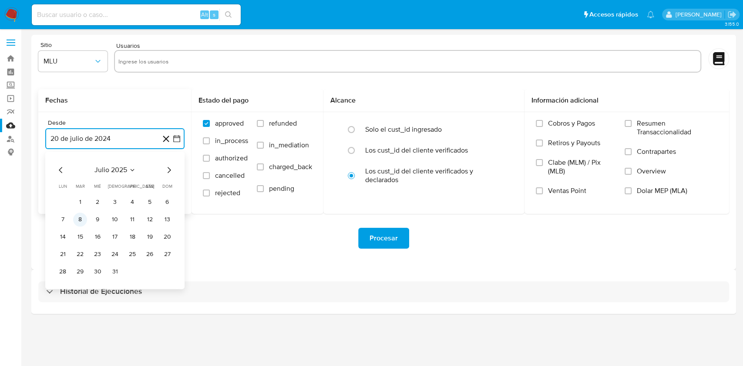
click at [83, 220] on button "8" at bounding box center [80, 220] width 14 height 14
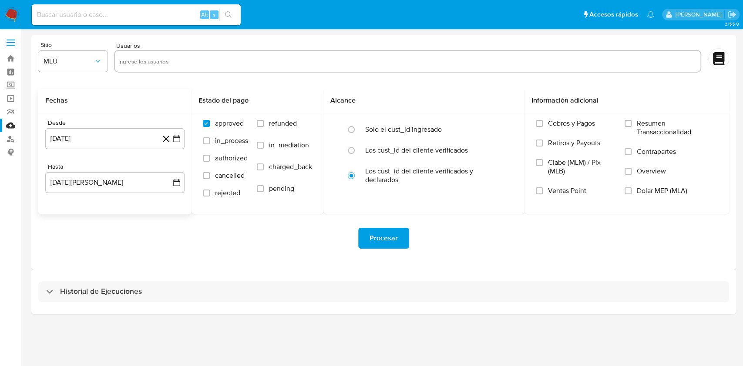
click at [159, 222] on div "Procesar" at bounding box center [383, 238] width 690 height 49
click at [174, 178] on icon "button" at bounding box center [176, 182] width 9 height 9
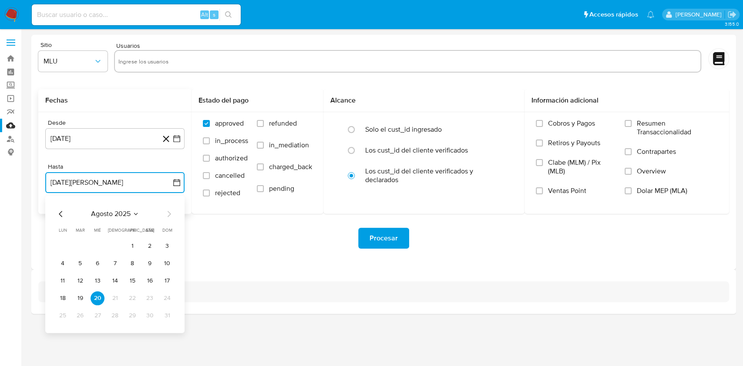
click at [59, 215] on icon "Mes anterior" at bounding box center [61, 214] width 10 height 10
drag, startPoint x: 116, startPoint y: 312, endPoint x: 236, endPoint y: 316, distance: 120.1
click at [113, 309] on button "31" at bounding box center [115, 316] width 14 height 14
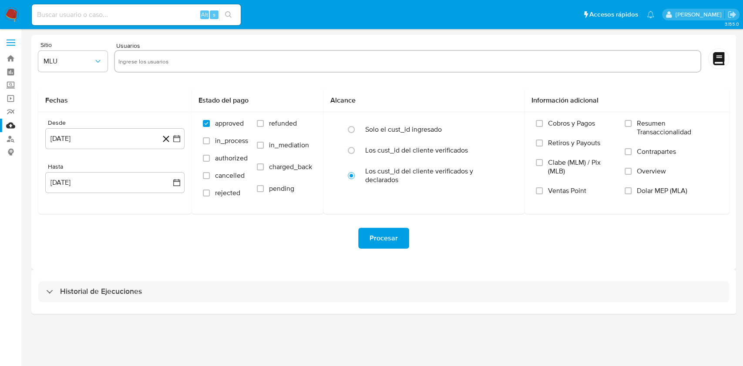
click at [212, 273] on div "Historial de Ejecuciones" at bounding box center [383, 292] width 704 height 44
click at [171, 65] on input "text" at bounding box center [407, 61] width 578 height 14
paste input "2542049343"
type input "2542049343"
click at [92, 60] on span "MLU" at bounding box center [68, 61] width 50 height 9
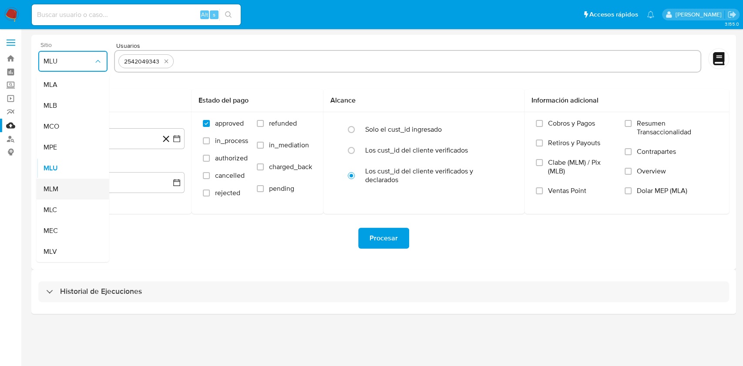
click at [57, 186] on span "MLM" at bounding box center [50, 189] width 15 height 9
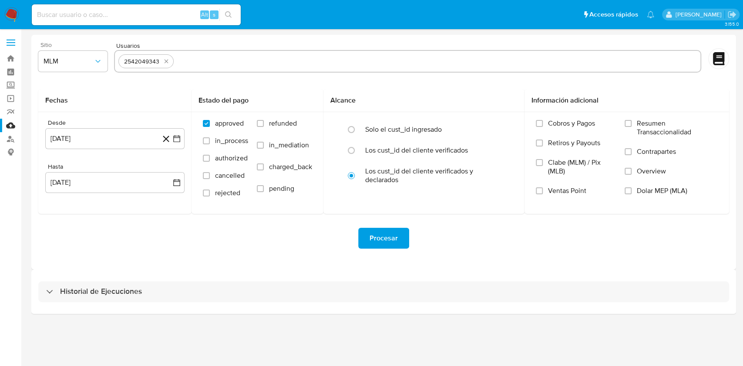
click at [264, 241] on div "Procesar" at bounding box center [383, 238] width 690 height 21
drag, startPoint x: 634, startPoint y: 167, endPoint x: 642, endPoint y: 171, distance: 9.1
click at [632, 168] on label "Overview" at bounding box center [670, 177] width 93 height 20
drag, startPoint x: 626, startPoint y: 169, endPoint x: 616, endPoint y: 173, distance: 11.3
click at [626, 169] on input "Overview" at bounding box center [627, 171] width 7 height 7
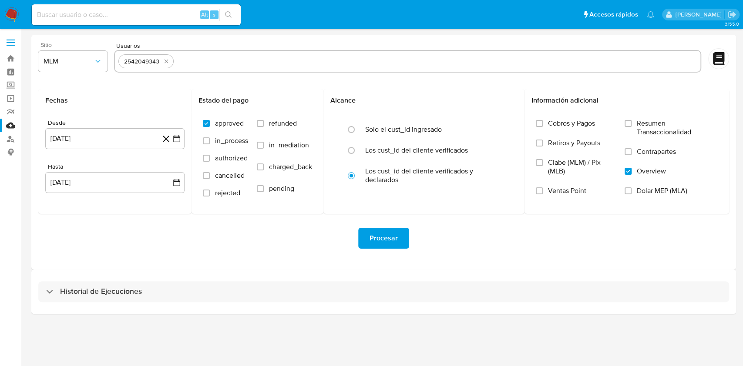
click at [384, 245] on span "Procesar" at bounding box center [383, 238] width 28 height 19
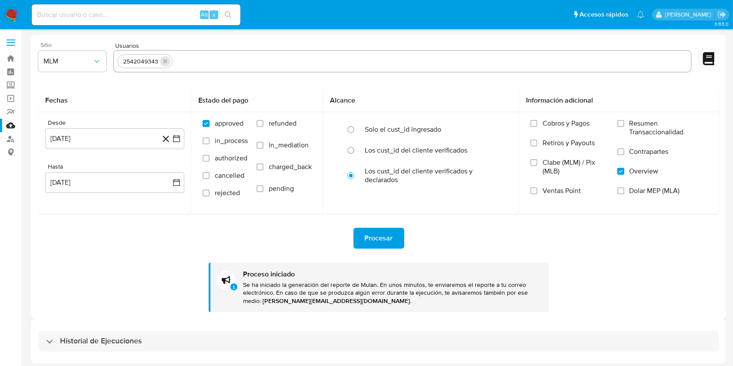
click at [165, 61] on icon "quitar 2542049343" at bounding box center [165, 62] width 4 height 4
click at [170, 61] on input "text" at bounding box center [402, 61] width 570 height 14
paste input "171178918"
type input "171178918"
paste input "237584599"
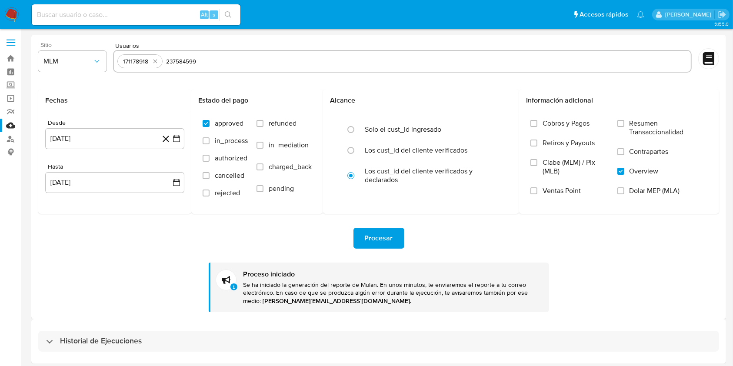
type input "237584599"
click at [114, 249] on div "Procesar Proceso iniciado Se ha iniciado la generación del reporte de Mulan. En…" at bounding box center [378, 263] width 681 height 98
click at [178, 134] on button "8 de julio de 2025" at bounding box center [114, 138] width 139 height 21
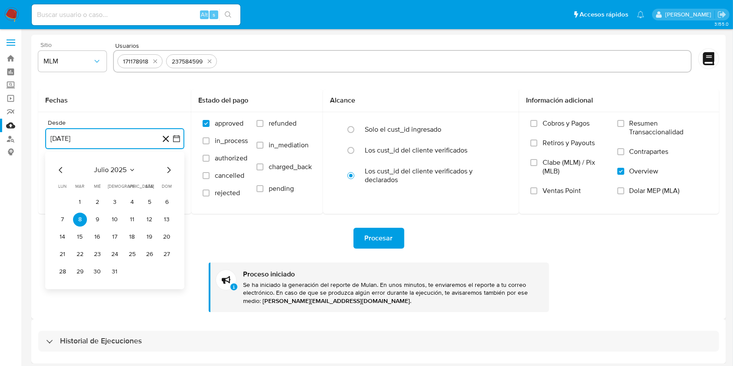
click at [59, 167] on icon "Mes anterior" at bounding box center [61, 170] width 10 height 10
click at [80, 199] on button "1" at bounding box center [80, 202] width 14 height 14
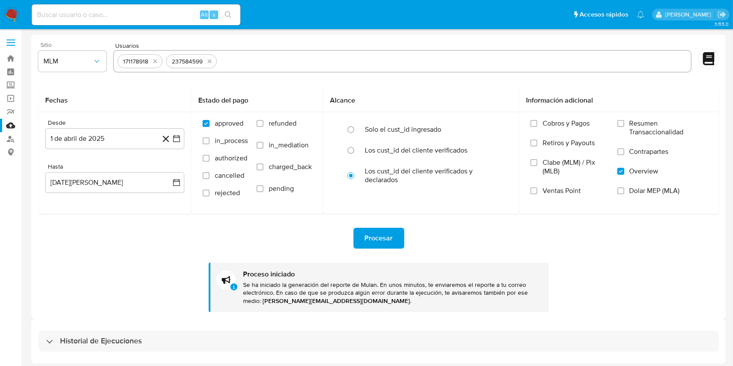
click at [116, 255] on div "Procesar Proceso iniciado Se ha iniciado la generación del reporte de Mulan. En…" at bounding box center [378, 263] width 681 height 98
click at [180, 184] on icon "button" at bounding box center [176, 182] width 9 height 9
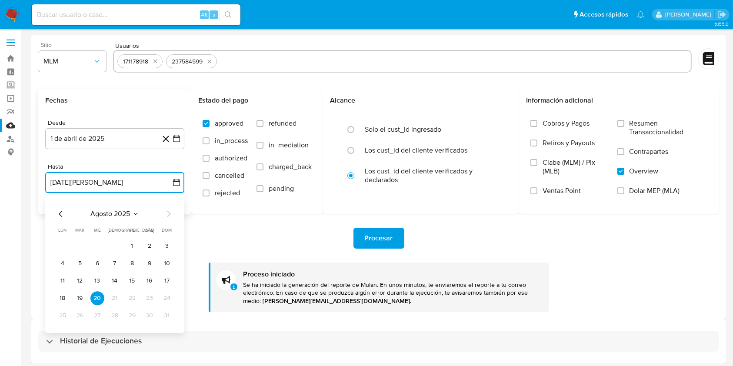
click at [59, 214] on icon "Mes anterior" at bounding box center [60, 214] width 3 height 6
click at [116, 315] on button "31" at bounding box center [115, 316] width 14 height 14
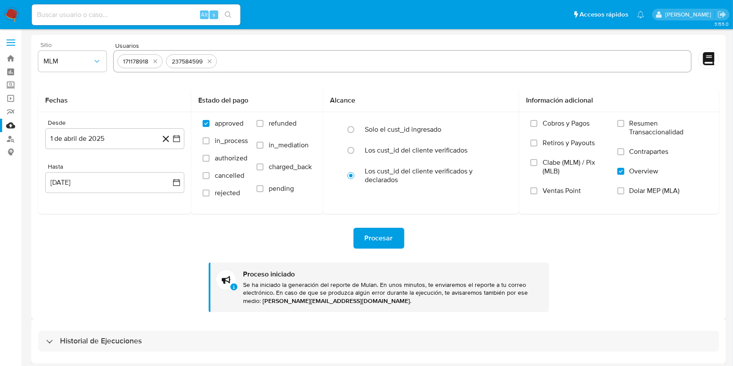
click at [278, 244] on div "Procesar" at bounding box center [378, 238] width 681 height 21
click at [376, 241] on span "Procesar" at bounding box center [379, 238] width 28 height 19
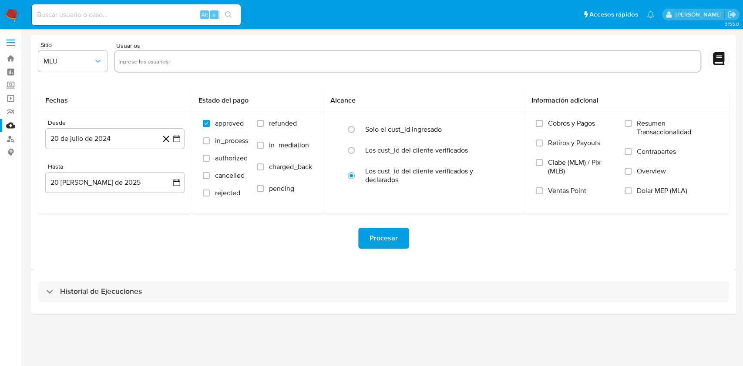
click at [72, 3] on div "Alt s" at bounding box center [136, 15] width 209 height 24
click at [90, 14] on input at bounding box center [136, 14] width 209 height 11
click at [105, 10] on input at bounding box center [136, 14] width 209 height 11
paste input "2004570737"
type input "2004570737"
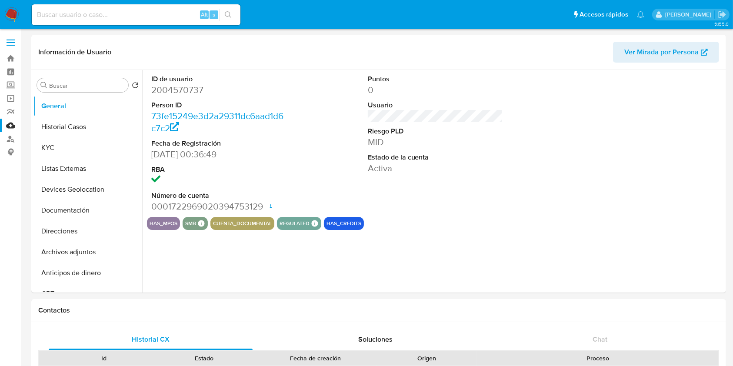
select select "10"
click at [550, 252] on div "ID de usuario 2004570737 Person ID 73fe15249e3d2a29311dc6aad1d6c7c2 Fecha de Re…" at bounding box center [433, 181] width 582 height 223
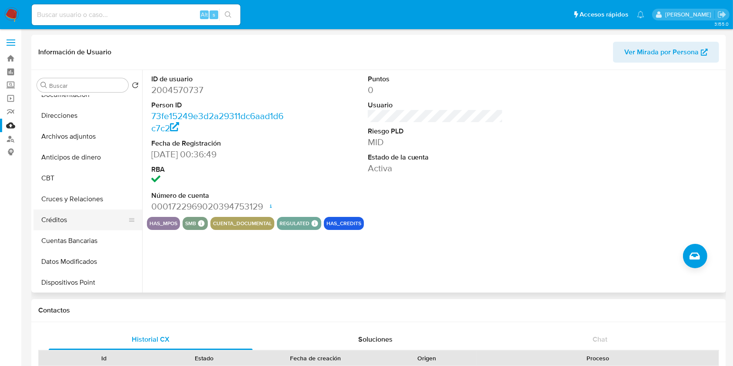
scroll to position [174, 0]
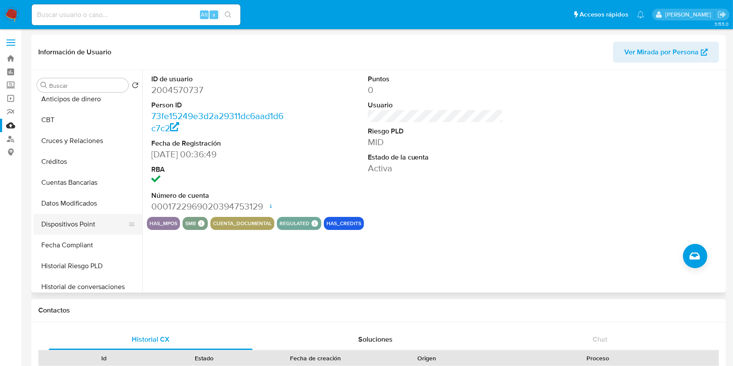
click at [93, 223] on button "Dispositivos Point" at bounding box center [84, 224] width 102 height 21
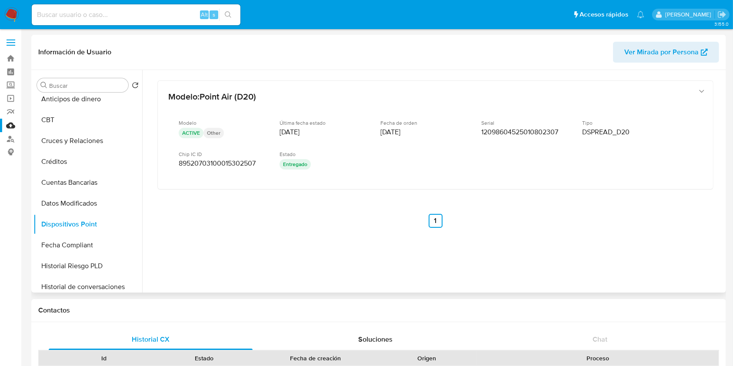
click at [580, 196] on div "Modelo : Point Air (D20) Modelo ACTIVE Other Última fecha estado [DATE] Fecha d…" at bounding box center [435, 165] width 577 height 191
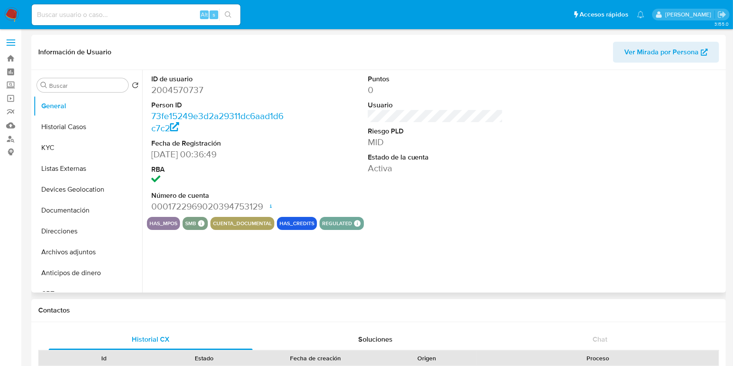
select select "10"
click at [559, 188] on div "ID de usuario 2004570737 Person ID 73fe15249e3d2a29311dc6aad1d6c7c2 Fecha de Re…" at bounding box center [435, 143] width 577 height 147
click at [10, 84] on label "Screening" at bounding box center [52, 85] width 104 height 13
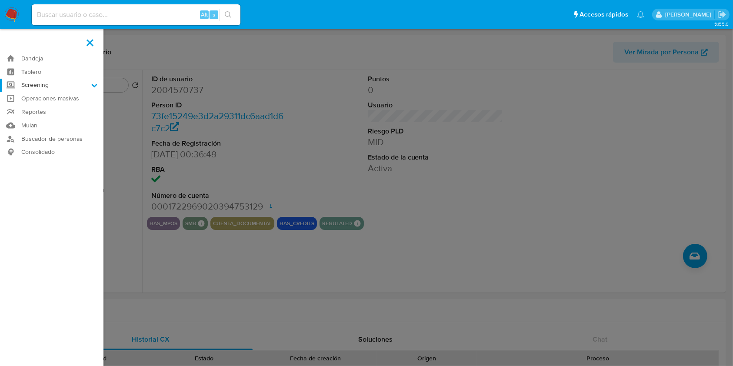
click at [0, 0] on input "Screening" at bounding box center [0, 0] width 0 height 0
click at [51, 115] on link "Herramientas" at bounding box center [52, 119] width 104 height 11
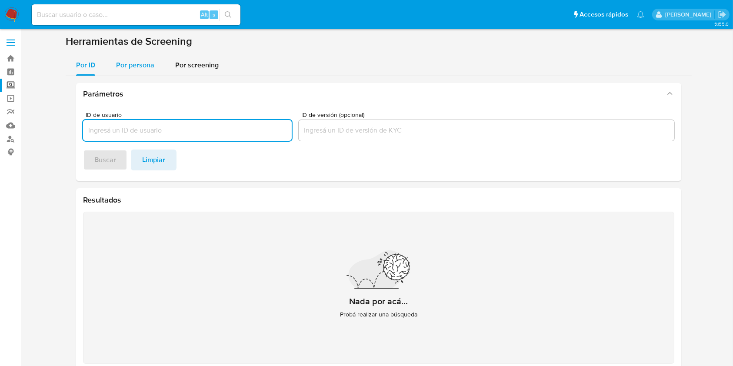
click at [137, 67] on span "Por persona" at bounding box center [135, 65] width 38 height 10
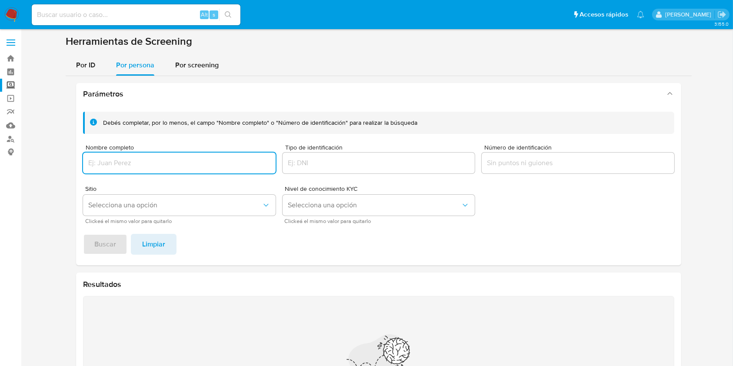
click at [142, 154] on div at bounding box center [179, 163] width 193 height 21
click at [153, 162] on input "Nombre completo" at bounding box center [179, 162] width 193 height 11
type input "[PERSON_NAME]"
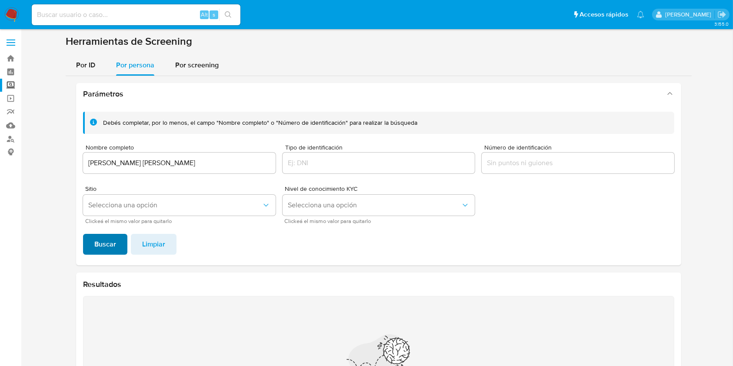
click at [110, 244] on span "Buscar" at bounding box center [105, 244] width 22 height 19
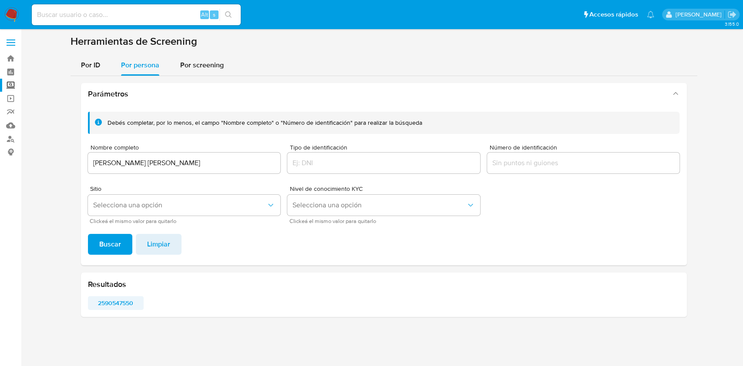
click at [114, 302] on span "2590547550" at bounding box center [116, 303] width 44 height 12
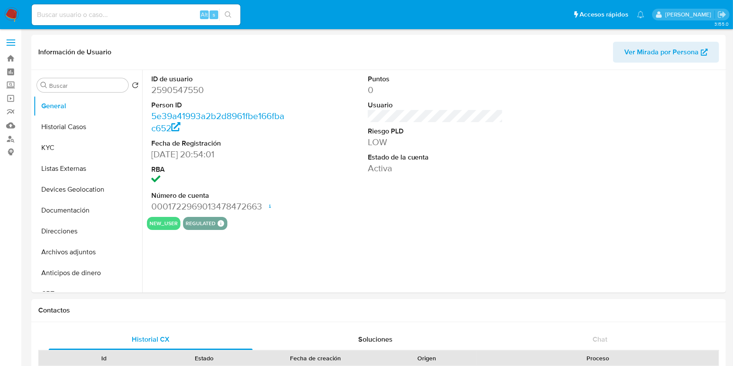
select select "10"
click at [67, 144] on button "KYC" at bounding box center [84, 147] width 102 height 21
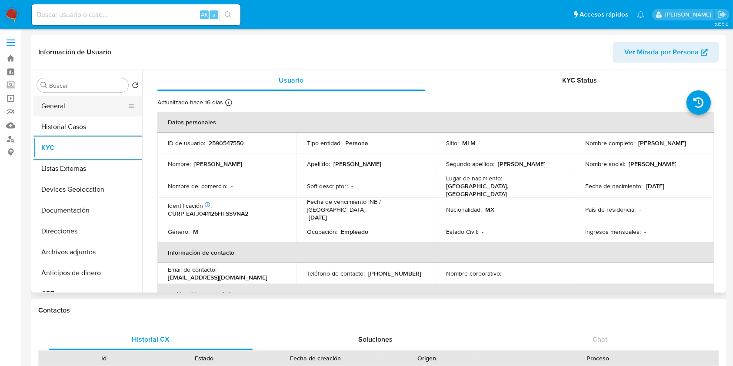
click at [59, 109] on button "General" at bounding box center [84, 106] width 102 height 21
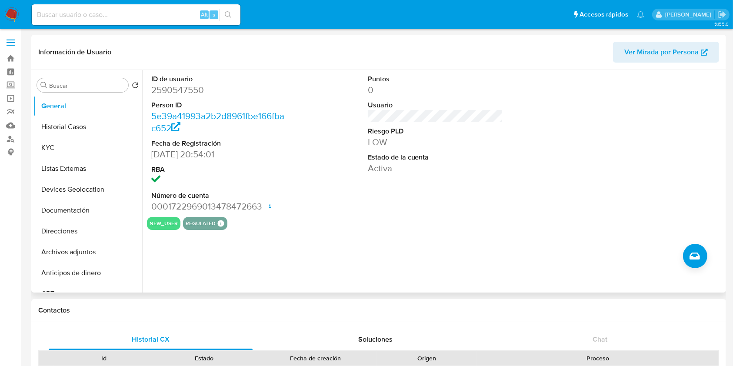
click at [195, 89] on dd "2590547550" at bounding box center [219, 90] width 136 height 12
copy dd "2590547550"
click at [398, 207] on div "Puntos 0 Usuario Riesgo PLD LOW Estado de la cuenta Activa" at bounding box center [436, 143] width 144 height 147
click at [66, 153] on button "KYC" at bounding box center [84, 147] width 102 height 21
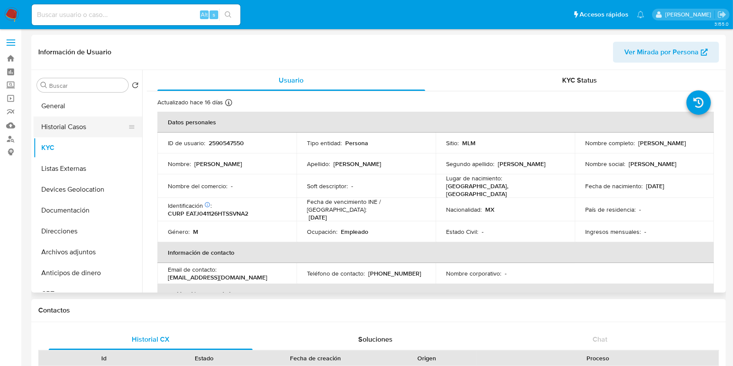
click at [62, 126] on button "Historial Casos" at bounding box center [84, 127] width 102 height 21
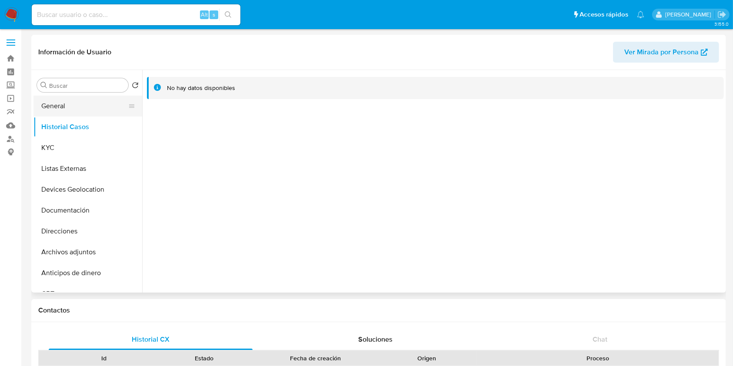
click at [77, 106] on button "General" at bounding box center [84, 106] width 102 height 21
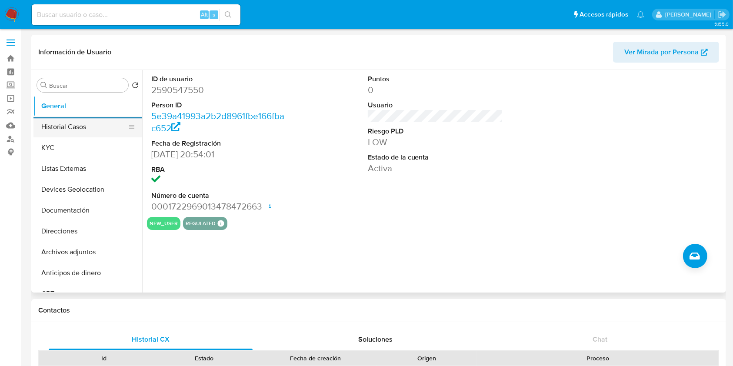
click at [58, 128] on button "Historial Casos" at bounding box center [84, 127] width 102 height 21
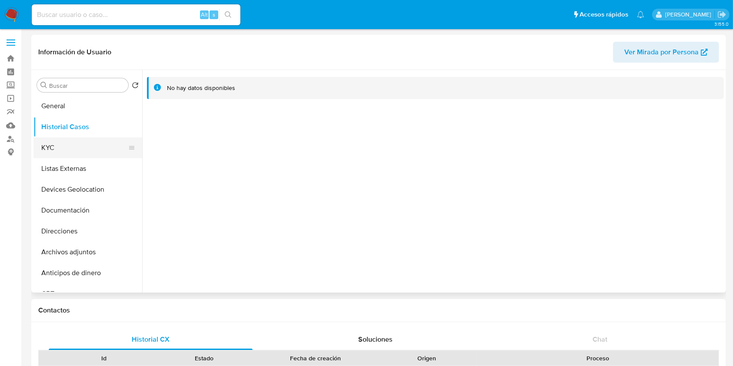
click at [44, 146] on button "KYC" at bounding box center [84, 147] width 102 height 21
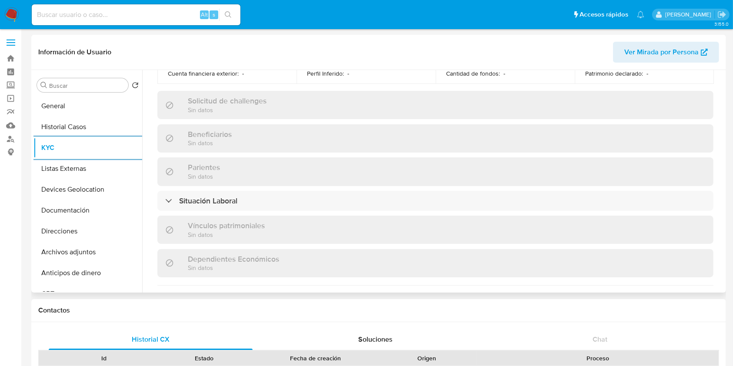
scroll to position [383, 0]
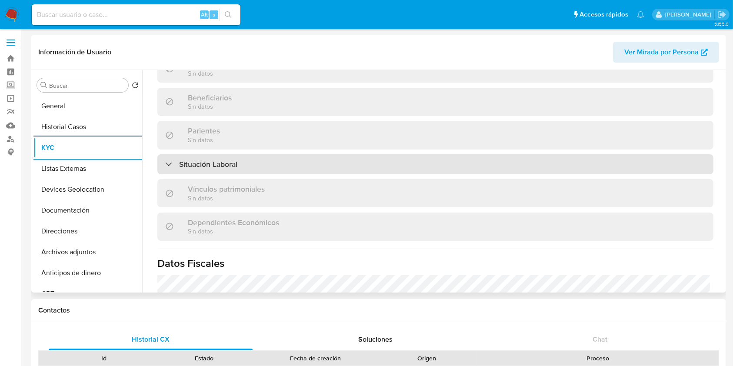
click at [492, 155] on div "Situación Laboral" at bounding box center [435, 164] width 556 height 20
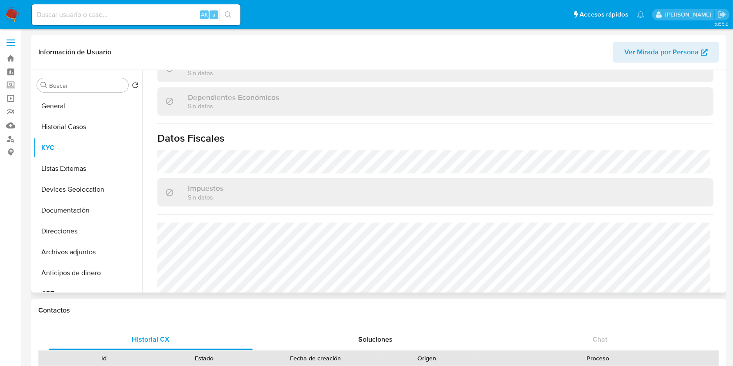
scroll to position [653, 0]
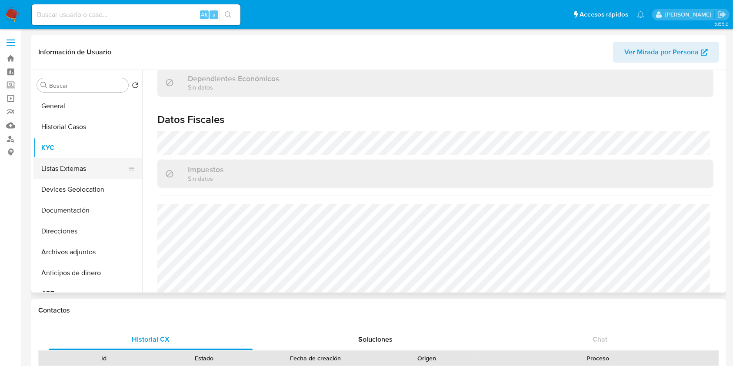
click at [63, 172] on button "Listas Externas" at bounding box center [84, 168] width 102 height 21
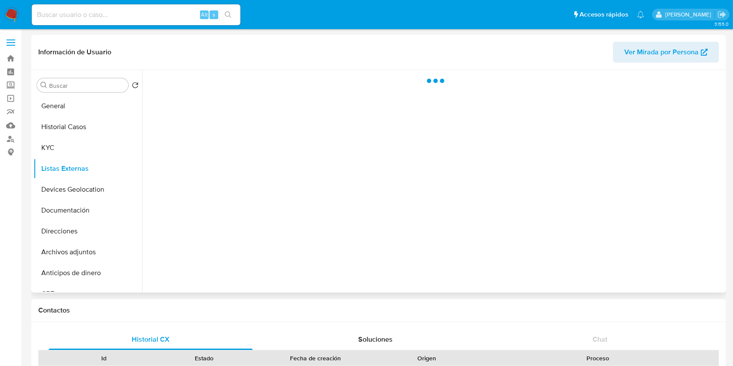
scroll to position [0, 0]
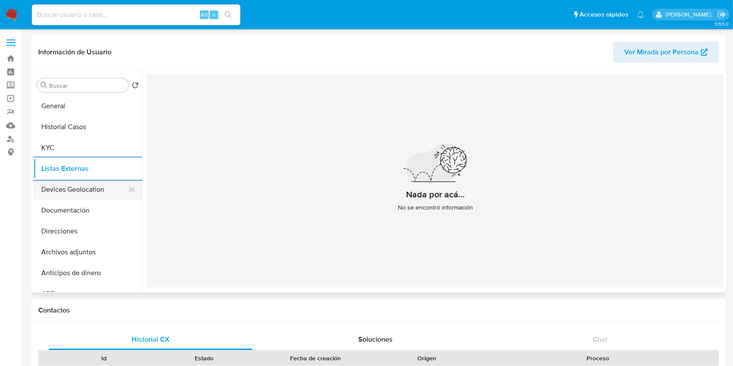
click at [68, 183] on button "Devices Geolocation" at bounding box center [84, 189] width 102 height 21
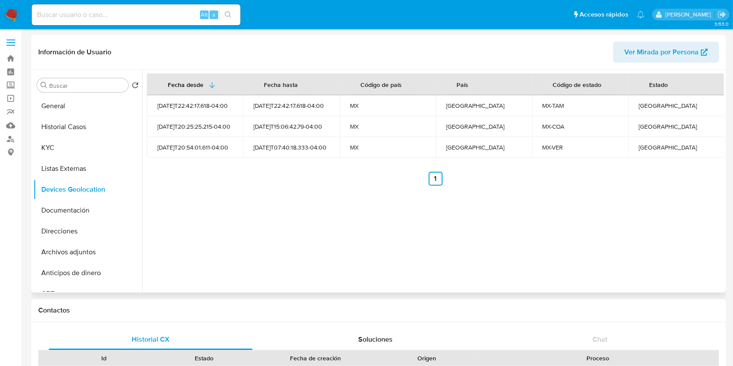
click at [521, 266] on div "Fecha desde Fecha hasta Código de país País Código de estado Estado 2025-07-30T…" at bounding box center [433, 181] width 582 height 223
click at [85, 214] on button "Documentación" at bounding box center [84, 210] width 102 height 21
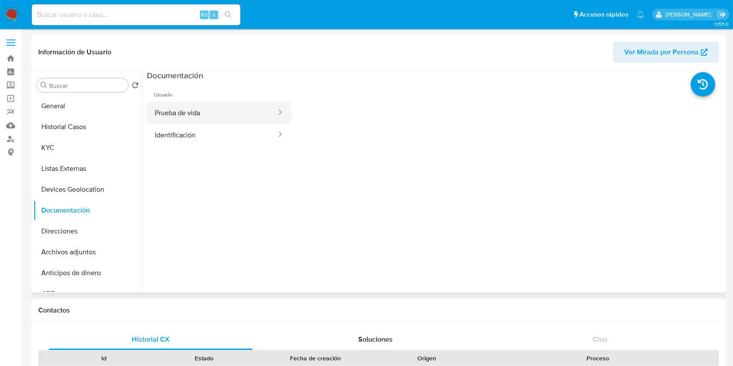
click at [161, 114] on button "Prueba de vida" at bounding box center [212, 113] width 130 height 22
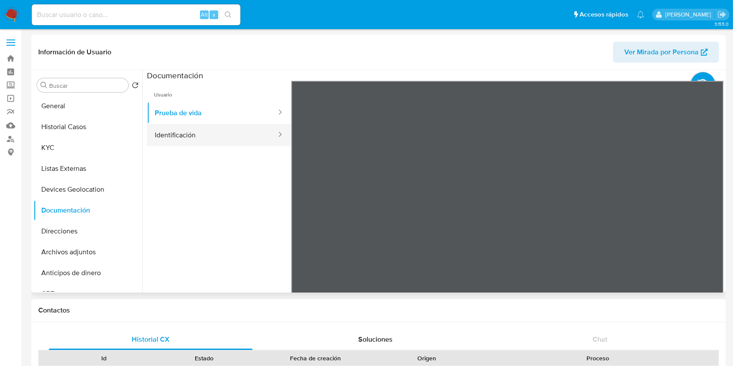
click at [197, 146] on ul "Usuario Prueba de vida Identificación" at bounding box center [219, 206] width 144 height 251
click at [196, 141] on button "Identificación" at bounding box center [212, 135] width 130 height 22
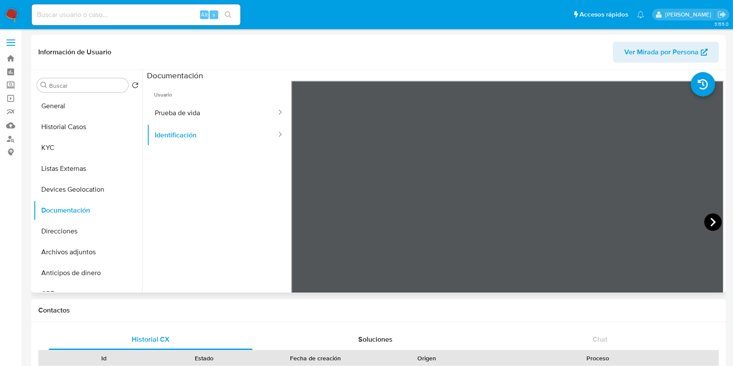
click at [711, 221] on icon at bounding box center [713, 222] width 5 height 9
click at [205, 117] on button "Prueba de vida" at bounding box center [212, 113] width 130 height 22
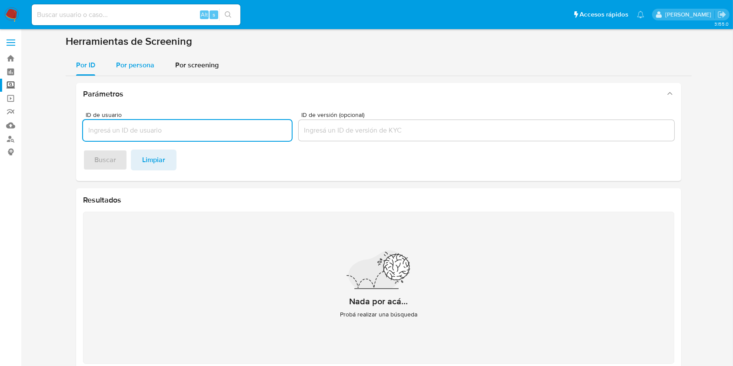
click at [135, 65] on span "Por persona" at bounding box center [135, 65] width 38 height 10
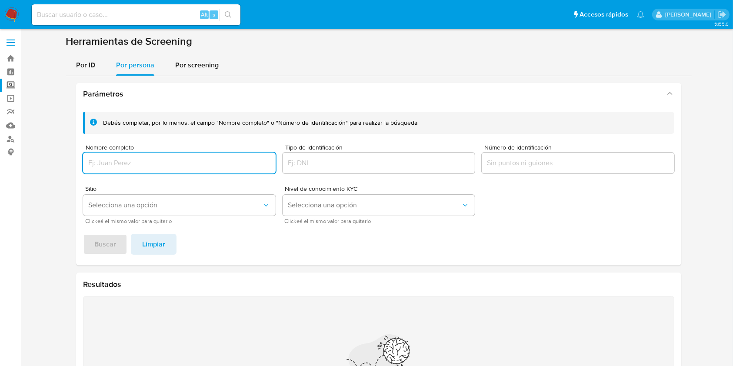
click at [123, 163] on input "Nombre completo" at bounding box center [179, 162] width 193 height 11
type input "[PERSON_NAME] [PERSON_NAME]"
click at [107, 241] on span "Buscar" at bounding box center [105, 244] width 22 height 19
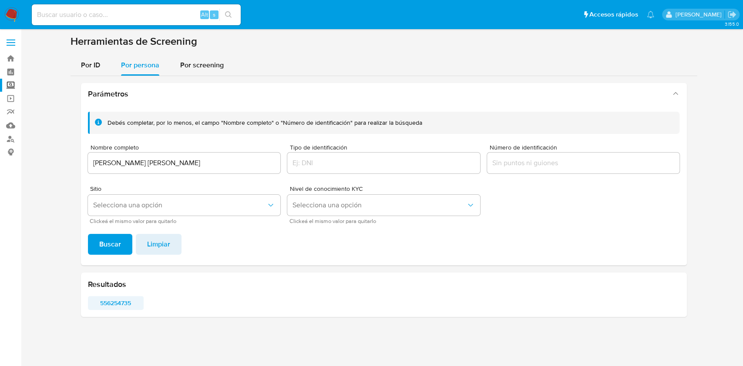
click at [118, 305] on span "556254735" at bounding box center [116, 303] width 44 height 12
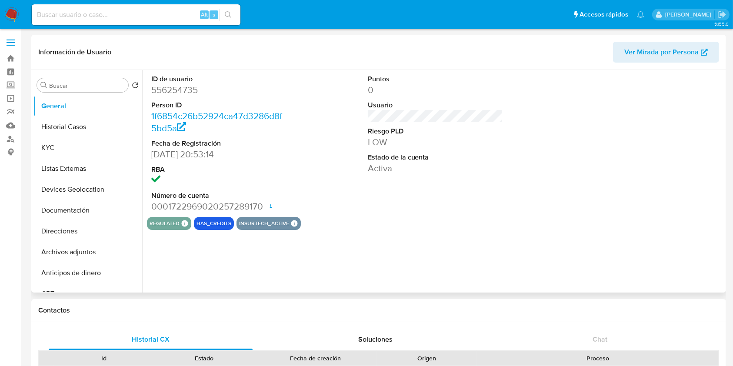
select select "10"
click at [83, 129] on button "Historial Casos" at bounding box center [84, 127] width 102 height 21
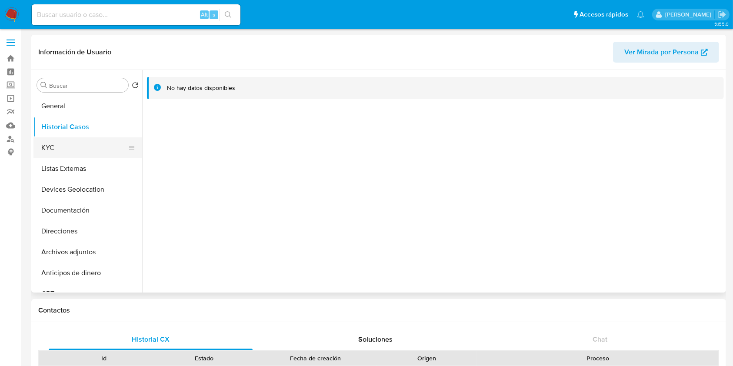
click at [73, 150] on button "KYC" at bounding box center [84, 147] width 102 height 21
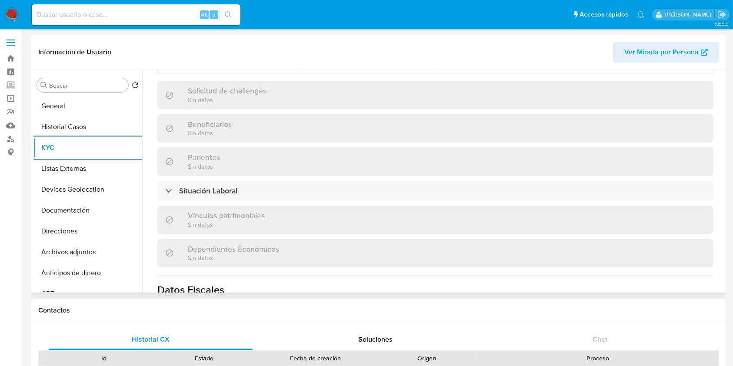
scroll to position [381, 0]
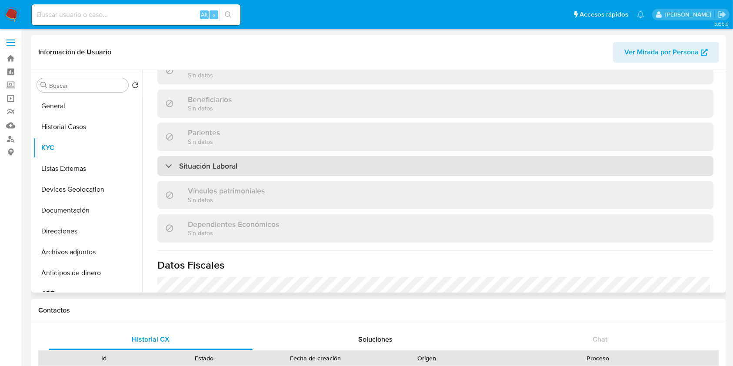
click at [282, 157] on div "Situación Laboral" at bounding box center [435, 166] width 556 height 20
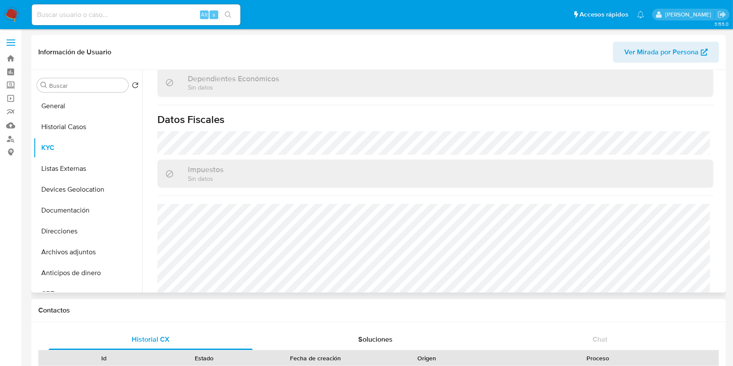
scroll to position [672, 0]
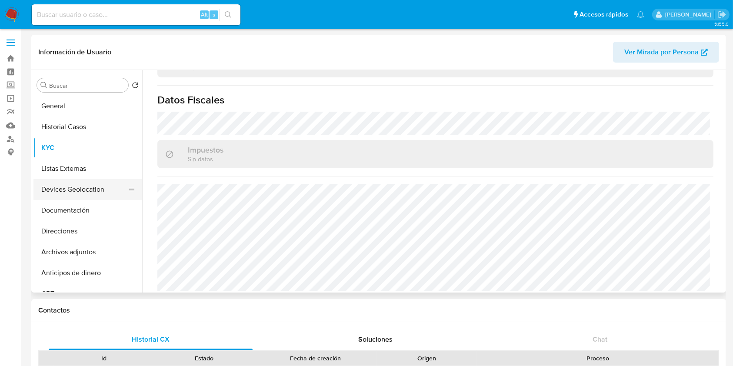
drag, startPoint x: 59, startPoint y: 161, endPoint x: 104, endPoint y: 190, distance: 53.6
click at [59, 161] on button "Listas Externas" at bounding box center [87, 168] width 109 height 21
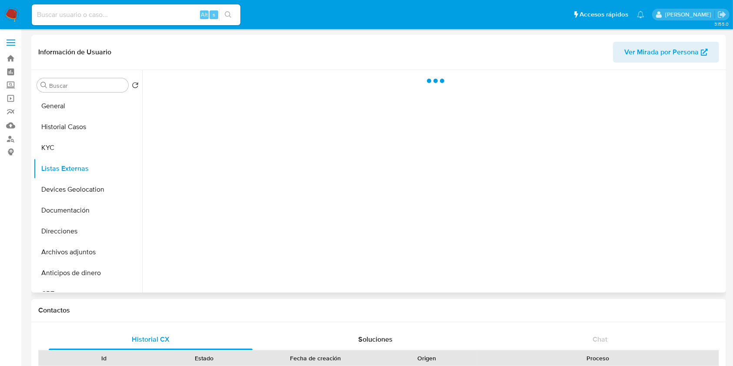
scroll to position [0, 0]
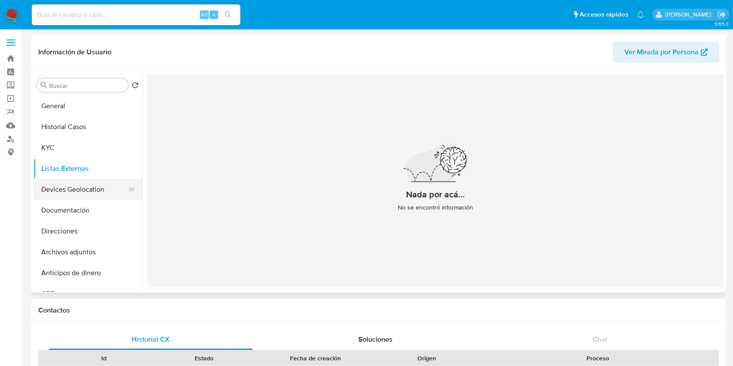
click at [88, 186] on button "Devices Geolocation" at bounding box center [84, 189] width 102 height 21
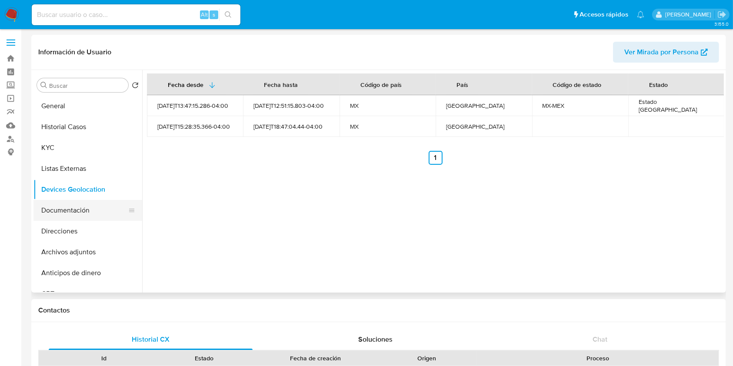
click at [64, 211] on button "Documentación" at bounding box center [84, 210] width 102 height 21
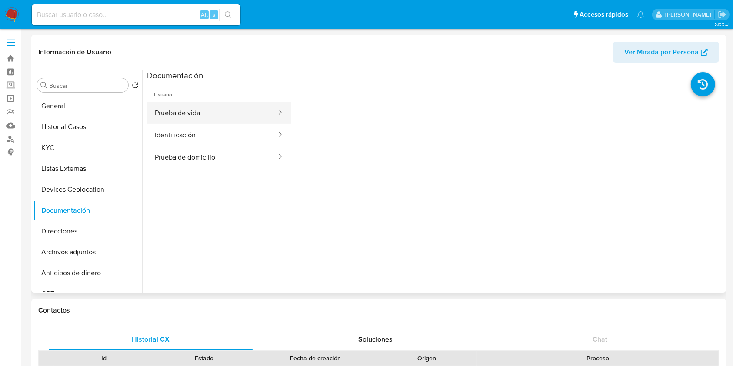
click at [218, 108] on button "Prueba de vida" at bounding box center [212, 113] width 130 height 22
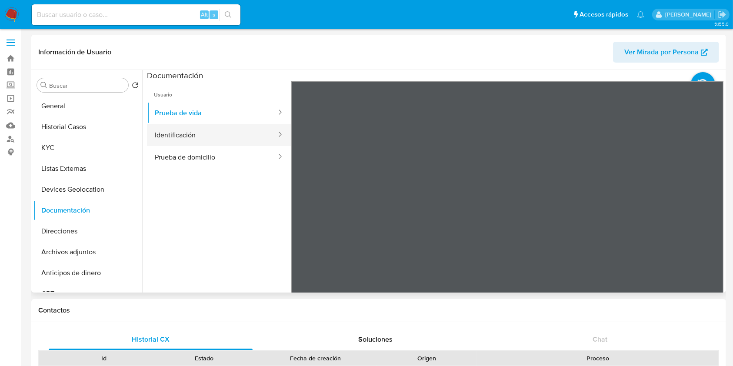
click at [211, 137] on button "Identificación" at bounding box center [212, 135] width 130 height 22
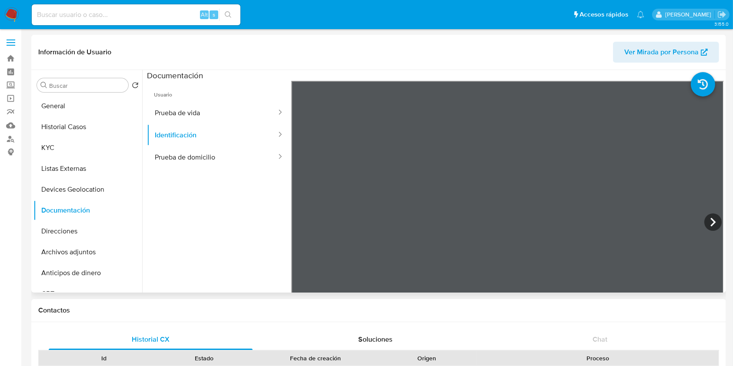
scroll to position [58, 0]
click at [712, 221] on icon at bounding box center [713, 222] width 17 height 17
click at [197, 163] on button "Prueba de domicilio" at bounding box center [212, 157] width 130 height 22
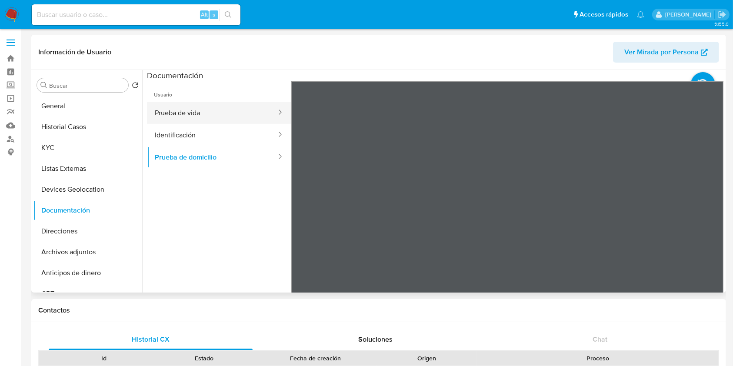
click at [191, 113] on button "Prueba de vida" at bounding box center [212, 113] width 130 height 22
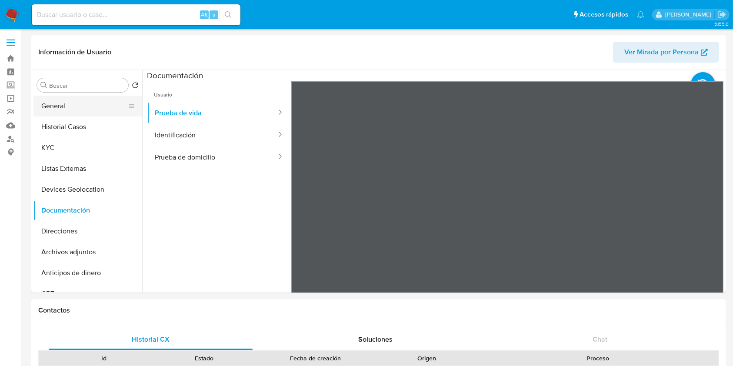
click at [70, 107] on button "General" at bounding box center [84, 106] width 102 height 21
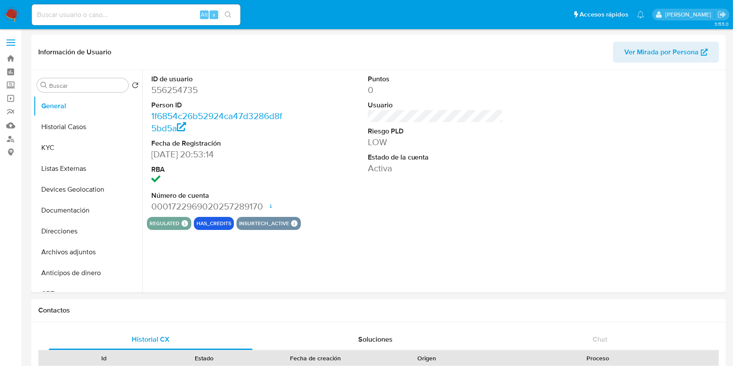
click at [175, 88] on dd "556254735" at bounding box center [219, 90] width 136 height 12
copy dd "556254735"
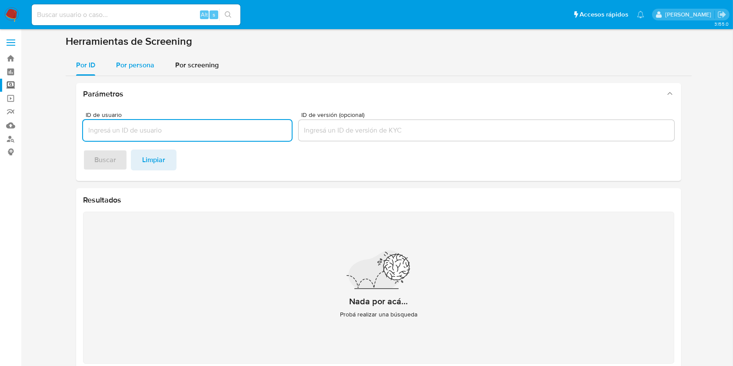
click at [126, 71] on div "Por persona" at bounding box center [135, 65] width 38 height 21
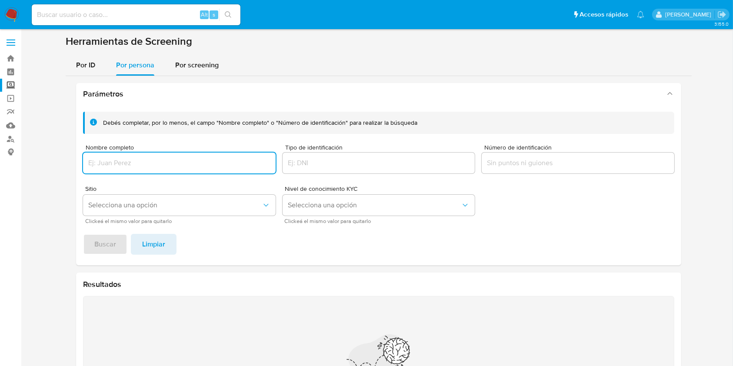
click at [166, 163] on input "Nombre completo" at bounding box center [179, 162] width 193 height 11
type input "EXECUTIVE COMERCIALIZADORA"
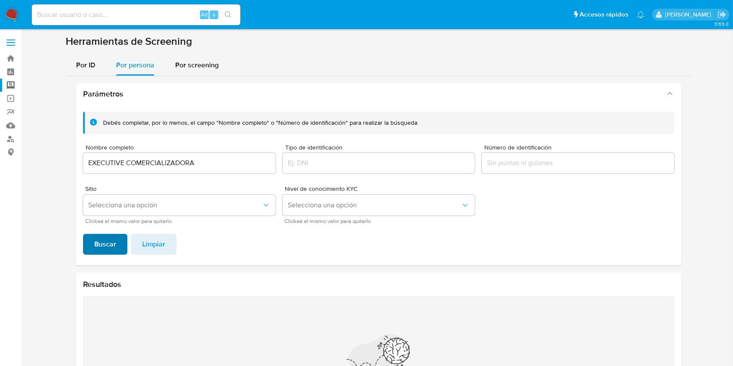
click at [107, 238] on span "Buscar" at bounding box center [105, 244] width 22 height 19
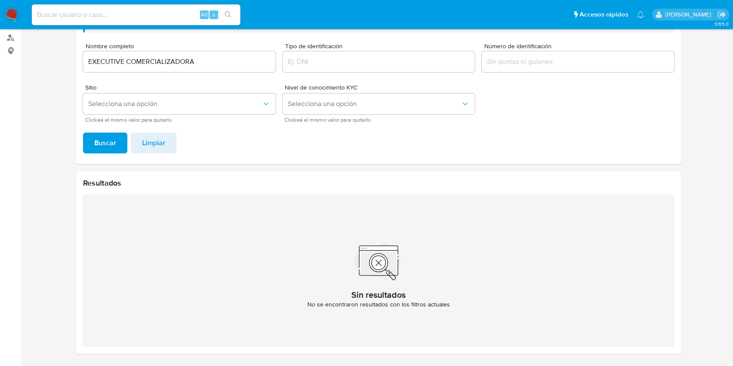
click at [216, 61] on input "EXECUTIVE COMERCIALIZADORA" at bounding box center [179, 61] width 193 height 11
drag, startPoint x: 241, startPoint y: 62, endPoint x: 2, endPoint y: 27, distance: 241.8
click at [0, 28] on div "Pausado Ver notificaciones Alt s Accesos rápidos Presiona las siguientes teclas…" at bounding box center [366, 133] width 733 height 468
drag, startPoint x: 190, startPoint y: 62, endPoint x: 207, endPoint y: 62, distance: 17.0
click at [190, 62] on input "EXECUTIVE COMERCIALIZADORA" at bounding box center [179, 61] width 193 height 11
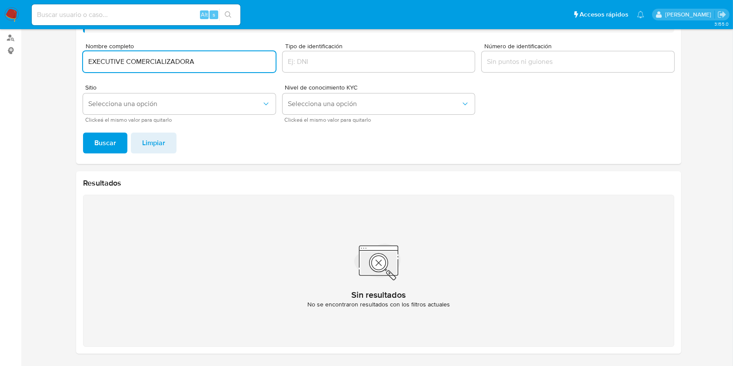
click at [157, 59] on input "EXECUTIVE COMERCIALIZADORA" at bounding box center [179, 61] width 193 height 11
type input "E"
paste input "CARIBEAN COMMERCE"
type input "CARIBEAN COMMERCE"
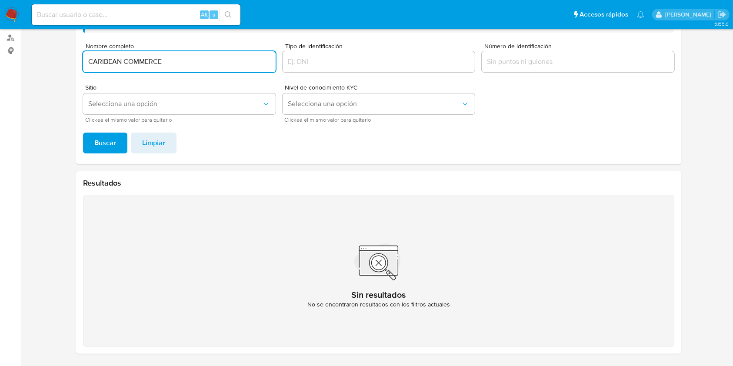
click at [83, 133] on button "Buscar" at bounding box center [105, 143] width 44 height 21
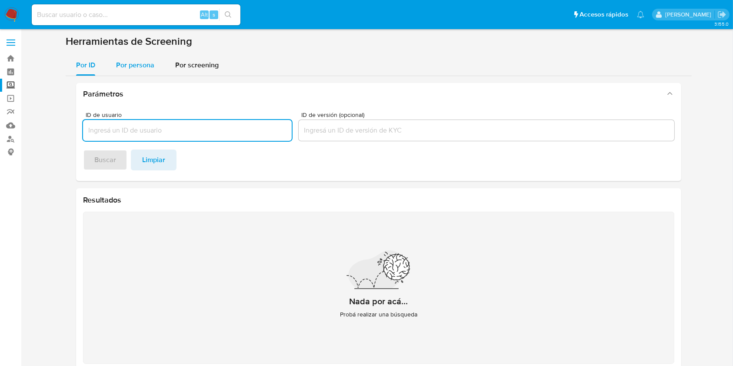
click at [131, 72] on div "Por persona" at bounding box center [135, 65] width 38 height 21
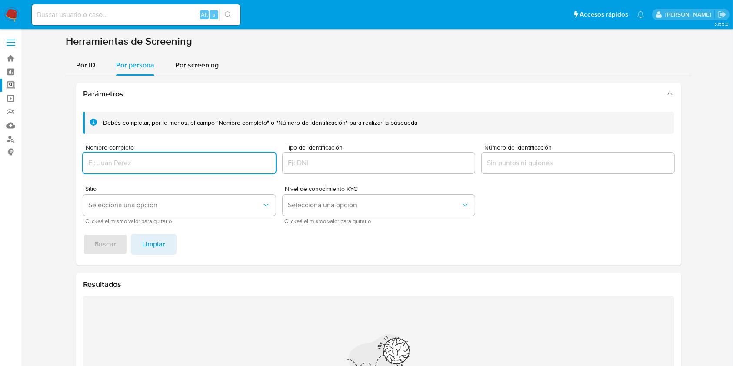
click at [143, 163] on input "Nombre completo" at bounding box center [179, 162] width 193 height 11
type input "MOURDITTE"
click at [110, 245] on span "Buscar" at bounding box center [105, 244] width 22 height 19
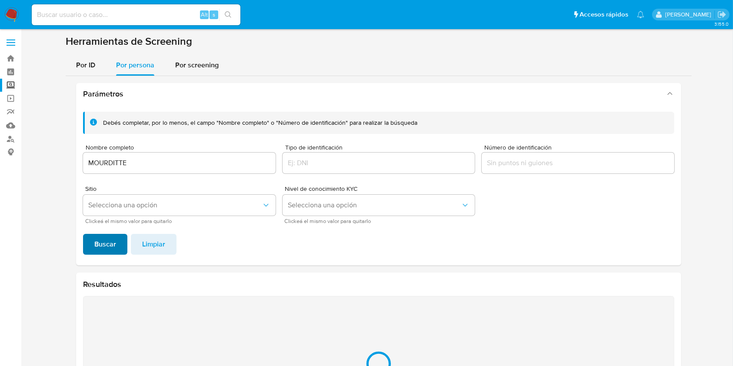
scroll to position [101, 0]
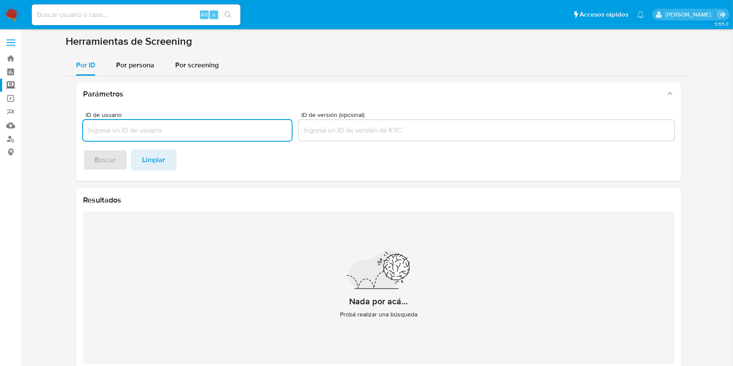
click at [126, 12] on input at bounding box center [136, 14] width 209 height 11
paste input "SALDO TOTAL A LA FECHA DE ANALISIS DE MN1,660.99."
type input "S"
click at [129, 19] on input at bounding box center [136, 14] width 209 height 11
paste input "2004570737"
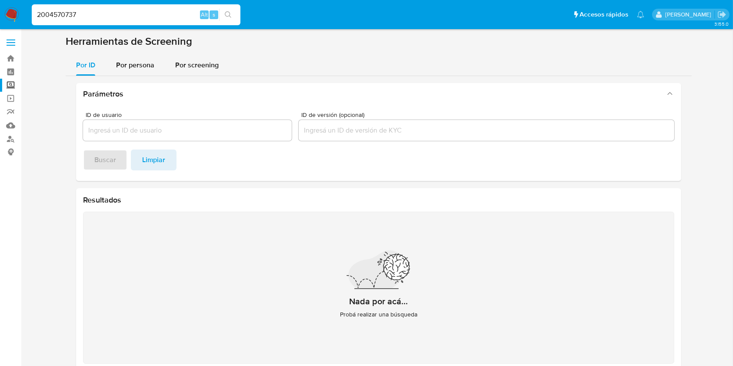
type input "2004570737"
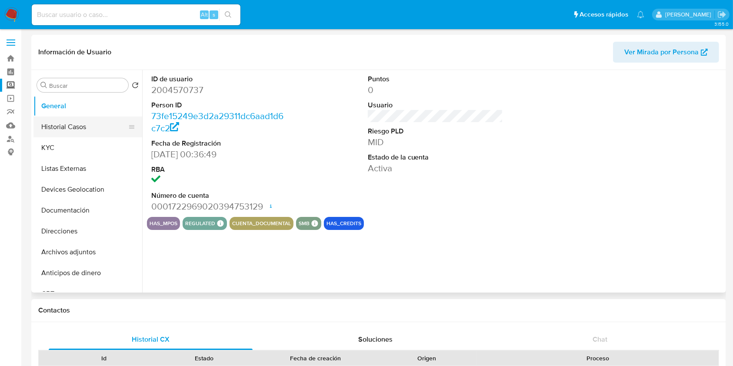
select select "10"
click at [74, 120] on button "Historial Casos" at bounding box center [84, 127] width 102 height 21
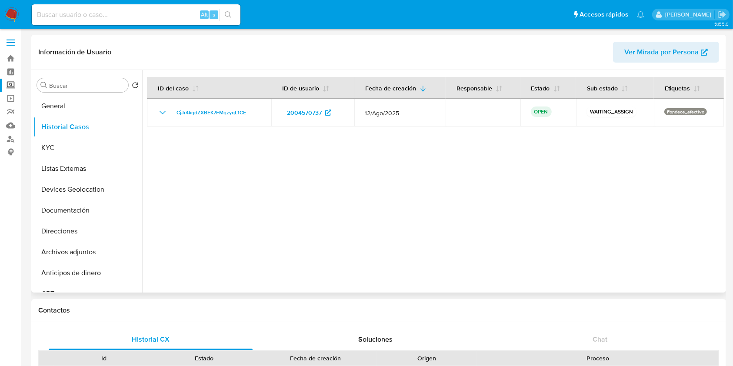
click at [567, 221] on div at bounding box center [433, 181] width 582 height 223
